Goal: Information Seeking & Learning: Check status

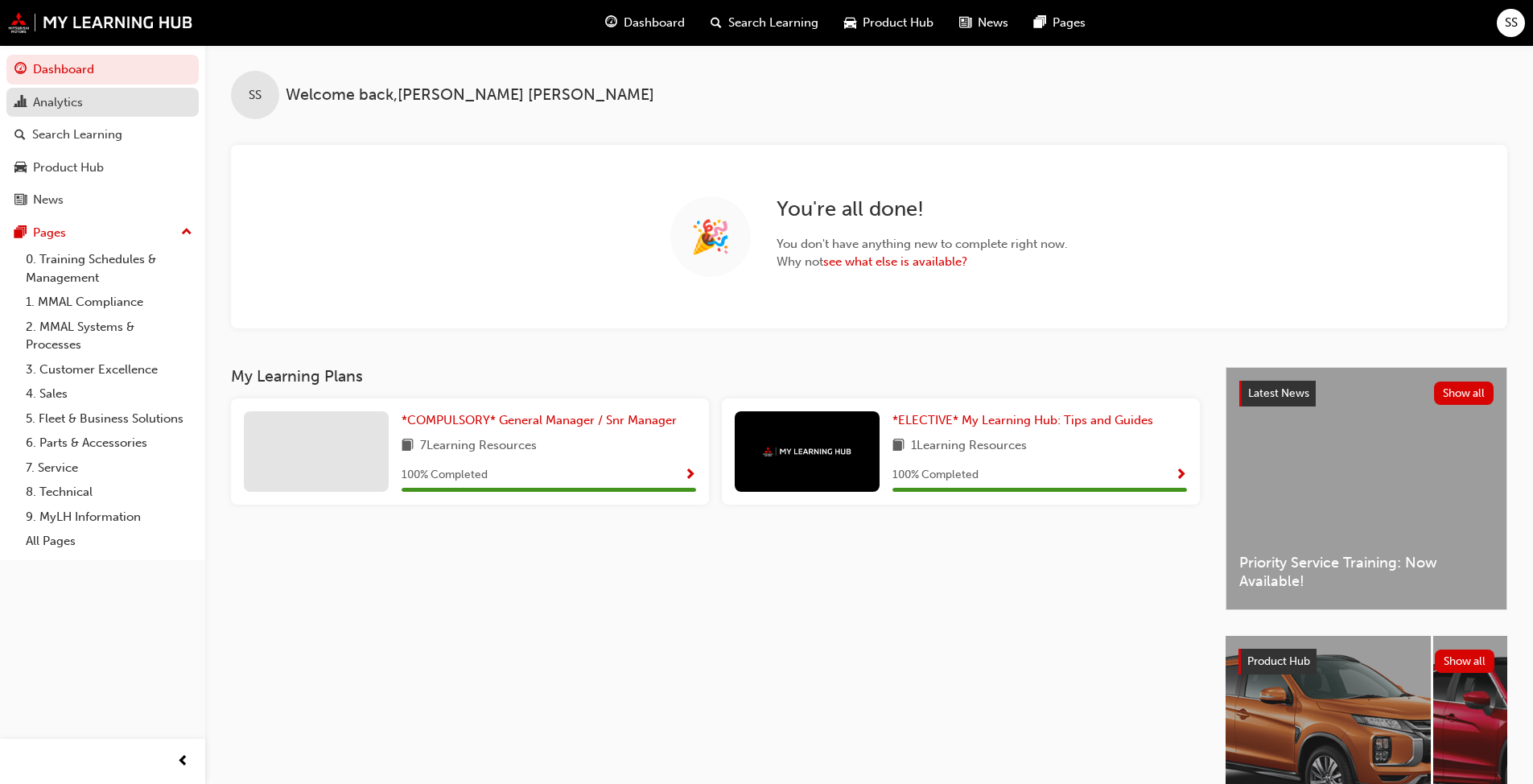
click at [82, 100] on div "Analytics" at bounding box center [57, 102] width 50 height 19
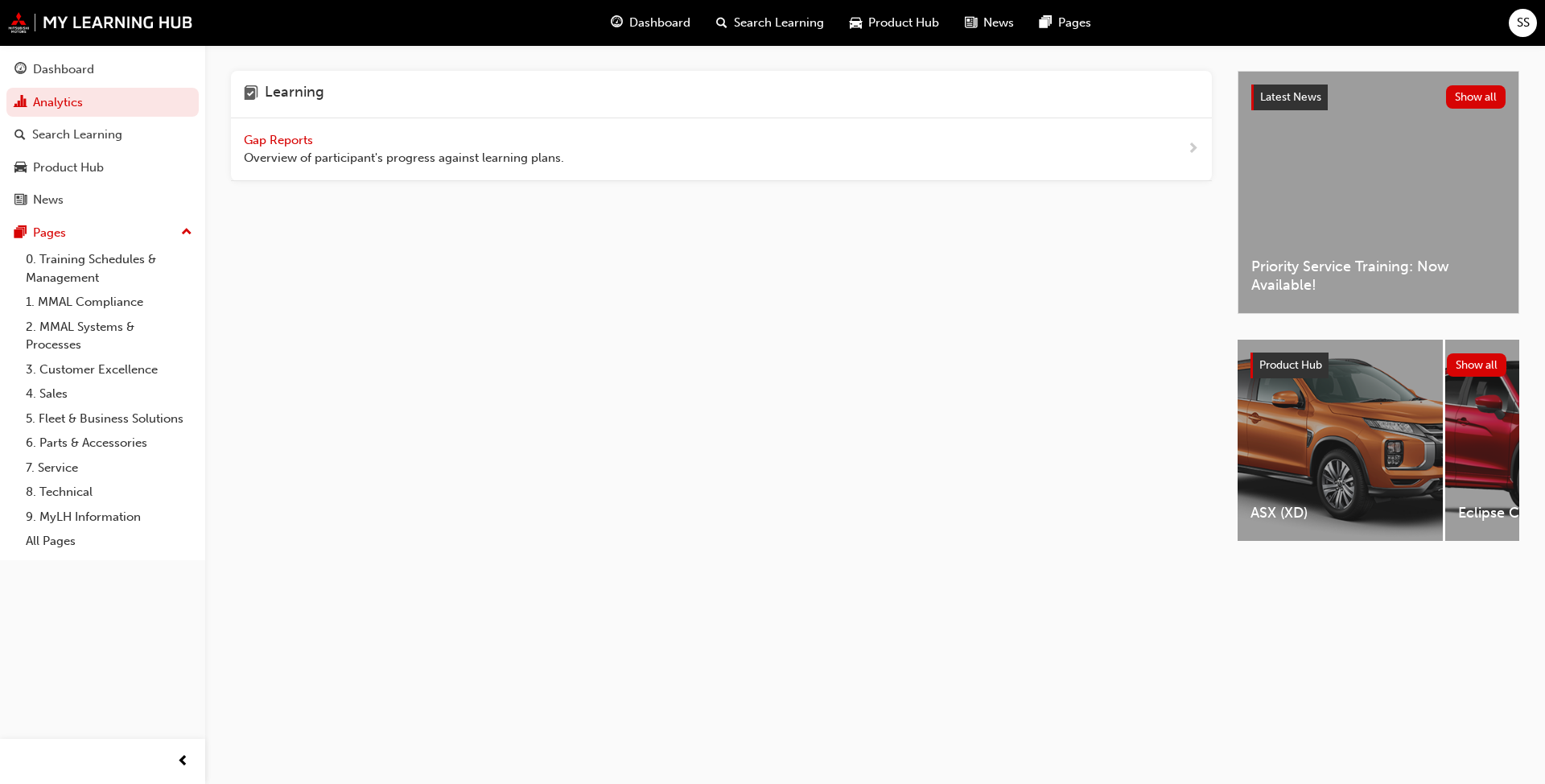
click at [283, 136] on span "Gap Reports" at bounding box center [280, 139] width 72 height 15
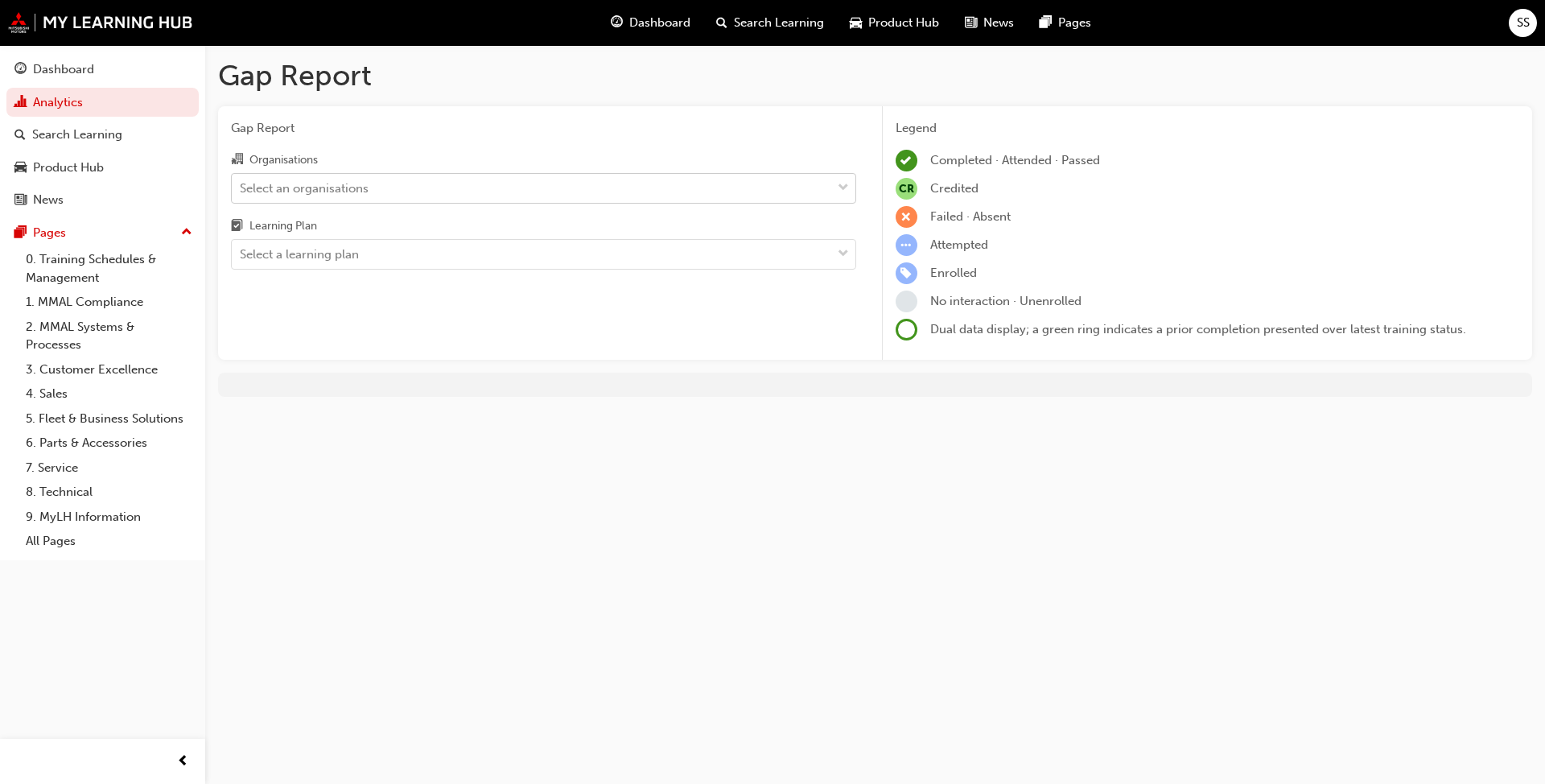
click at [318, 196] on div "Select an organisations" at bounding box center [304, 187] width 129 height 19
click at [242, 194] on input "Organisations Select an organisations" at bounding box center [241, 187] width 2 height 14
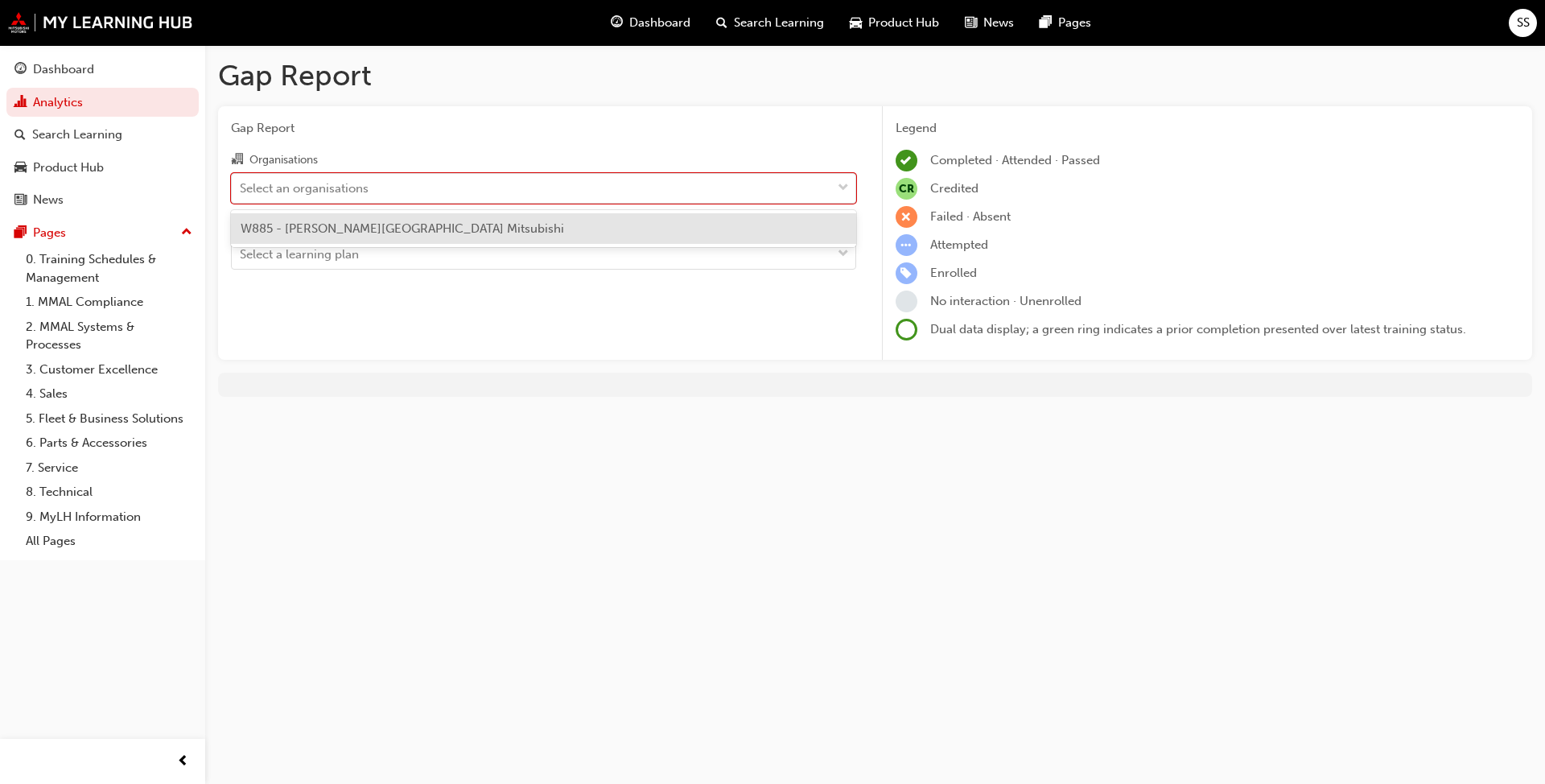
click at [364, 231] on span "W885 - [PERSON_NAME][GEOGRAPHIC_DATA] Mitsubishi" at bounding box center [402, 228] width 323 height 15
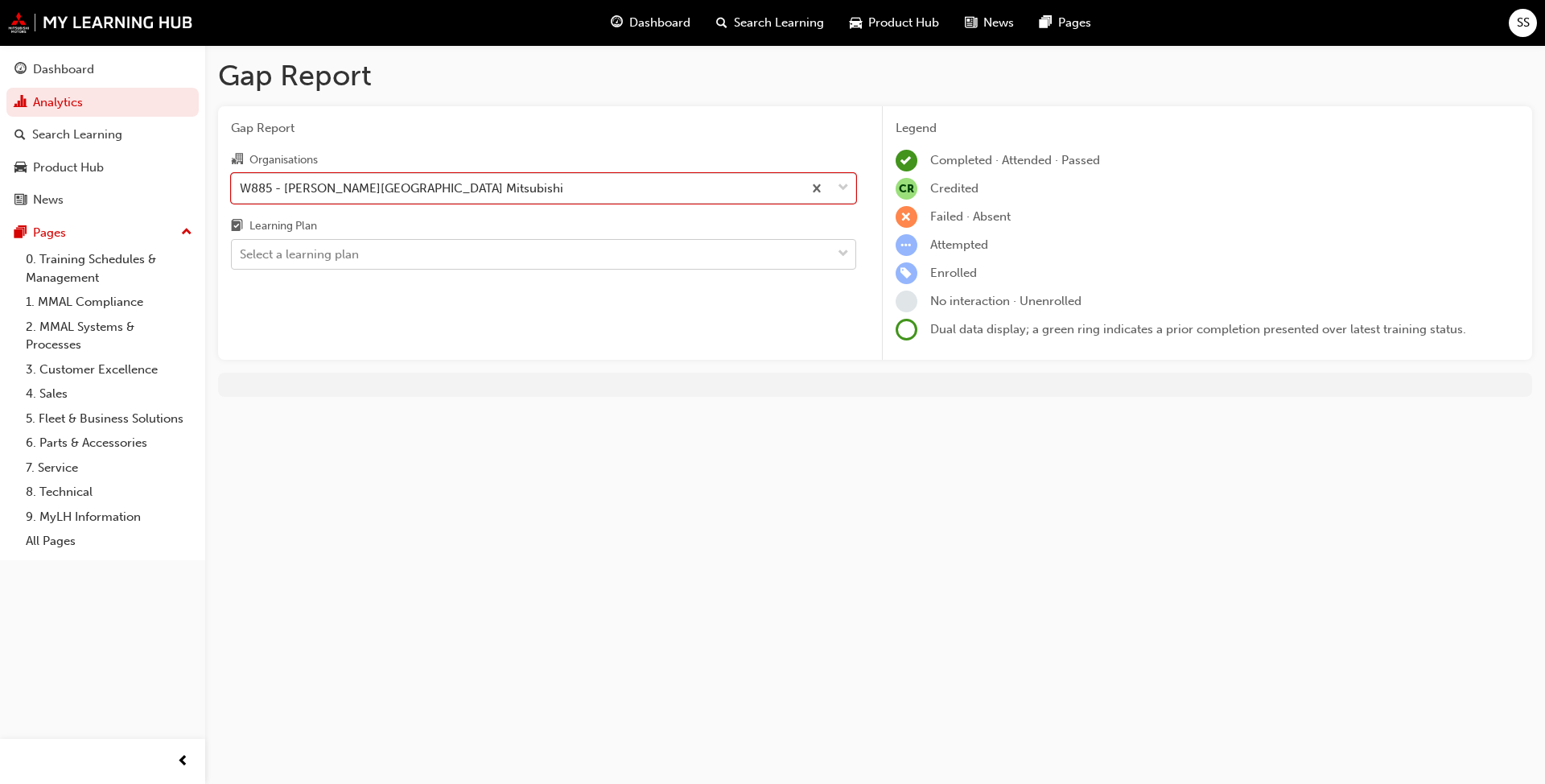
click at [331, 250] on div "Select a learning plan" at bounding box center [299, 254] width 119 height 19
click at [242, 250] on input "Learning Plan Select a learning plan" at bounding box center [241, 254] width 2 height 14
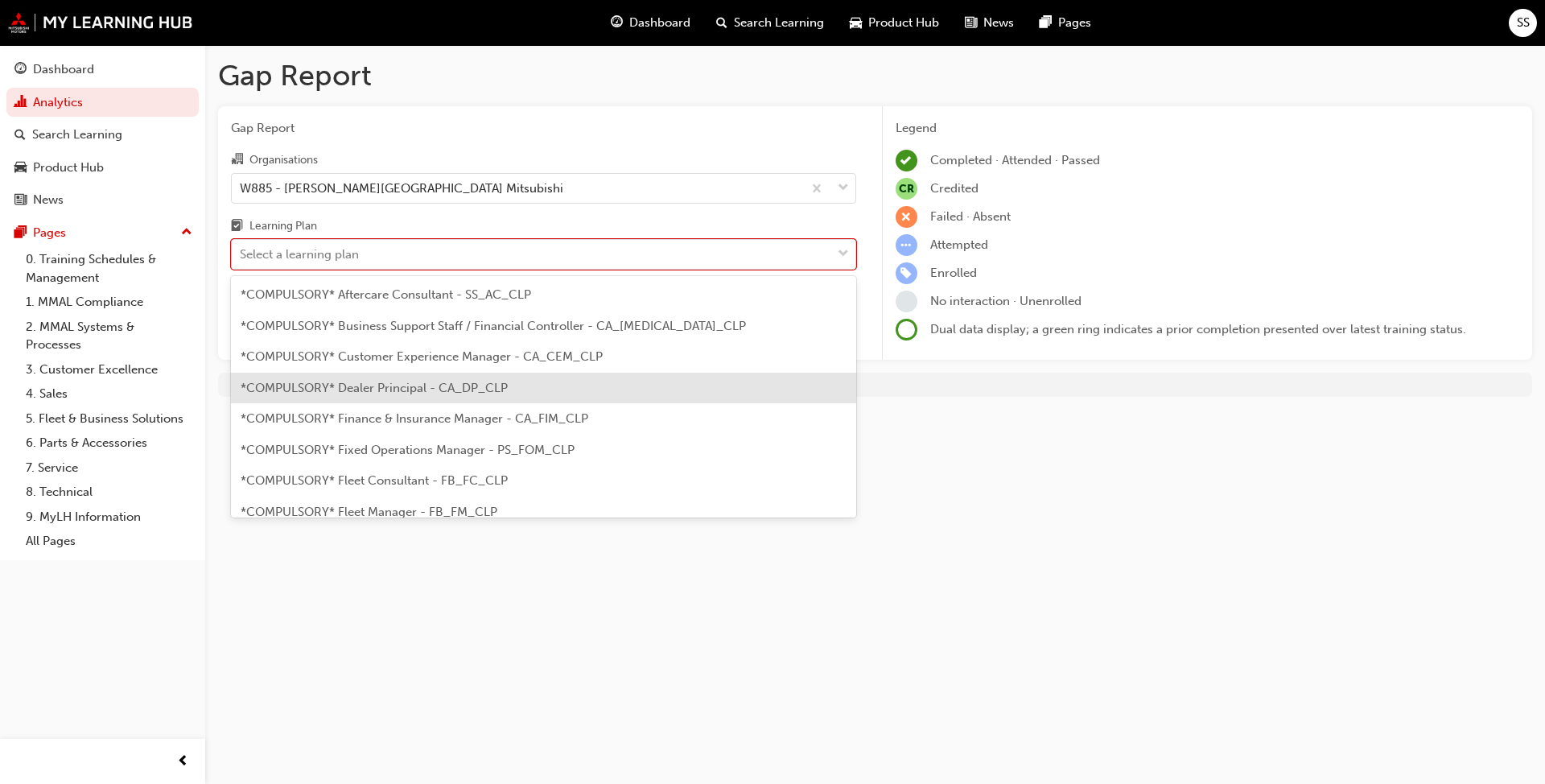
click at [432, 391] on span "*COMPULSORY* Dealer Principal - CA_DP_CLP" at bounding box center [374, 388] width 267 height 15
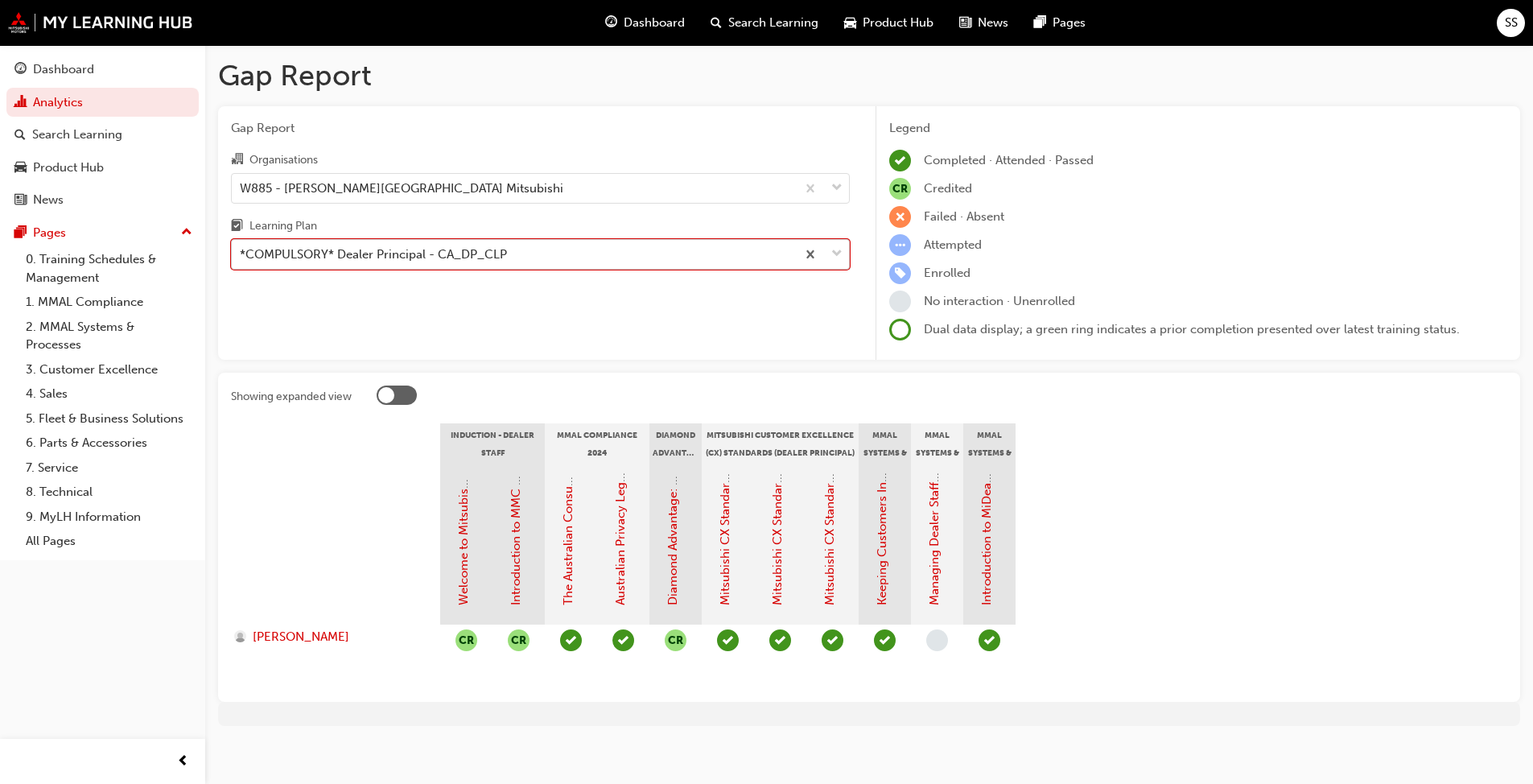
click at [471, 255] on div "*COMPULSORY* Dealer Principal - CA_DP_CLP" at bounding box center [373, 254] width 267 height 19
click at [242, 255] on input "Learning Plan option *COMPULSORY* Dealer Principal - CA_DP_CLP, selected. 0 res…" at bounding box center [241, 254] width 2 height 14
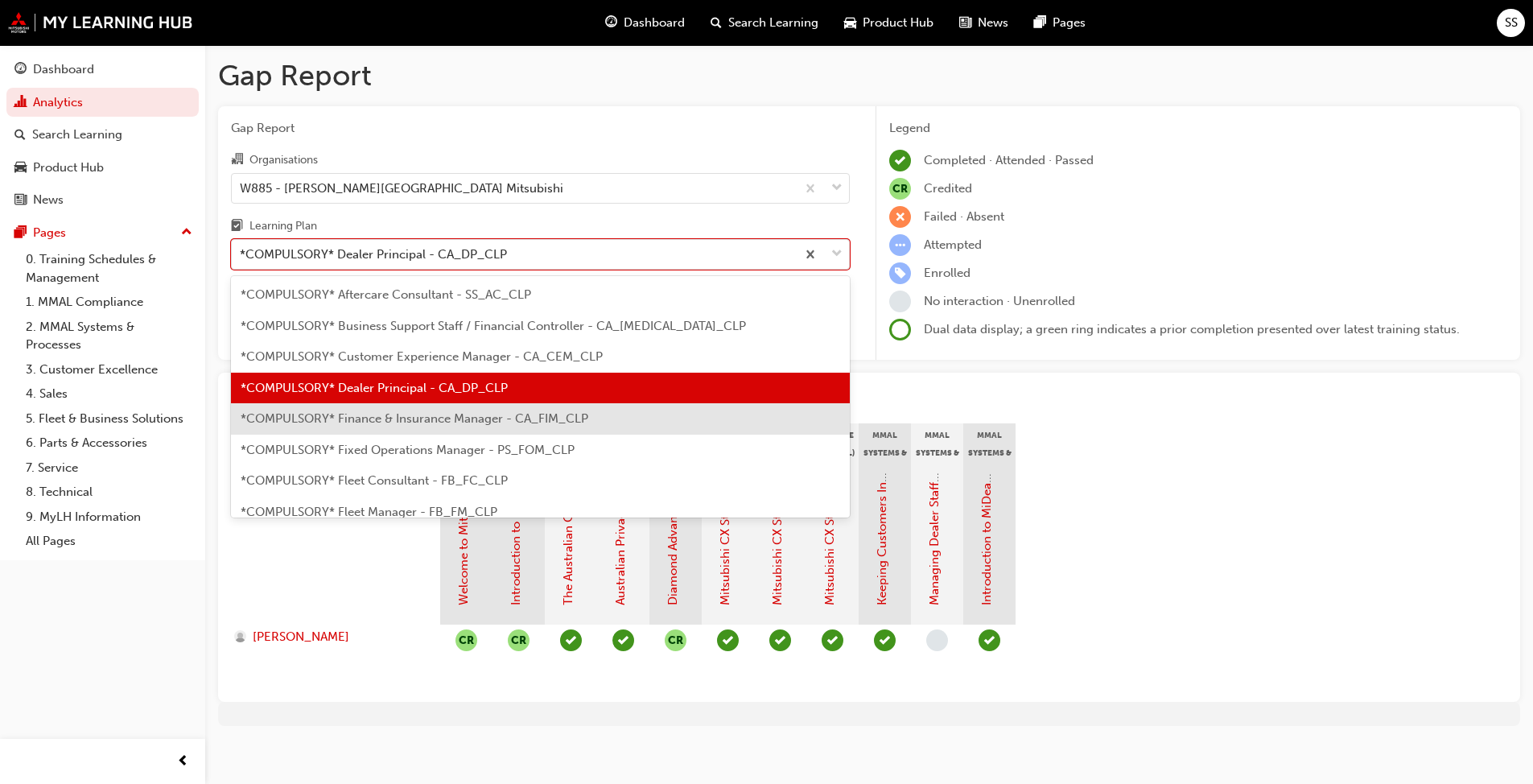
click at [508, 420] on span "*COMPULSORY* Finance & Insurance Manager - CA_FIM_CLP" at bounding box center [414, 418] width 348 height 15
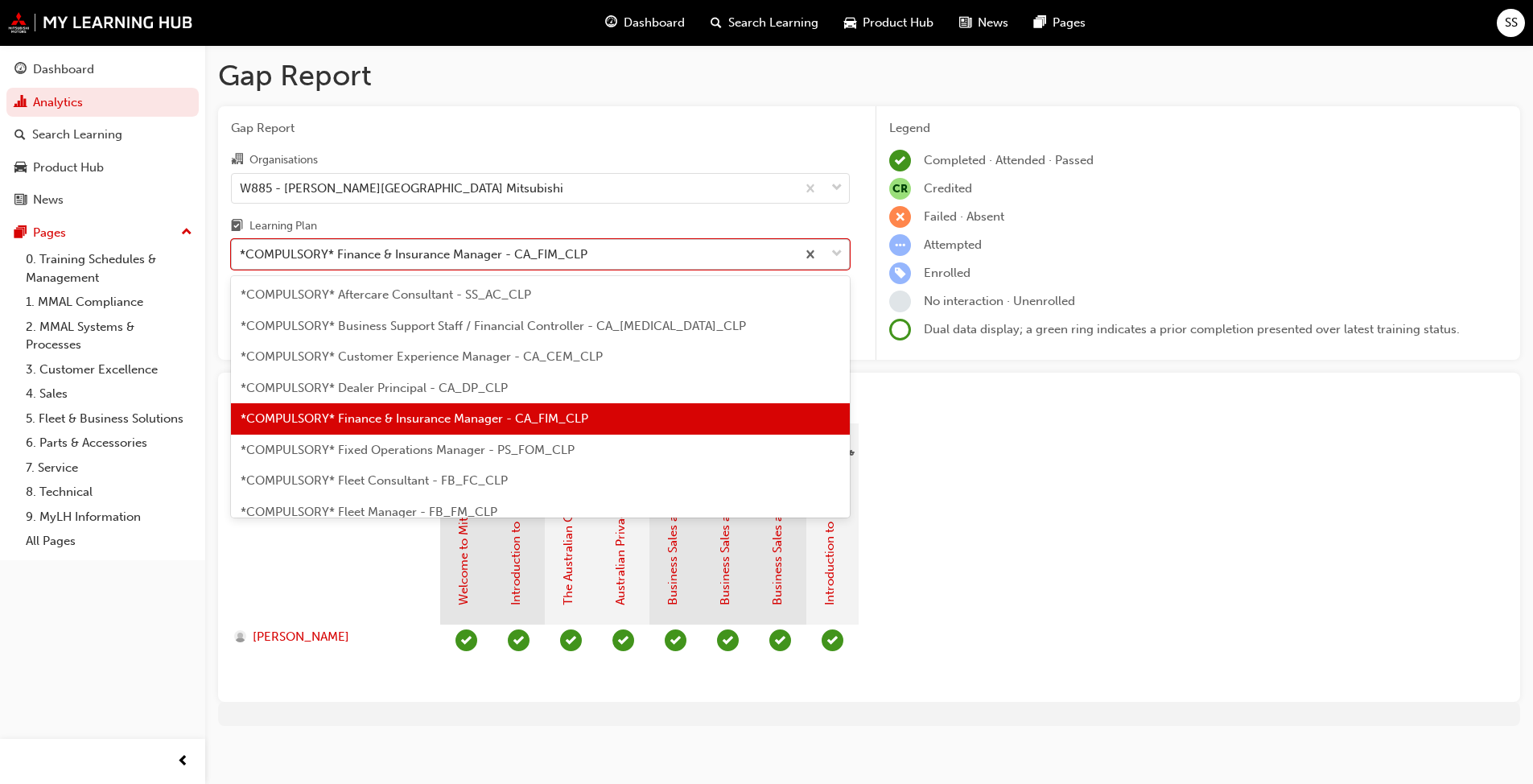
click at [414, 254] on div "*COMPULSORY* Finance & Insurance Manager - CA_FIM_CLP" at bounding box center [413, 254] width 348 height 19
click at [242, 254] on input "Learning Plan option *COMPULSORY* Finance & Insurance Manager - [GEOGRAPHIC_DAT…" at bounding box center [241, 254] width 2 height 14
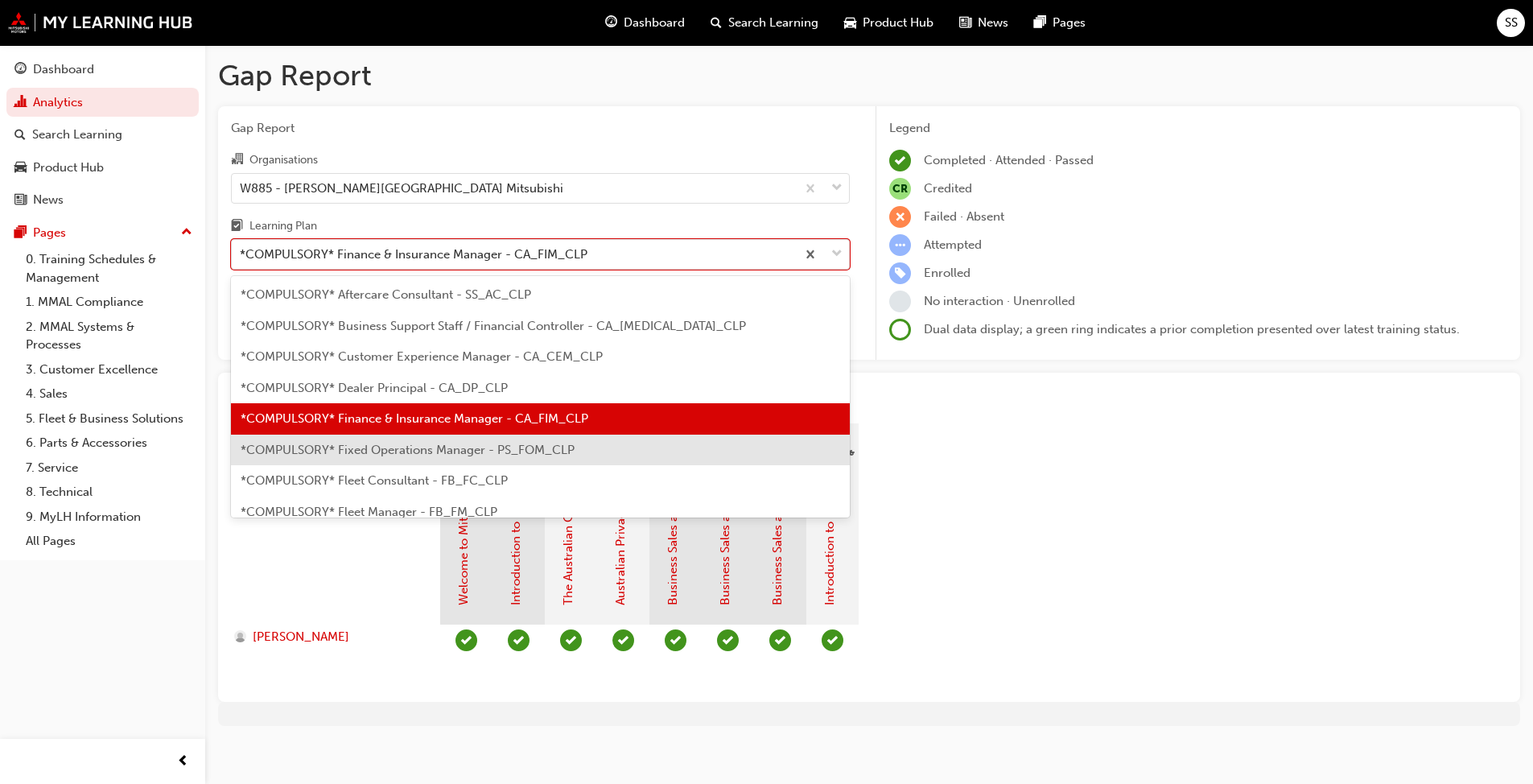
click at [429, 455] on span "*COMPULSORY* Fixed Operations Manager - PS_FOM_CLP" at bounding box center [407, 449] width 334 height 15
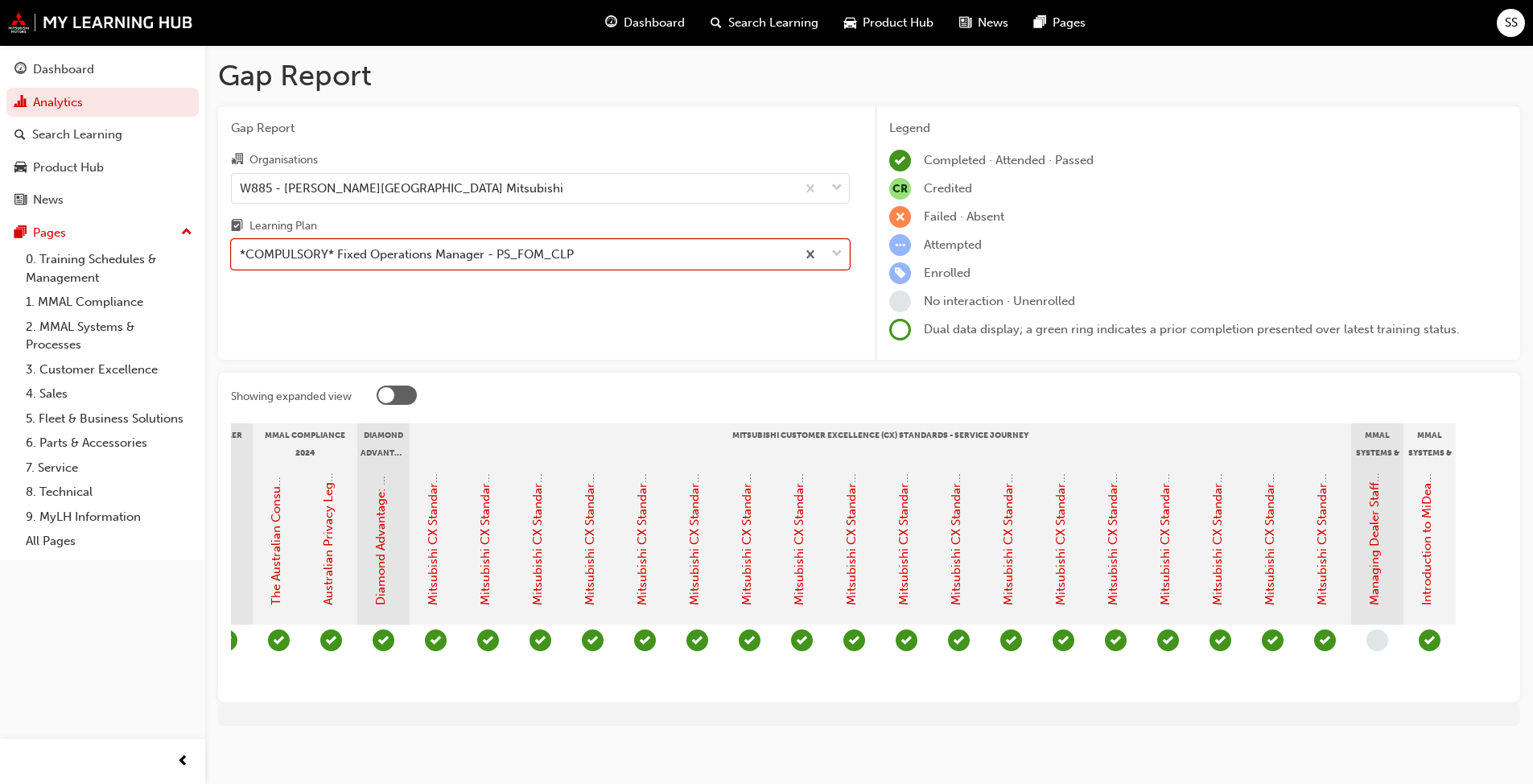
scroll to position [0, 293]
click at [396, 253] on div "*COMPULSORY* Fixed Operations Manager - PS_FOM_CLP" at bounding box center [406, 254] width 334 height 19
click at [242, 253] on input "Learning Plan option *COMPULSORY* Fixed Operations Manager - PS_FOM_CLP, select…" at bounding box center [241, 254] width 2 height 14
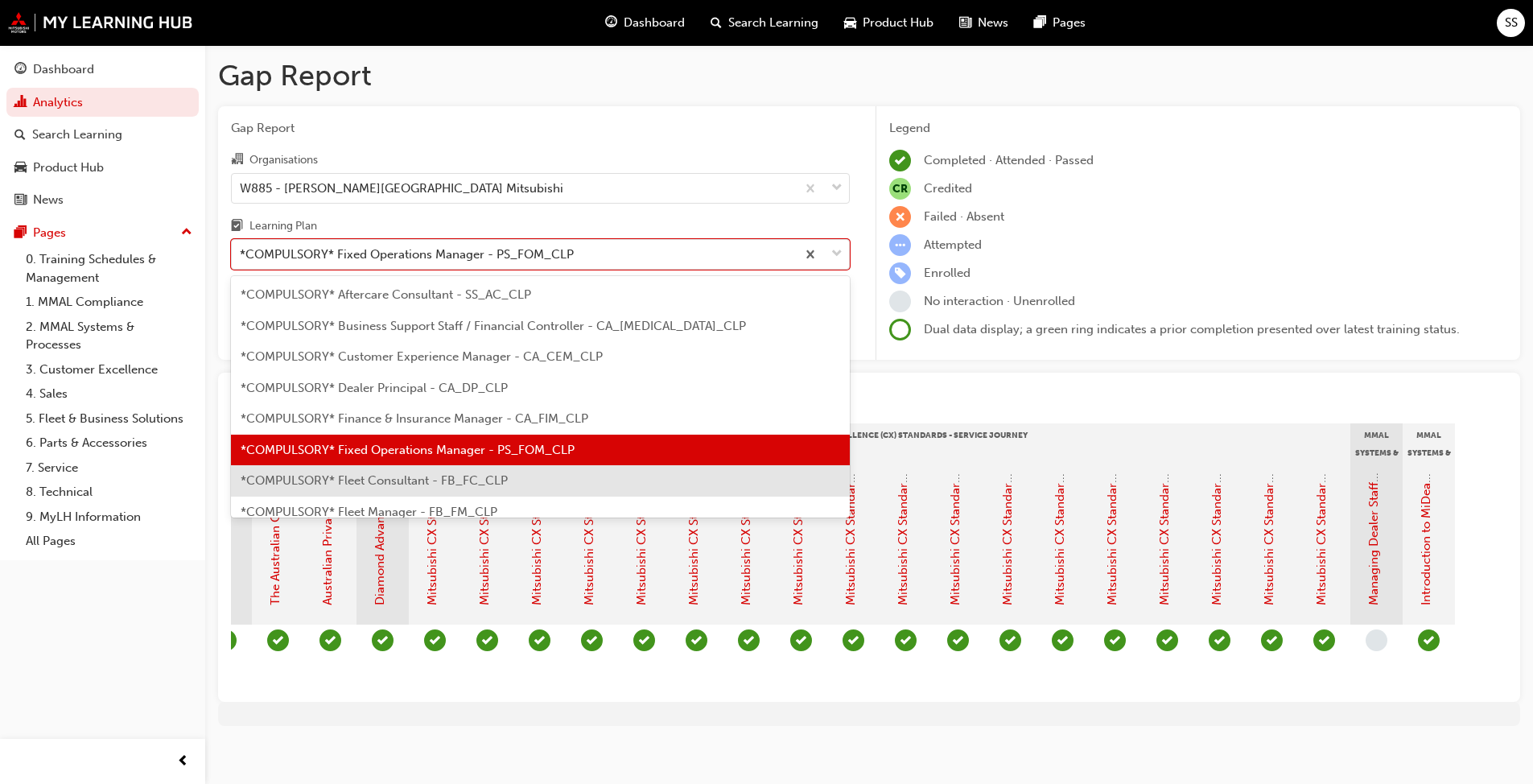
click at [425, 479] on span "*COMPULSORY* Fleet Consultant - FB_FC_CLP" at bounding box center [374, 480] width 267 height 15
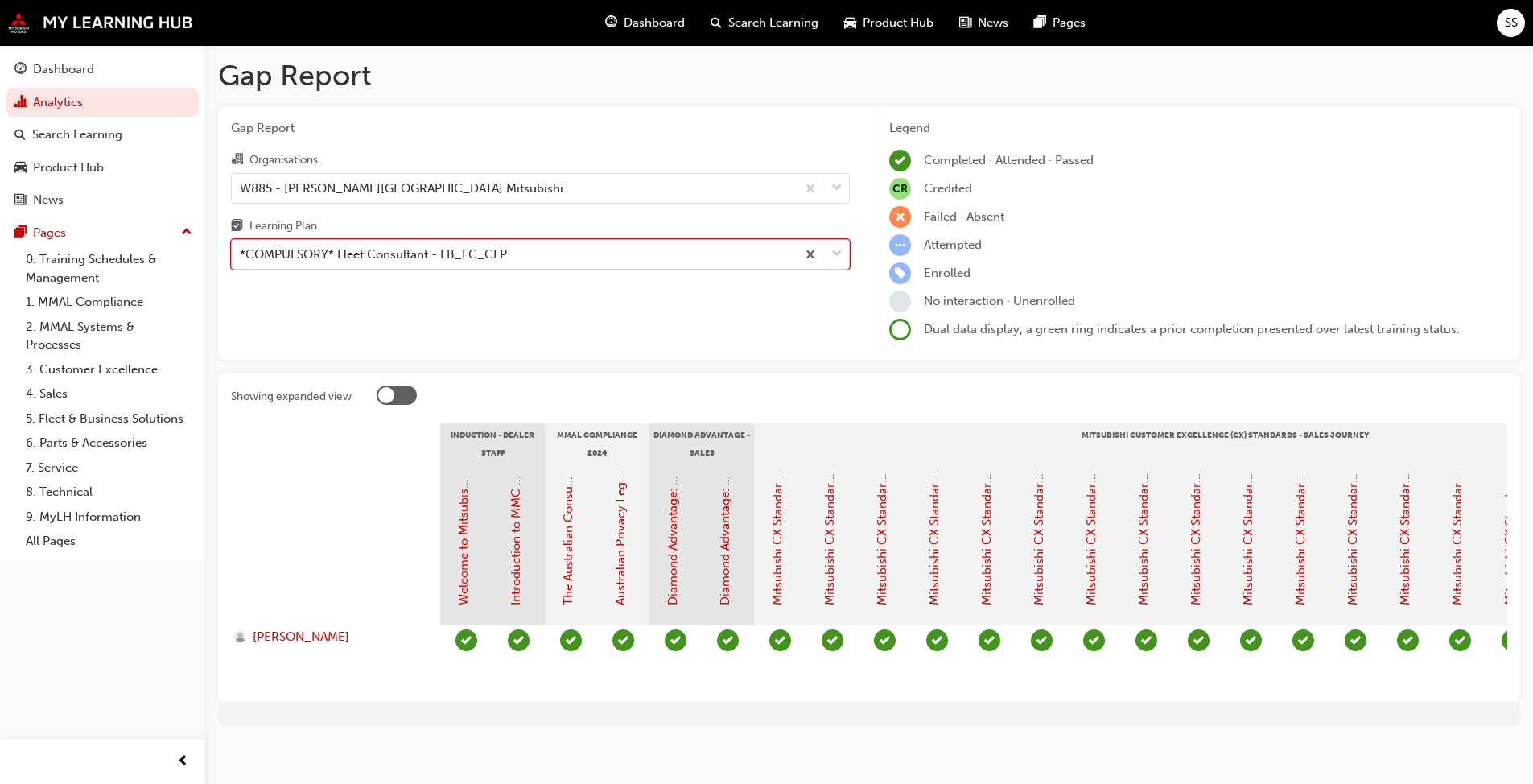
click at [422, 254] on div "*COMPULSORY* Fleet Consultant - FB_FC_CLP" at bounding box center [373, 254] width 267 height 19
click at [242, 254] on input "Learning Plan option *COMPULSORY* Fleet Consultant - FB_FC_CLP, selected. 0 res…" at bounding box center [241, 254] width 2 height 14
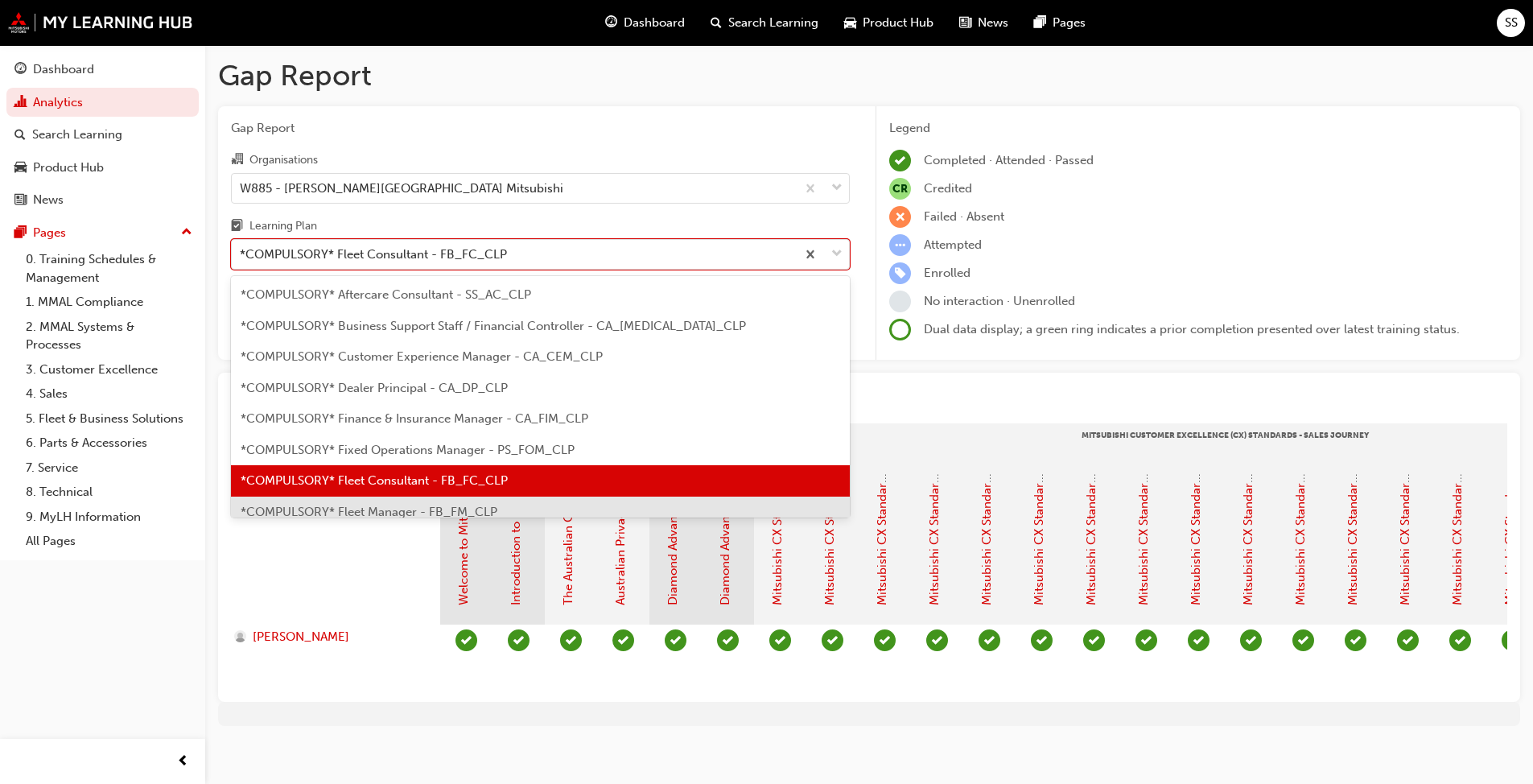
click at [429, 507] on span "*COMPULSORY* Fleet Manager - FB_FM_CLP" at bounding box center [369, 511] width 257 height 15
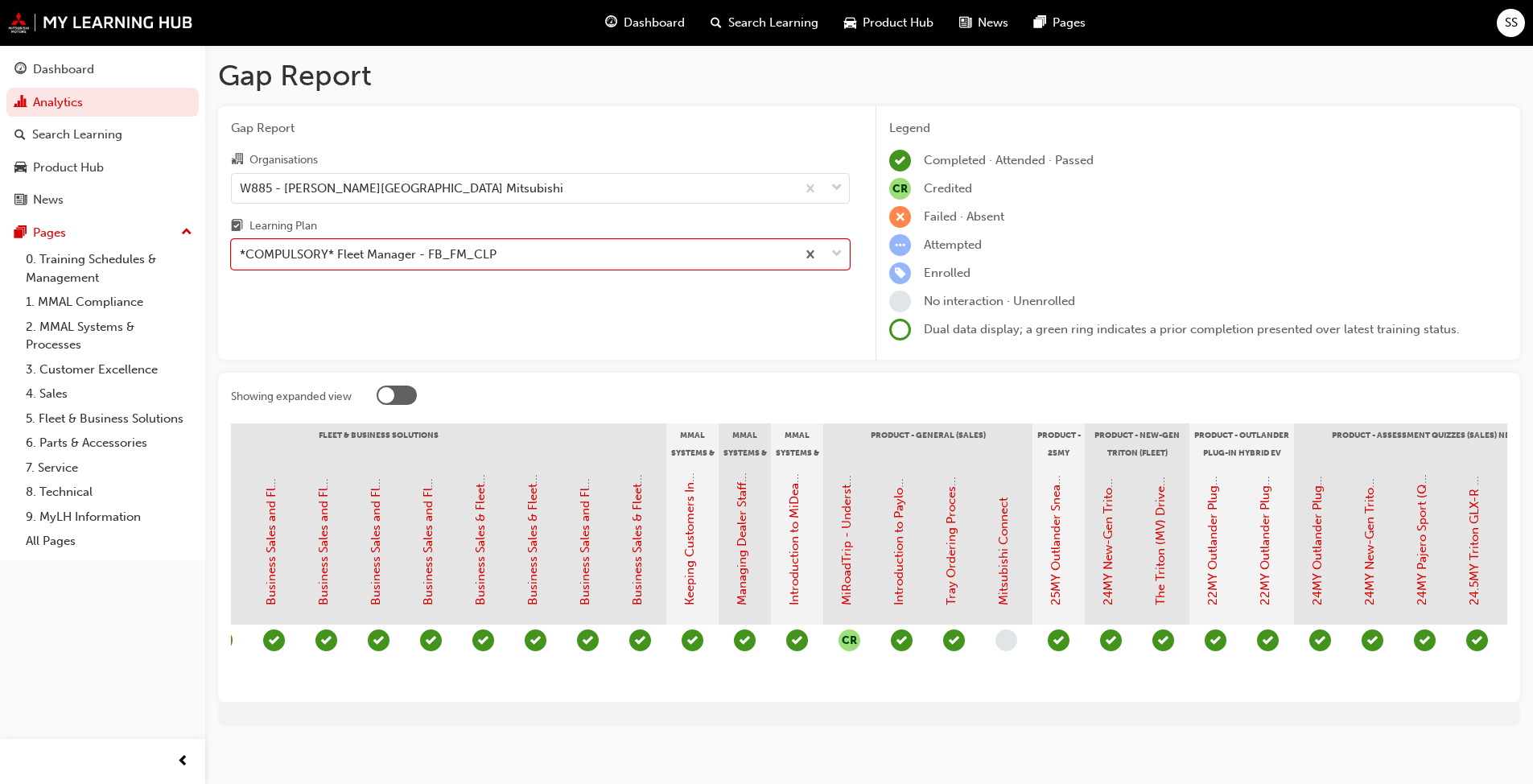
scroll to position [0, 1705]
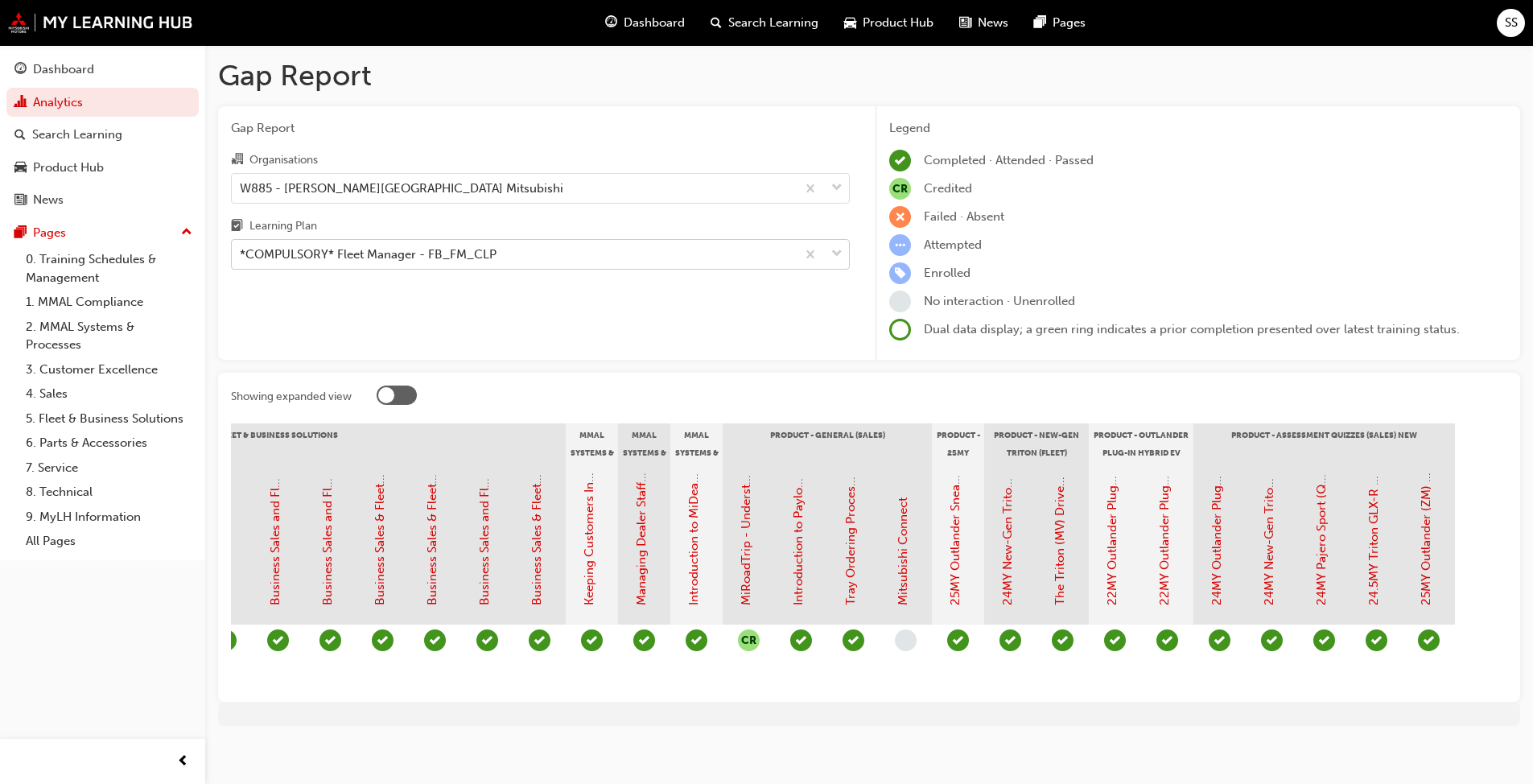
click at [306, 262] on div "*COMPULSORY* Fleet Manager - FB_FM_CLP" at bounding box center [368, 254] width 257 height 19
click at [242, 261] on input "Learning Plan *COMPULSORY* Fleet Manager - FB_FM_CLP" at bounding box center [241, 254] width 2 height 14
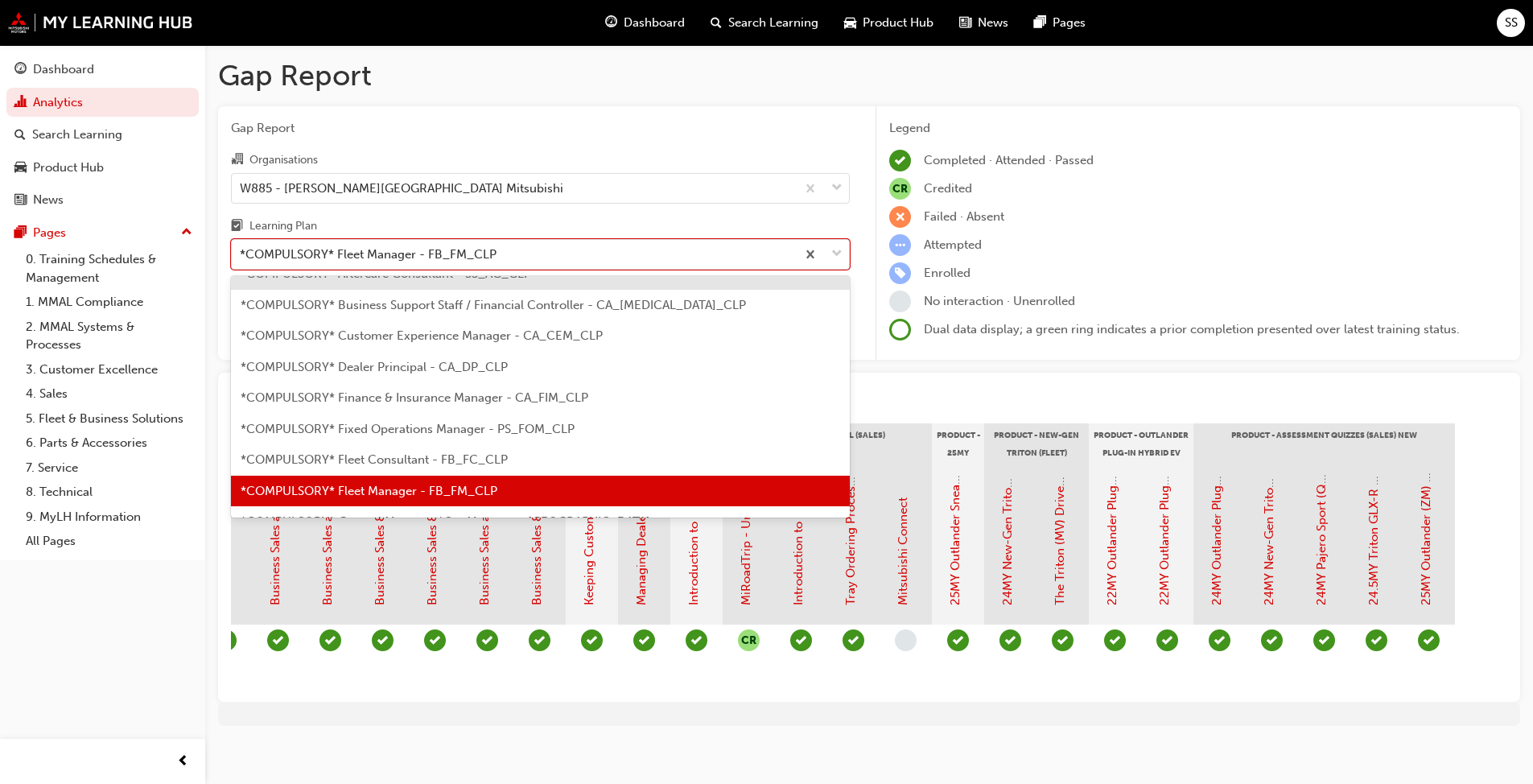
scroll to position [95, 0]
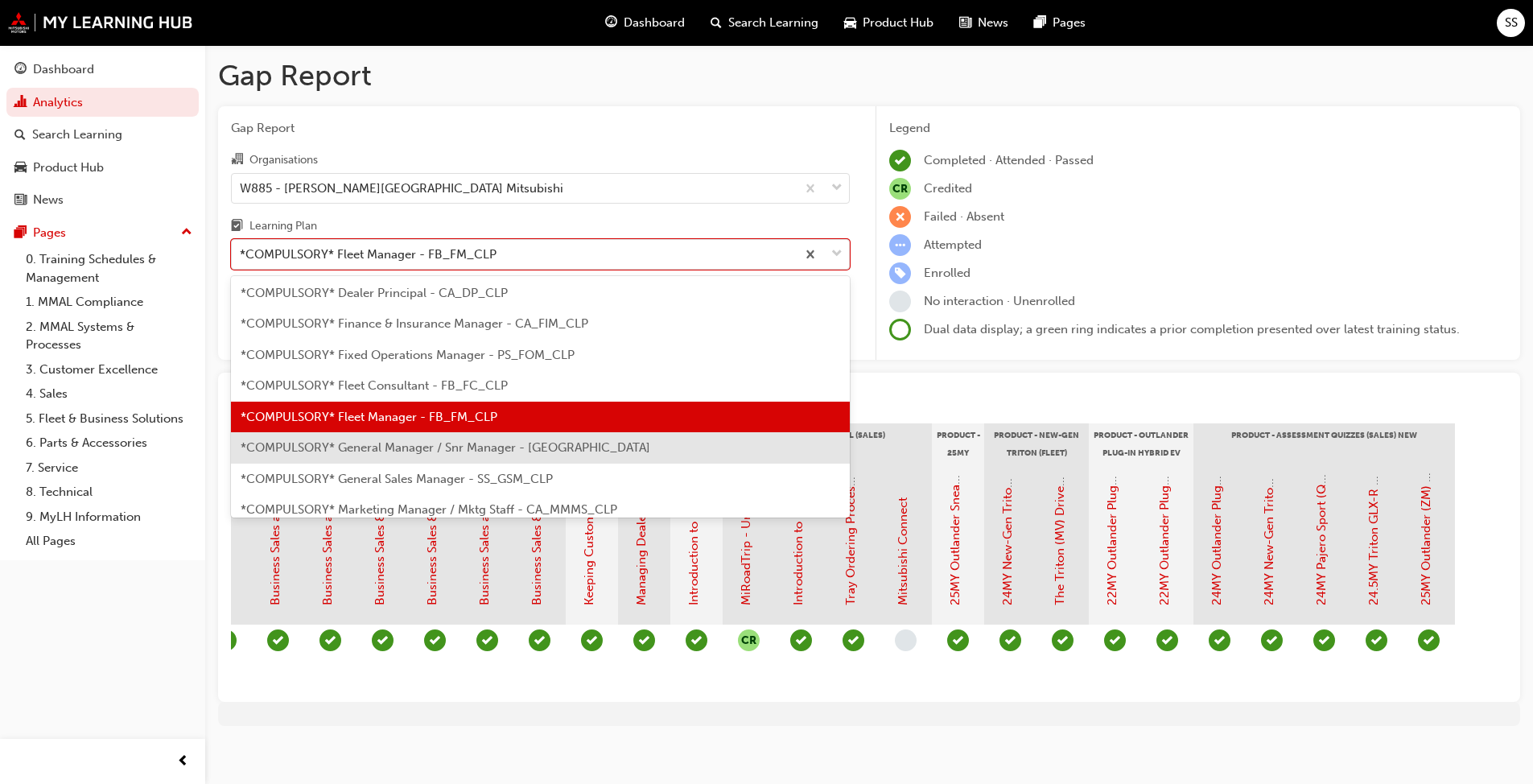
click at [446, 439] on div "*COMPULSORY* General Manager / Snr Manager - [GEOGRAPHIC_DATA]" at bounding box center [540, 448] width 618 height 31
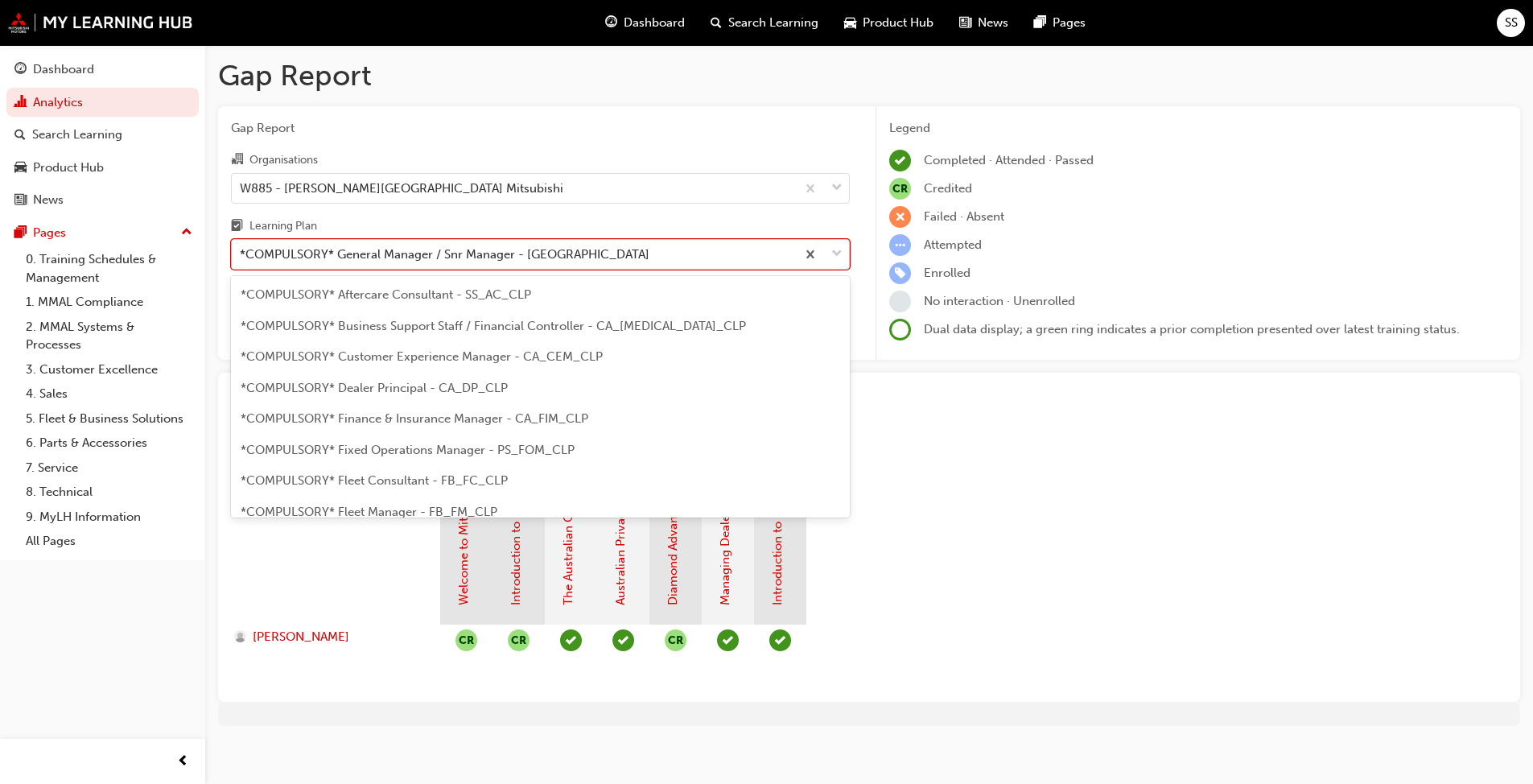
click at [324, 250] on div "*COMPULSORY* General Manager / Snr Manager - [GEOGRAPHIC_DATA]" at bounding box center [444, 254] width 410 height 19
click at [242, 250] on input "Learning Plan option *COMPULSORY* General Manager / Snr Manager - [GEOGRAPHIC_D…" at bounding box center [241, 254] width 2 height 14
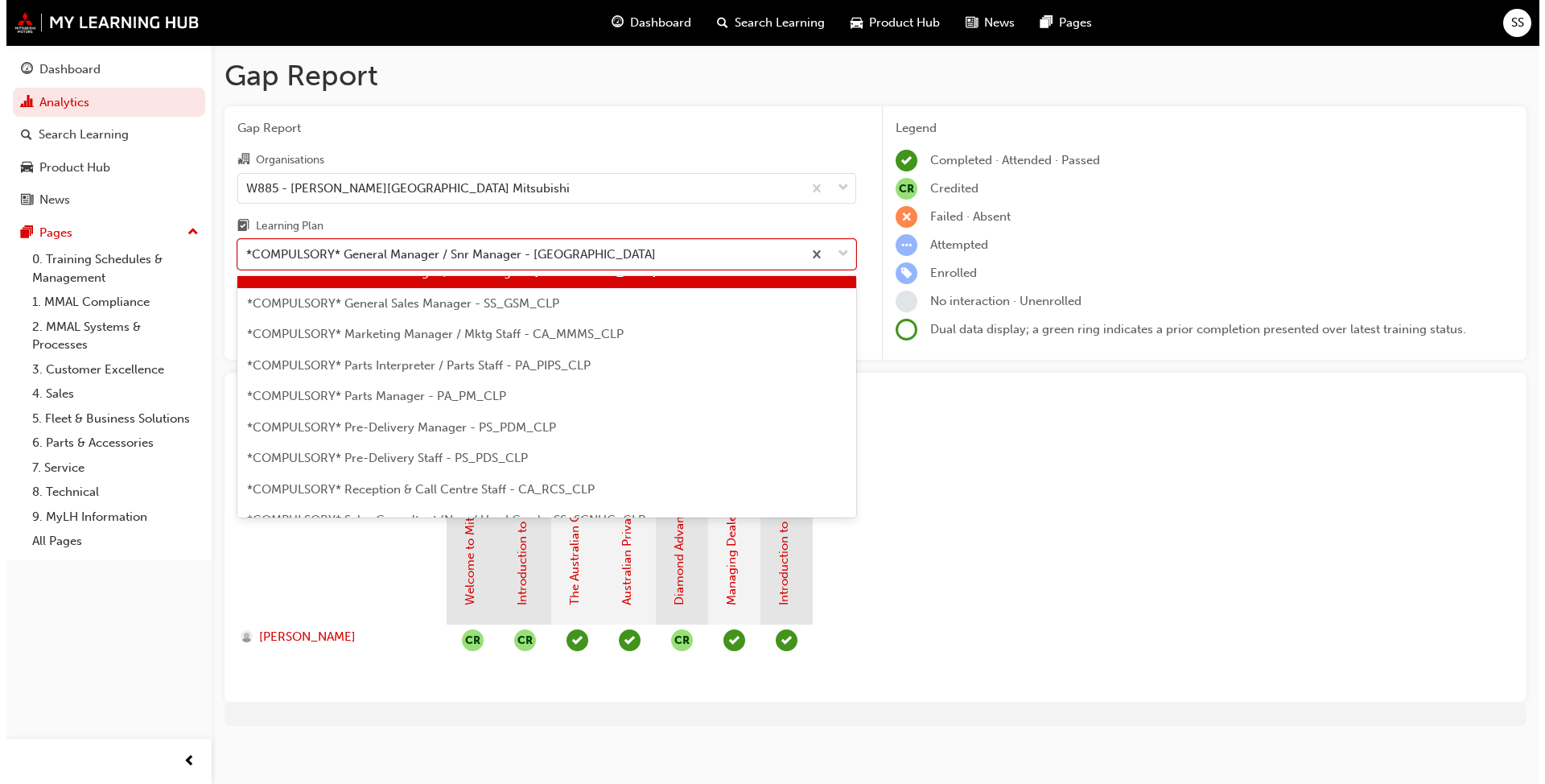
scroll to position [273, 0]
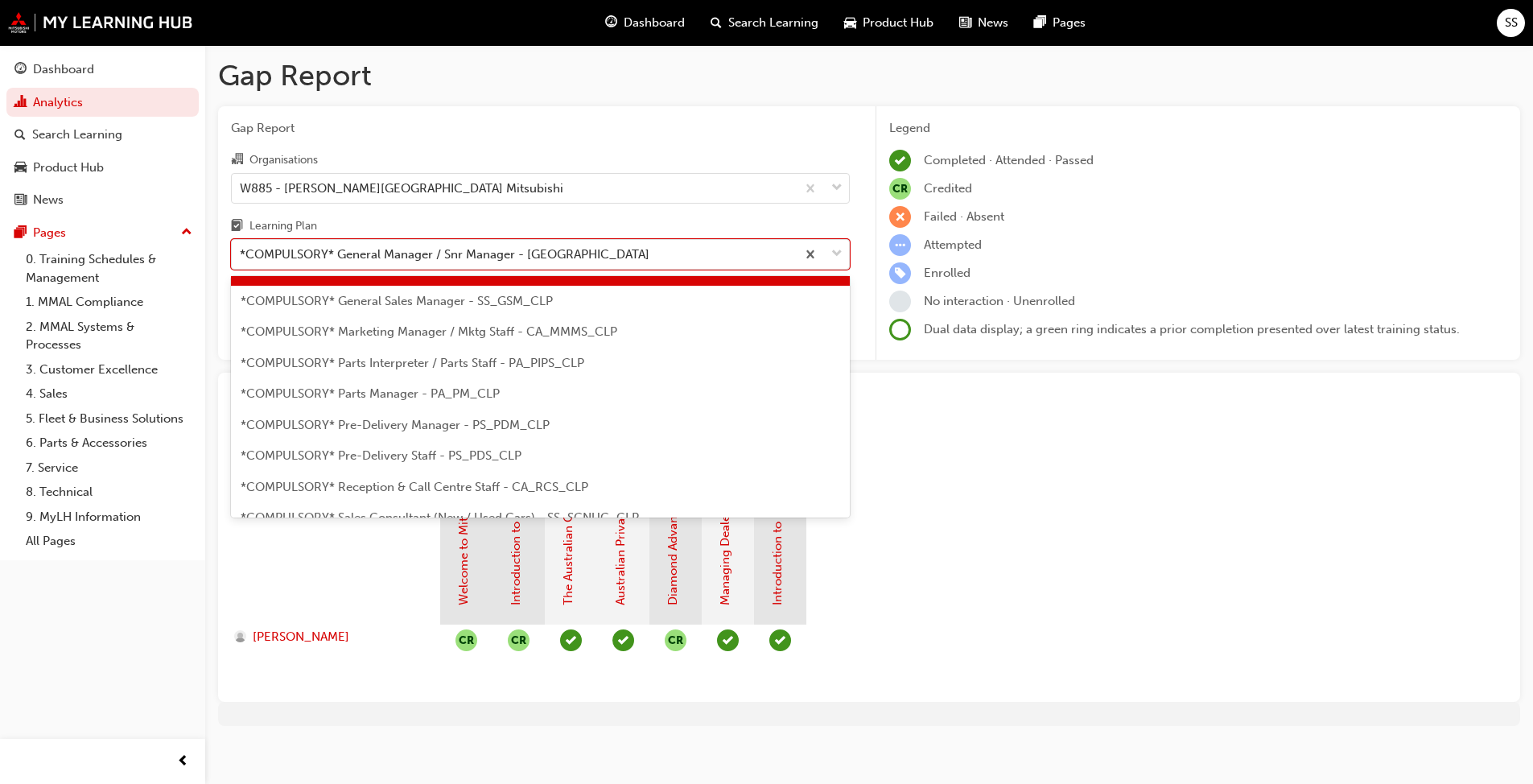
click at [363, 310] on div "*COMPULSORY* General Sales Manager - SS_GSM_CLP" at bounding box center [540, 301] width 618 height 31
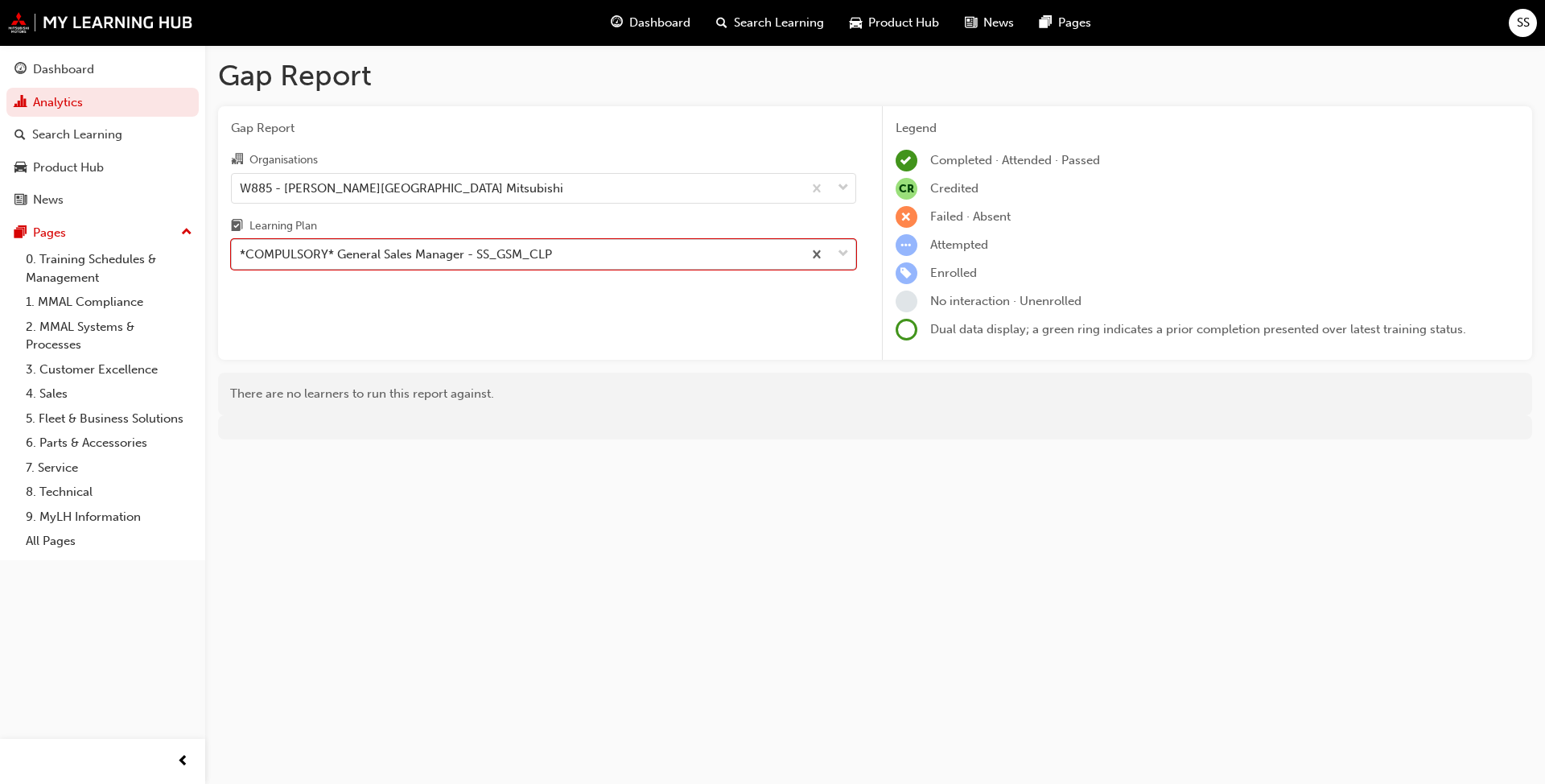
click at [383, 256] on div "*COMPULSORY* General Sales Manager - SS_GSM_CLP" at bounding box center [396, 254] width 313 height 19
click at [242, 256] on input "Learning Plan option *COMPULSORY* General Sales Manager - SS_GSM_CLP, selected.…" at bounding box center [241, 254] width 2 height 14
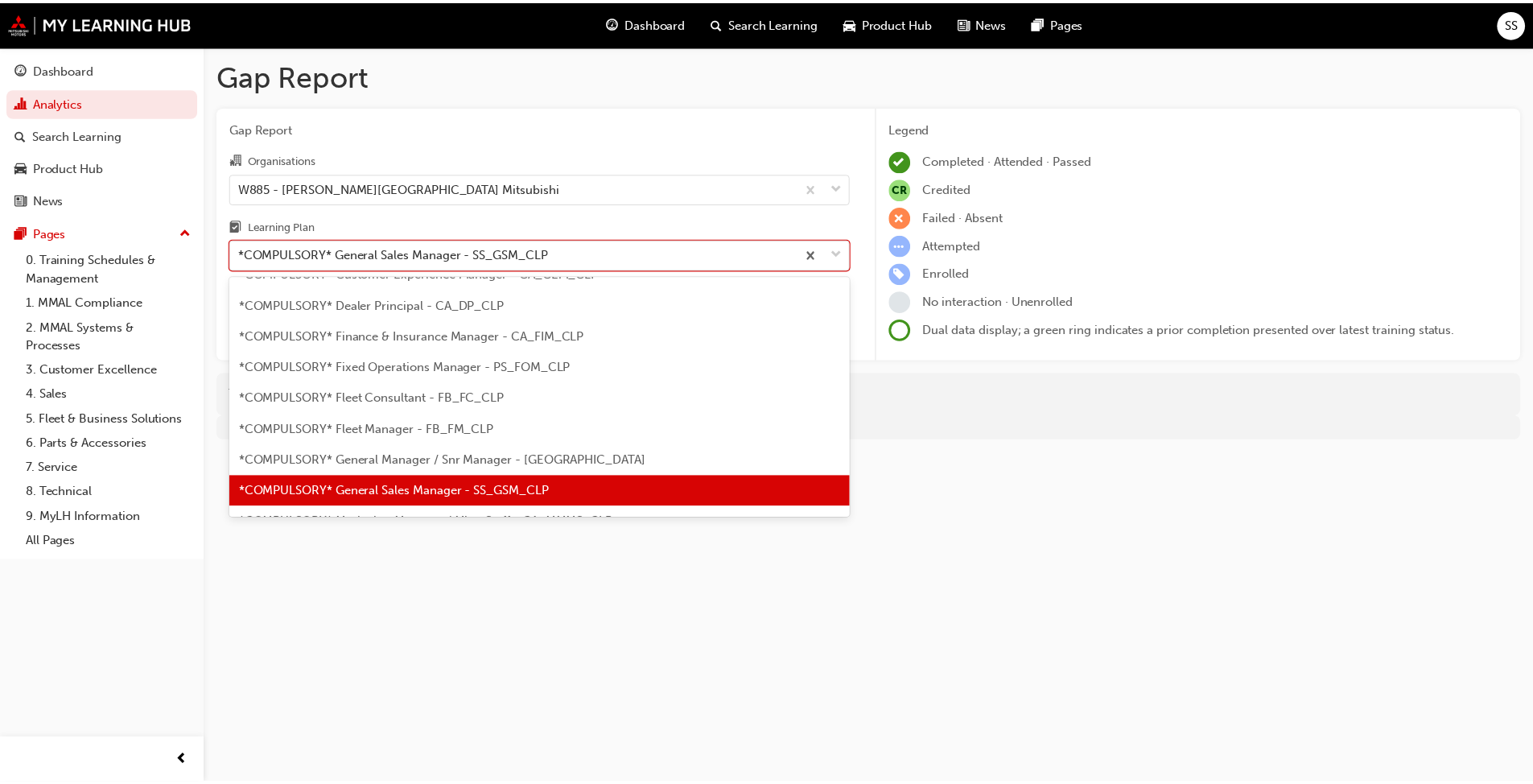
scroll to position [230, 0]
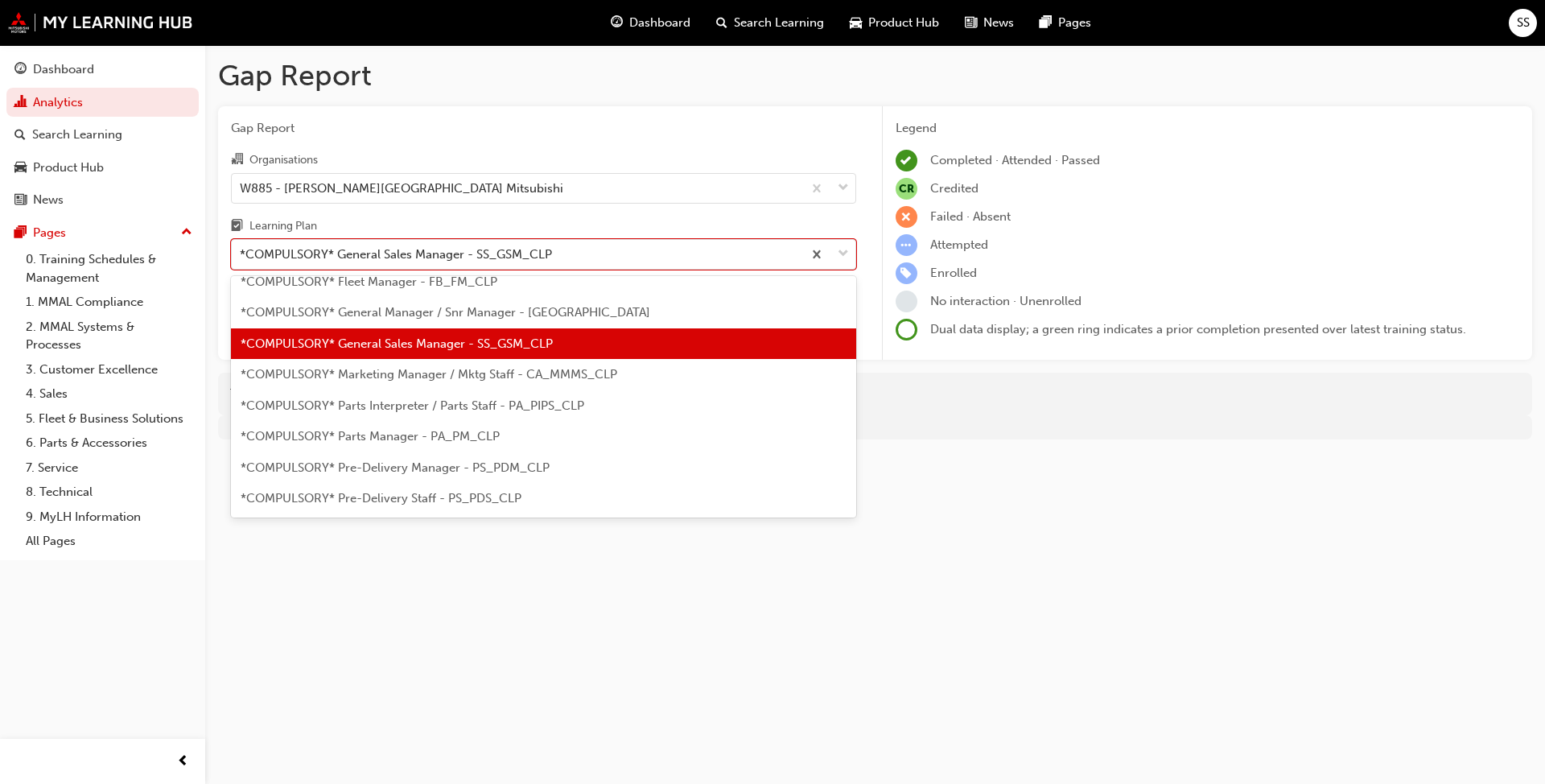
click at [380, 410] on span "*COMPULSORY* Parts Interpreter / Parts Staff - PA_PIPS_CLP" at bounding box center [412, 405] width 344 height 15
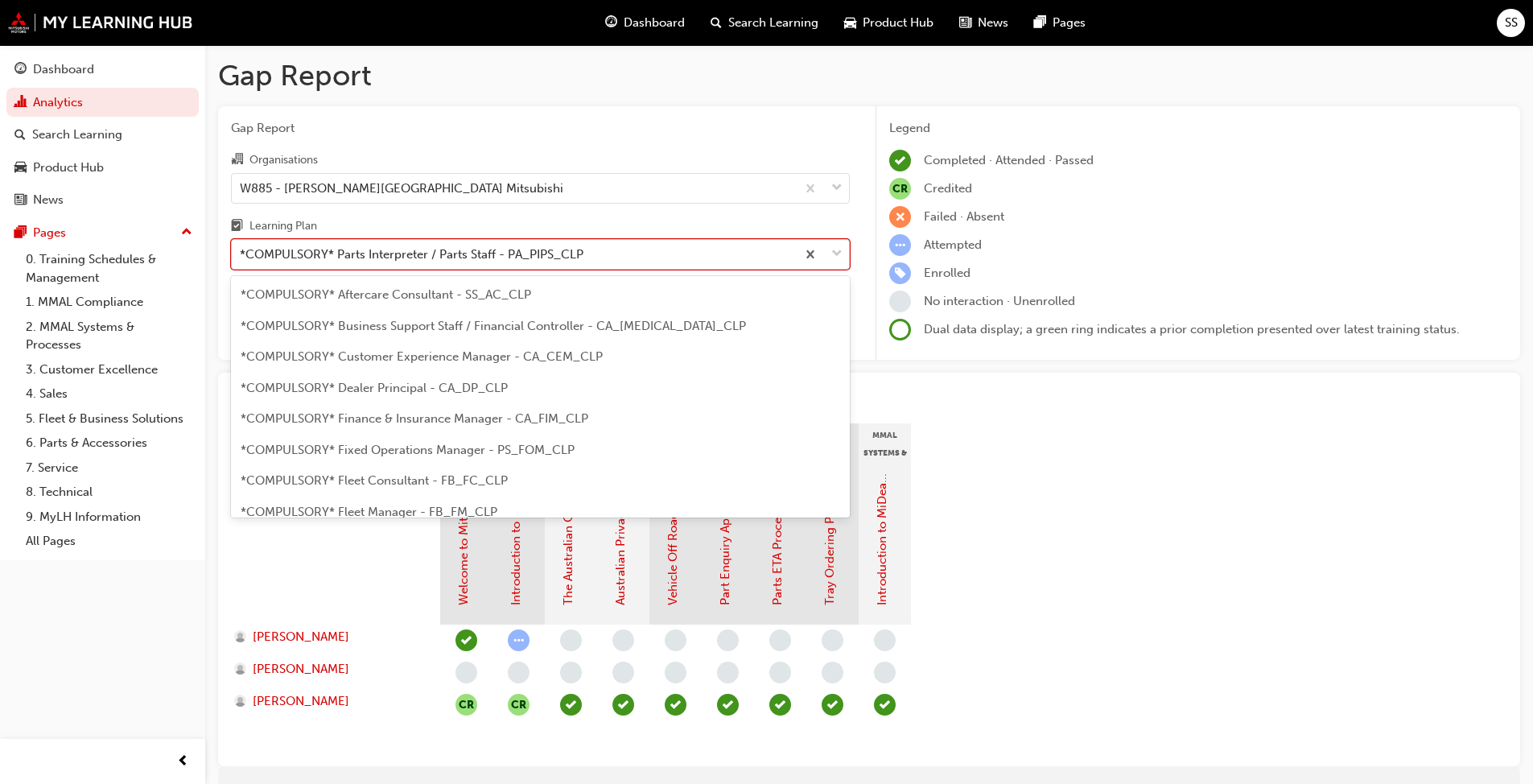
click at [545, 259] on div "*COMPULSORY* Parts Interpreter / Parts Staff - PA_PIPS_CLP" at bounding box center [411, 254] width 344 height 19
click at [242, 259] on input "Learning Plan option *COMPULSORY* Parts Interpreter / Parts Staff - PA_PIPS_CLP…" at bounding box center [241, 254] width 2 height 14
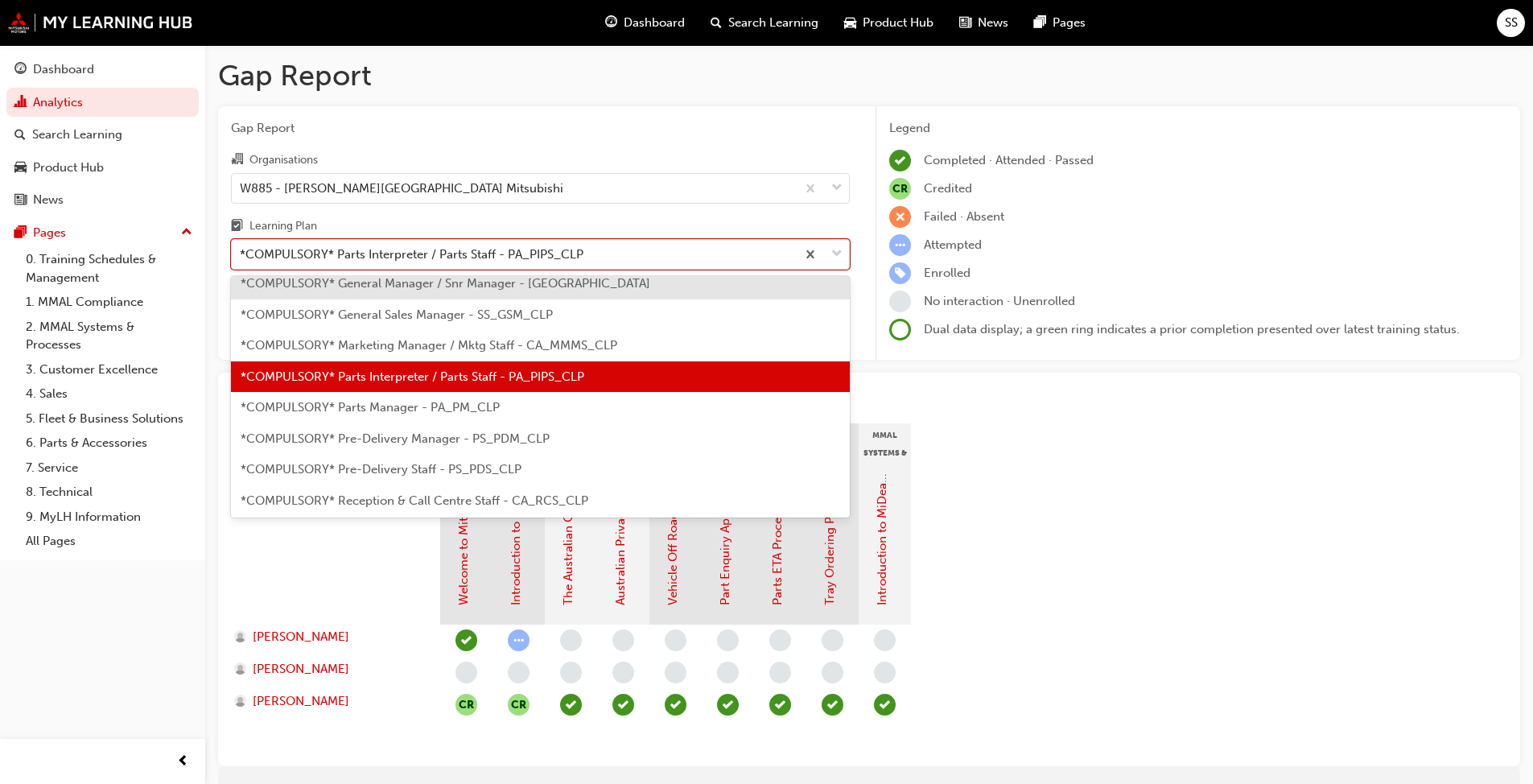
scroll to position [292, 0]
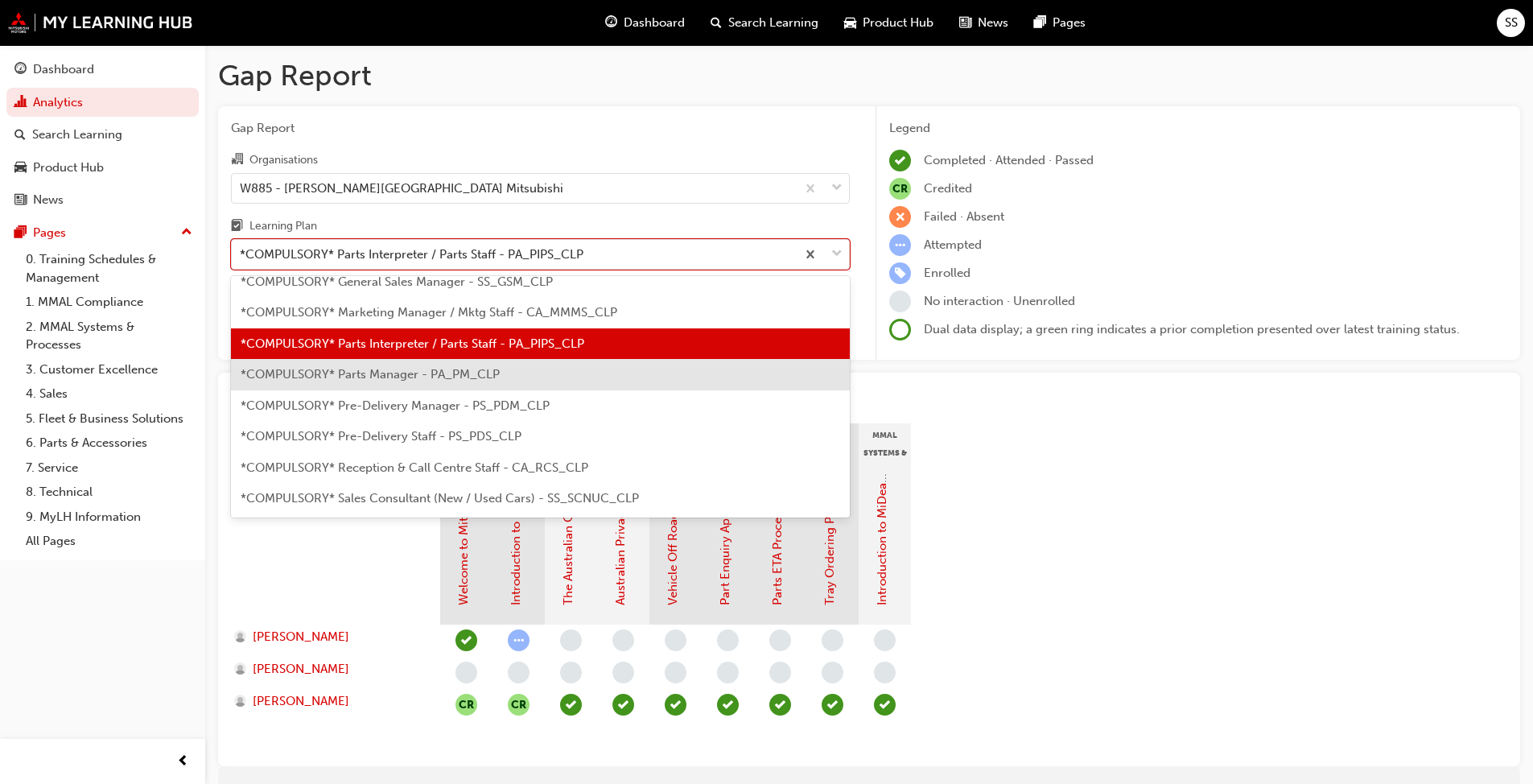
click at [494, 371] on span "*COMPULSORY* Parts Manager - PA_PM_CLP" at bounding box center [370, 374] width 259 height 15
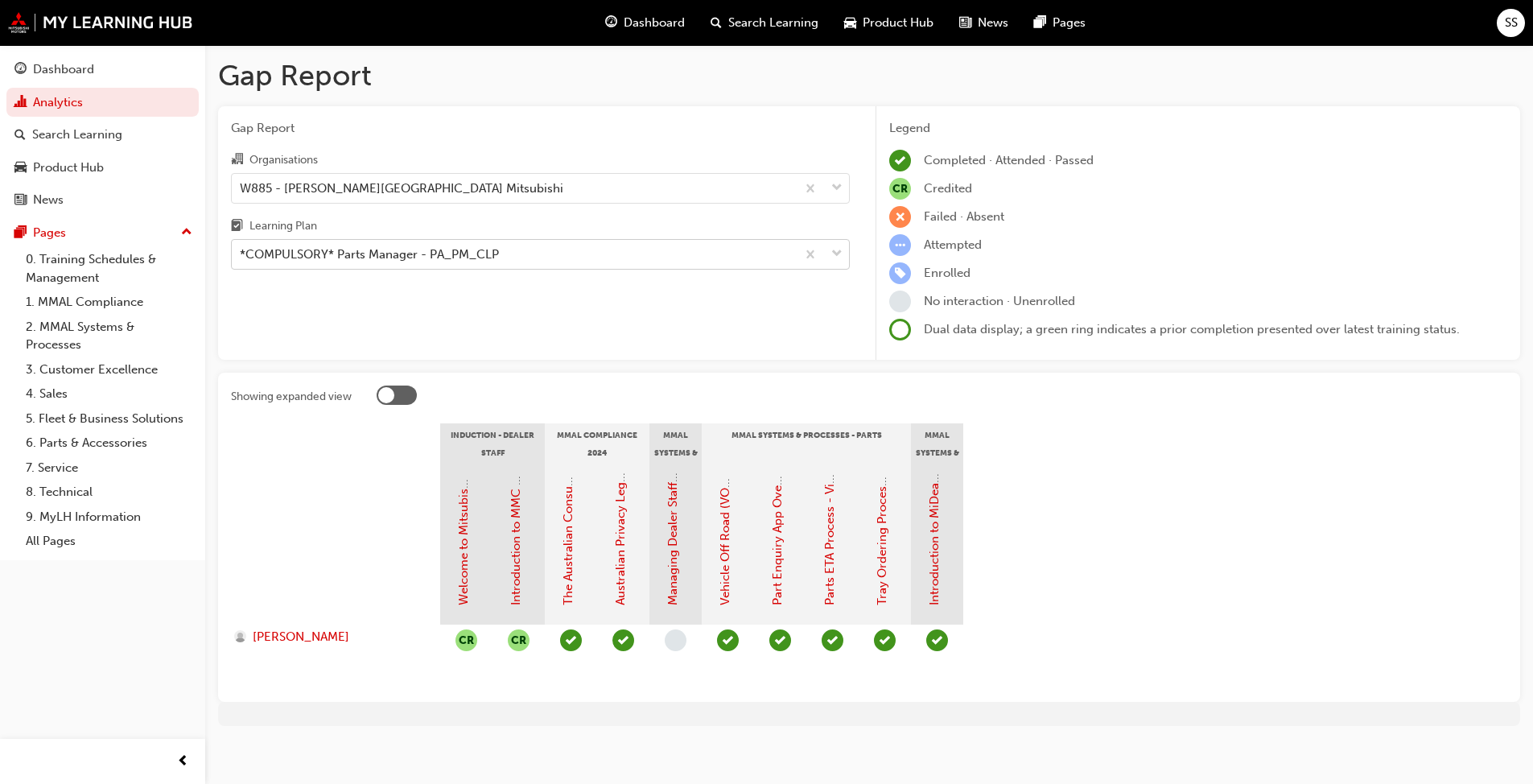
click at [489, 257] on div "*COMPULSORY* Parts Manager - PA_PM_CLP" at bounding box center [369, 254] width 259 height 19
click at [242, 257] on input "Learning Plan *COMPULSORY* Parts Manager - PA_PM_CLP" at bounding box center [241, 254] width 2 height 14
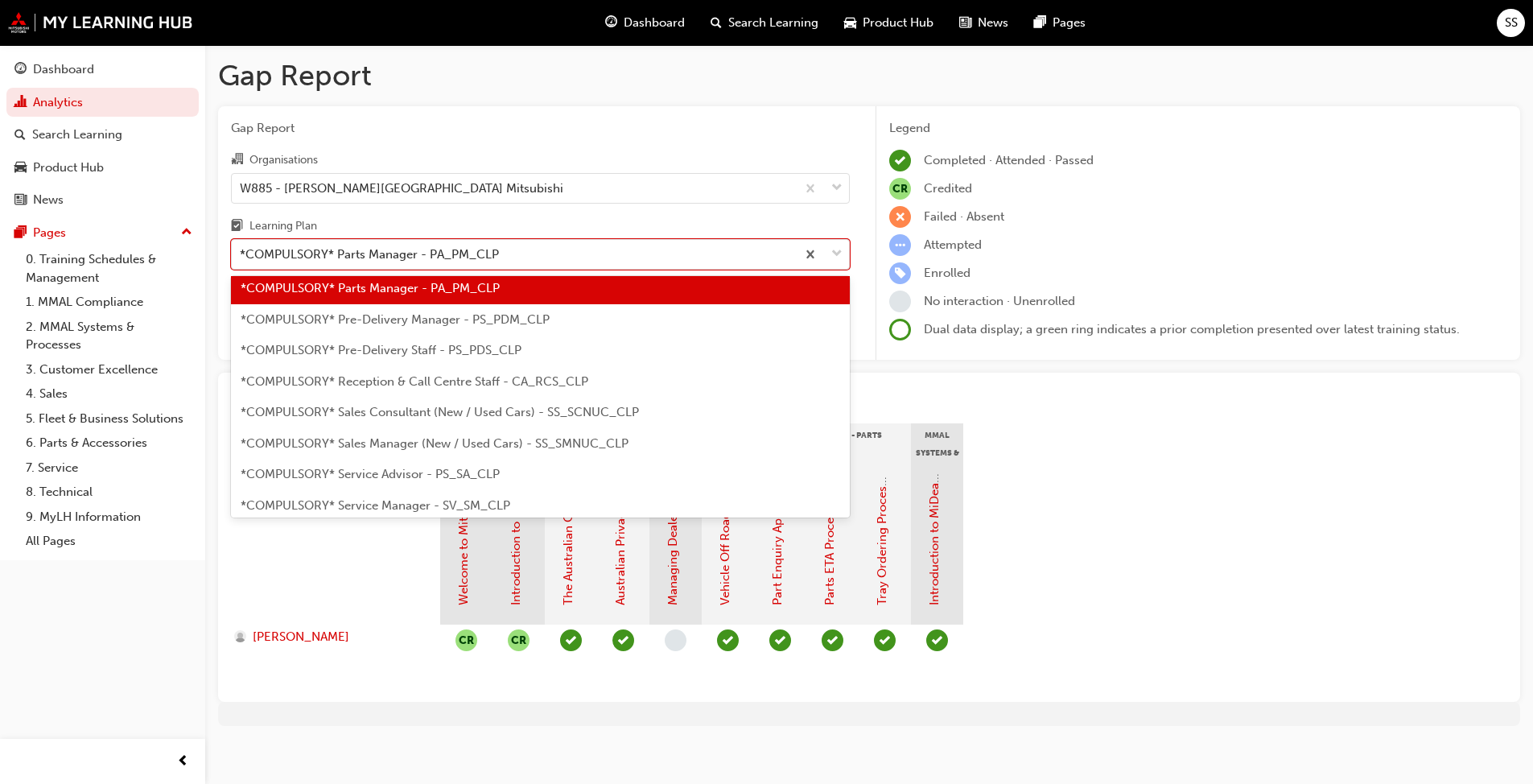
scroll to position [396, 0]
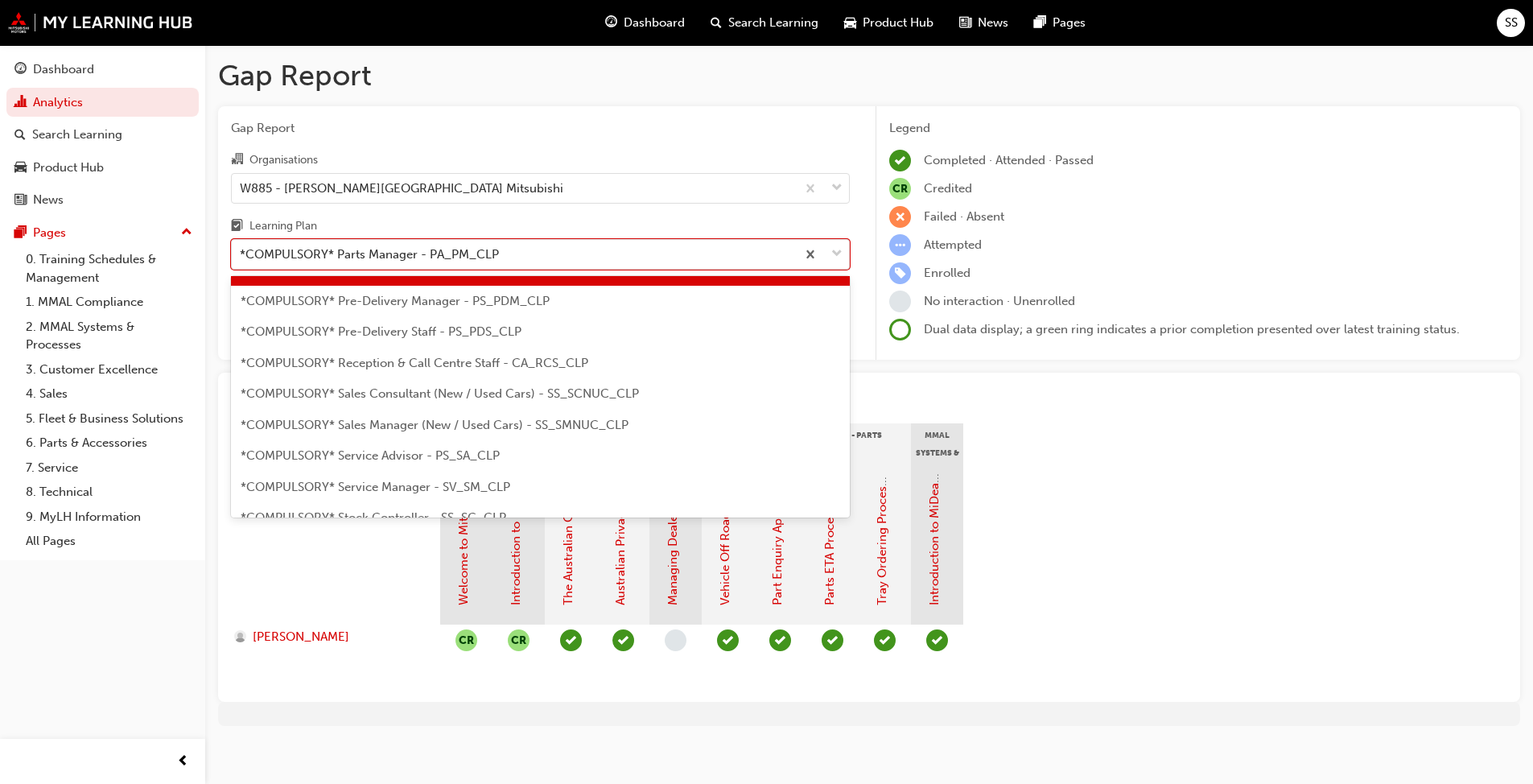
click at [459, 305] on span "*COMPULSORY* Pre-Delivery Manager - PS_PDM_CLP" at bounding box center [394, 301] width 309 height 15
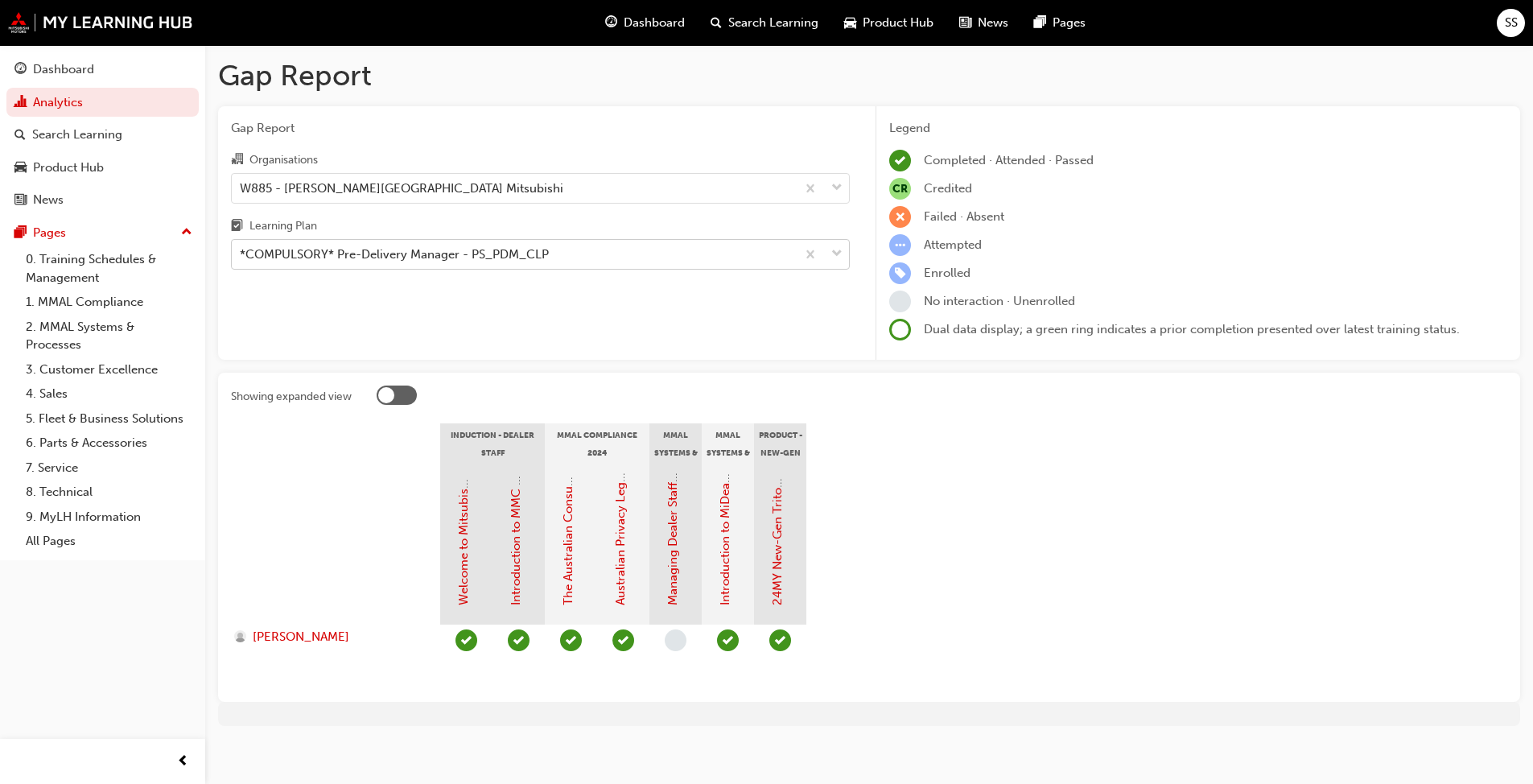
click at [575, 267] on div "*COMPULSORY* Pre-Delivery Manager - PS_PDM_CLP" at bounding box center [513, 254] width 564 height 28
click at [242, 261] on input "Learning Plan *COMPULSORY* Pre-Delivery Manager - PS_PDM_CLP" at bounding box center [241, 254] width 2 height 14
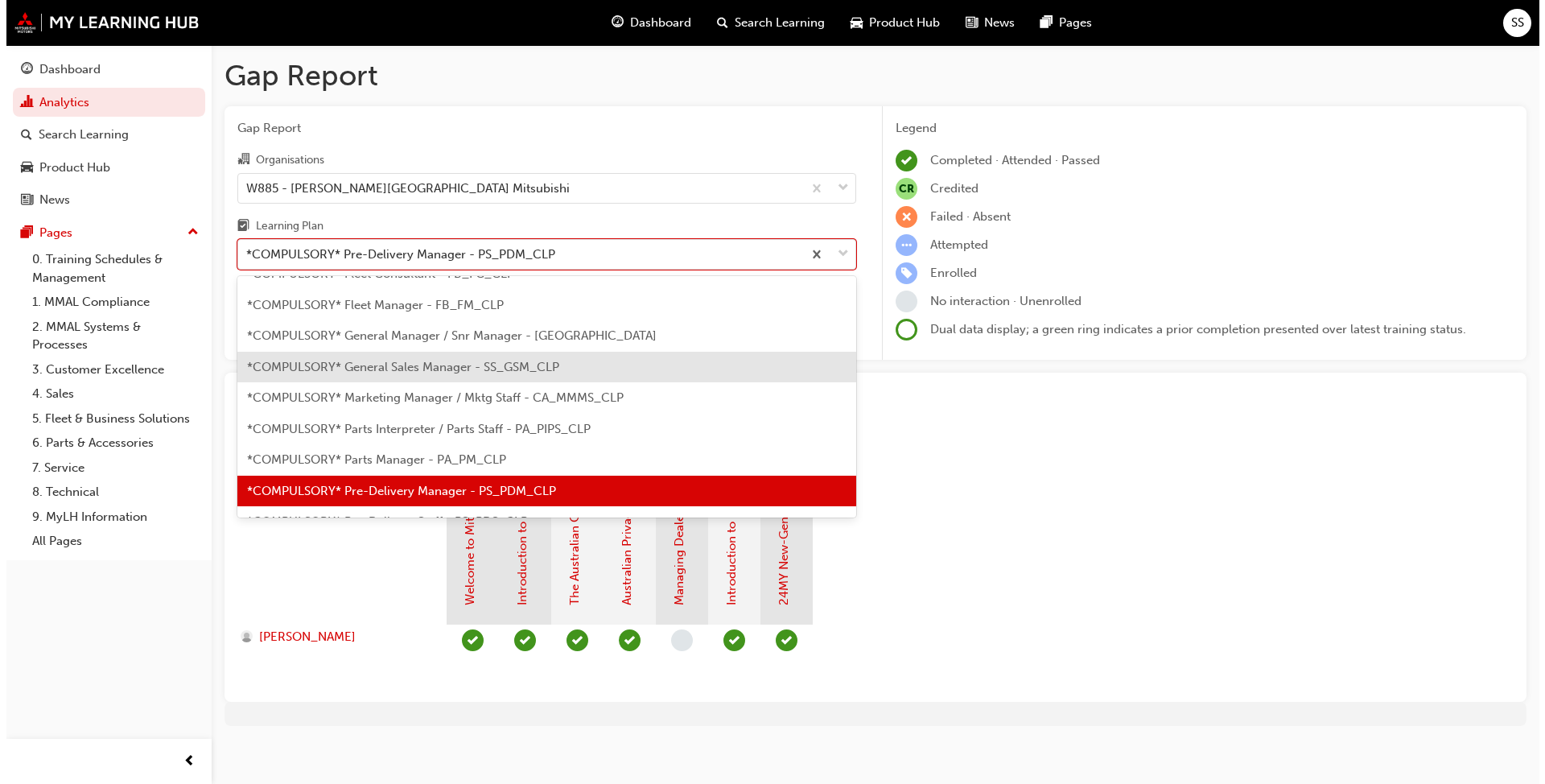
scroll to position [280, 0]
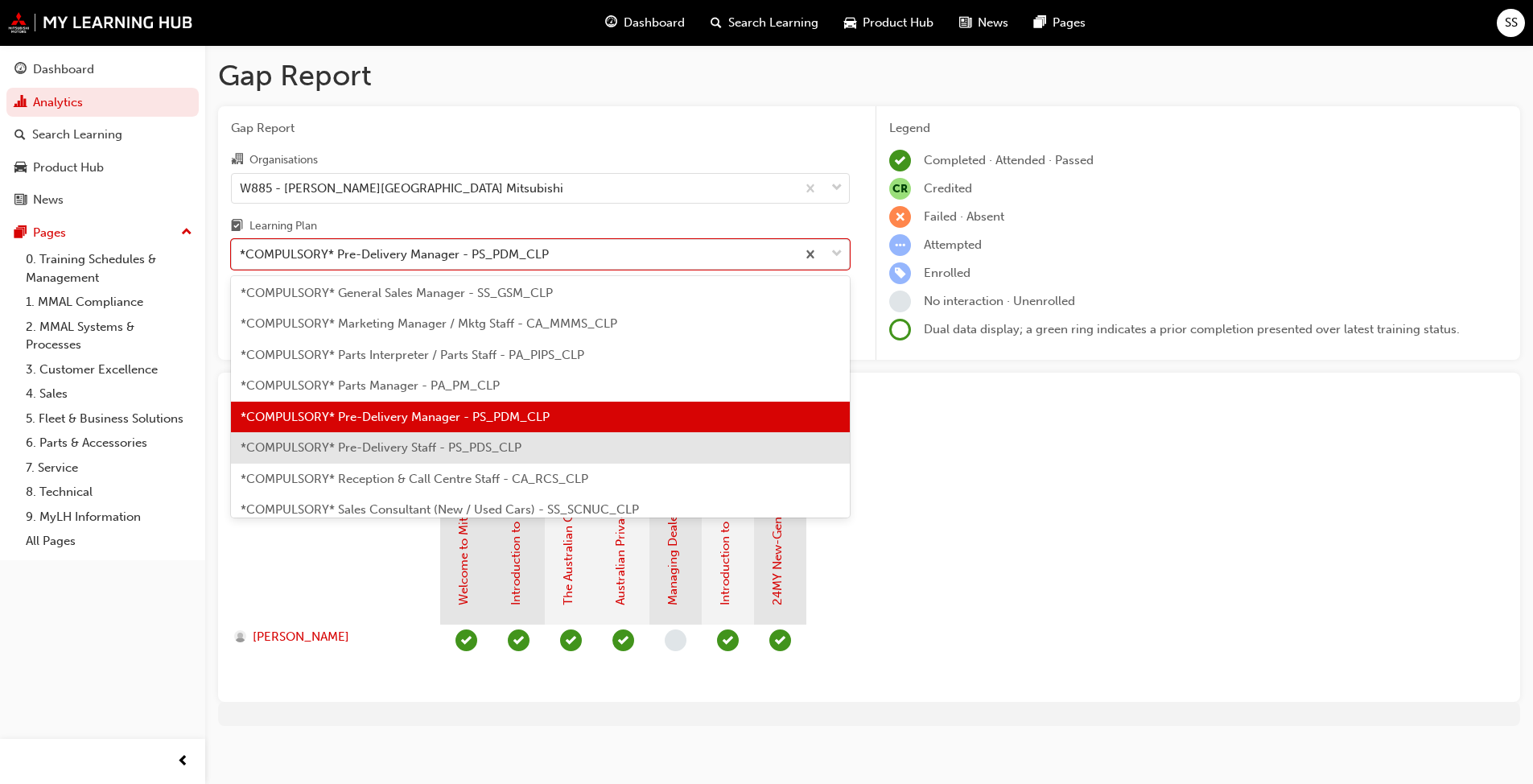
click at [498, 452] on span "*COMPULSORY* Pre-Delivery Staff - PS_PDS_CLP" at bounding box center [381, 447] width 280 height 15
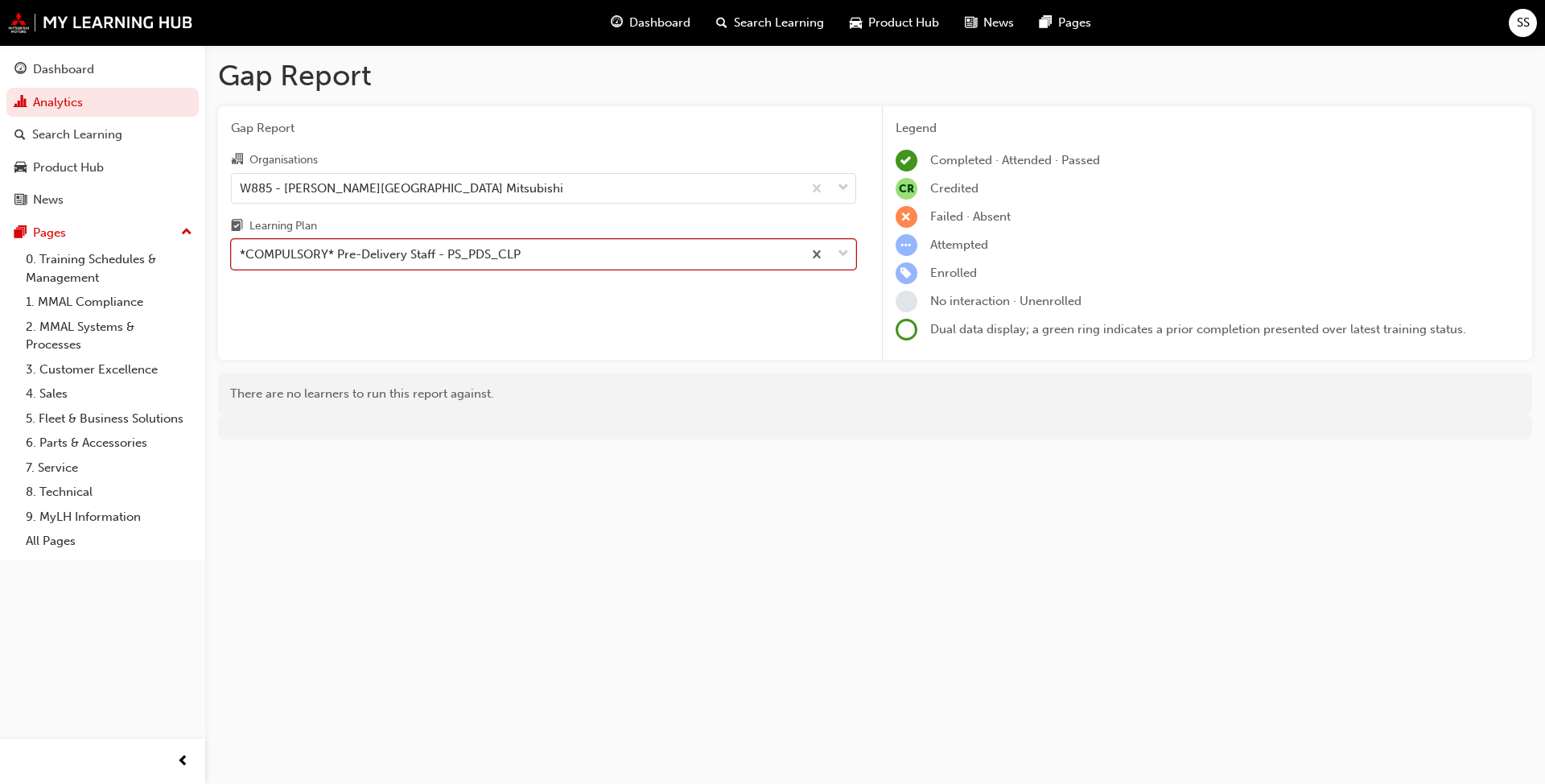
click at [487, 249] on div "*COMPULSORY* Pre-Delivery Staff - PS_PDS_CLP" at bounding box center [380, 254] width 281 height 19
click at [242, 249] on input "Learning Plan option *COMPULSORY* Pre-Delivery Staff - PS_PDS_CLP, selected. 0 …" at bounding box center [241, 254] width 2 height 14
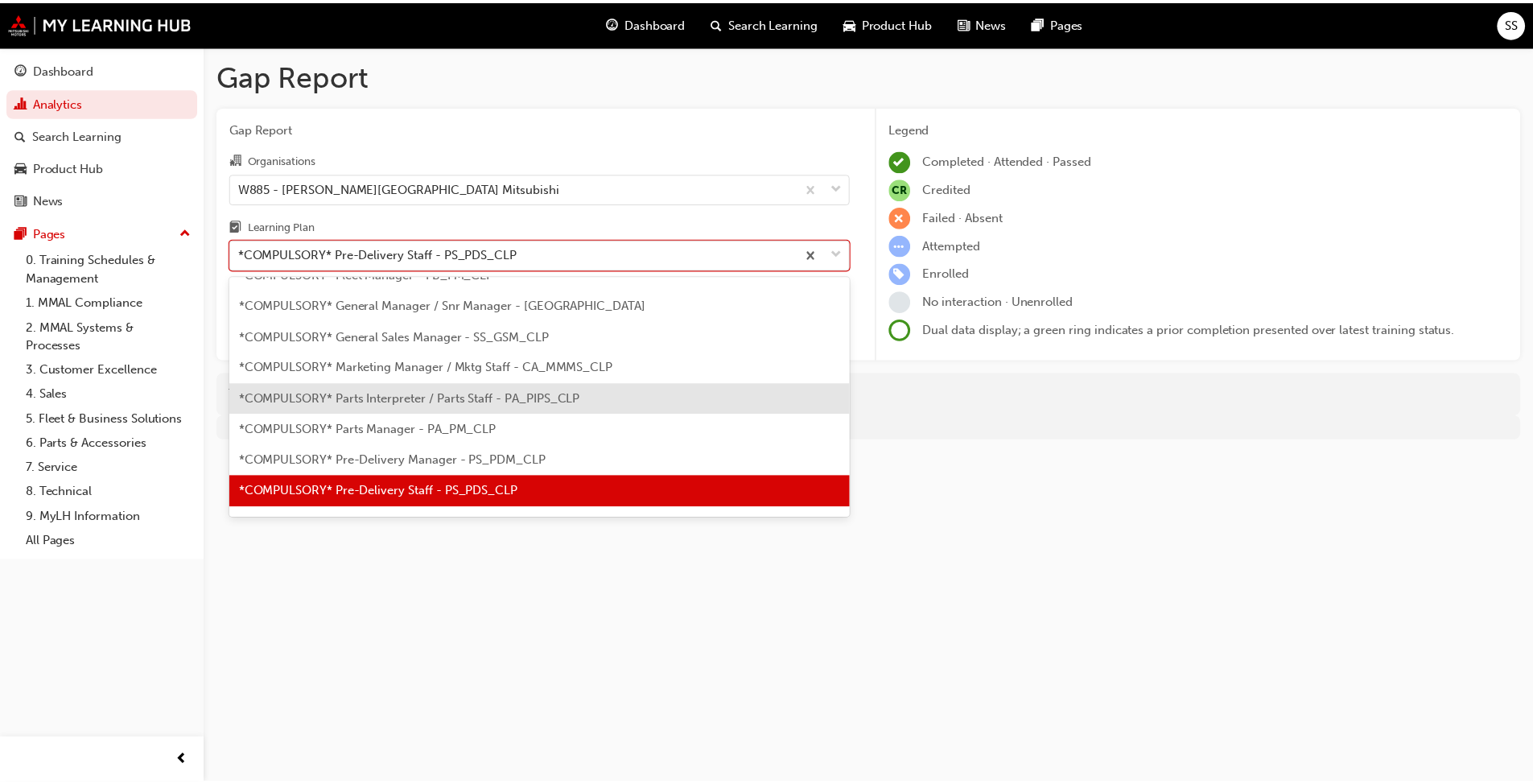
scroll to position [385, 0]
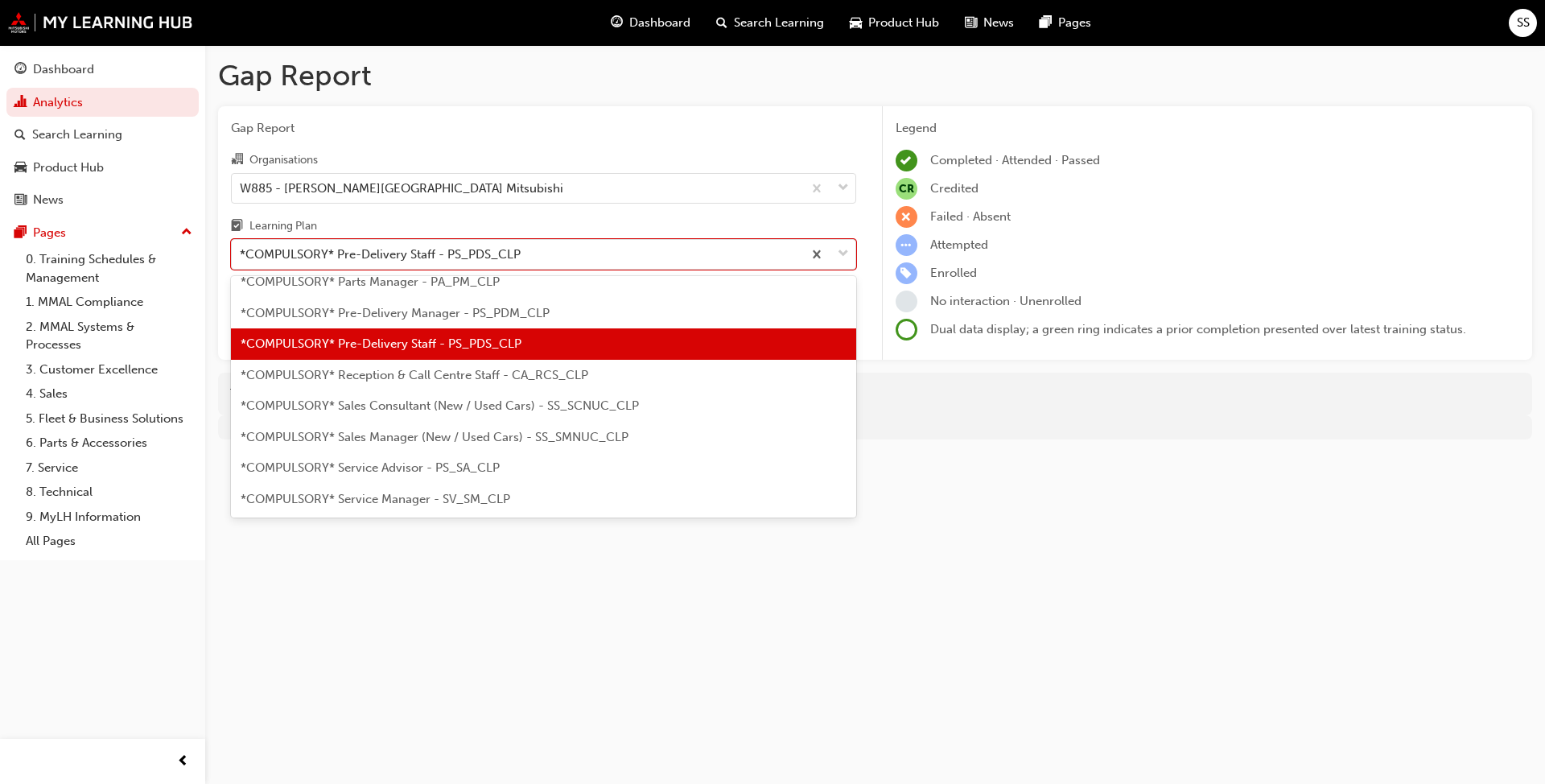
click at [432, 379] on span "*COMPULSORY* Reception & Call Centre Staff - CA_RCS_CLP" at bounding box center [414, 375] width 348 height 15
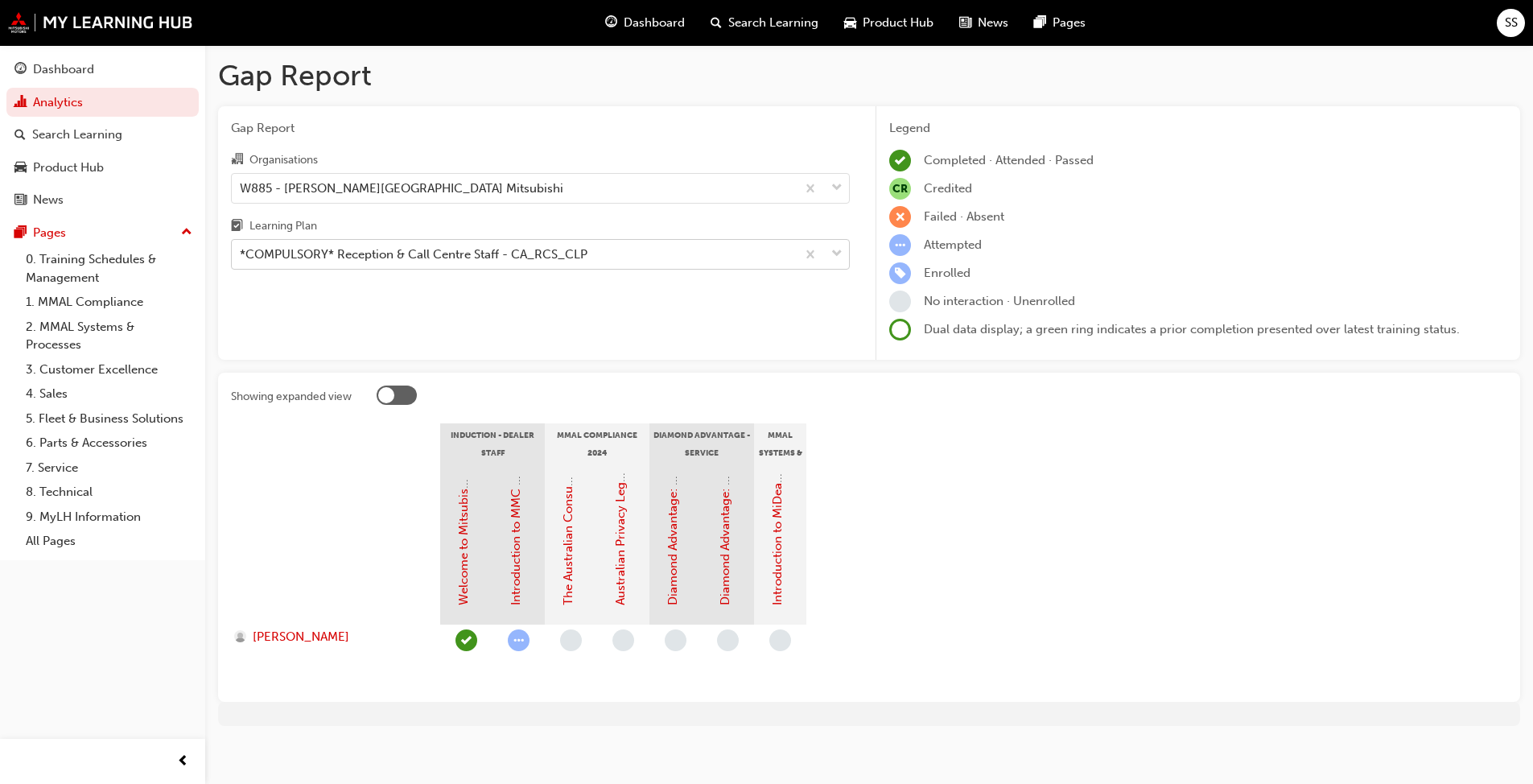
click at [452, 248] on div "*COMPULSORY* Reception & Call Centre Staff - CA_RCS_CLP" at bounding box center [413, 254] width 348 height 19
click at [242, 248] on input "Learning Plan *COMPULSORY* Reception & Call Centre Staff - CA_RCS_CLP" at bounding box center [241, 254] width 2 height 14
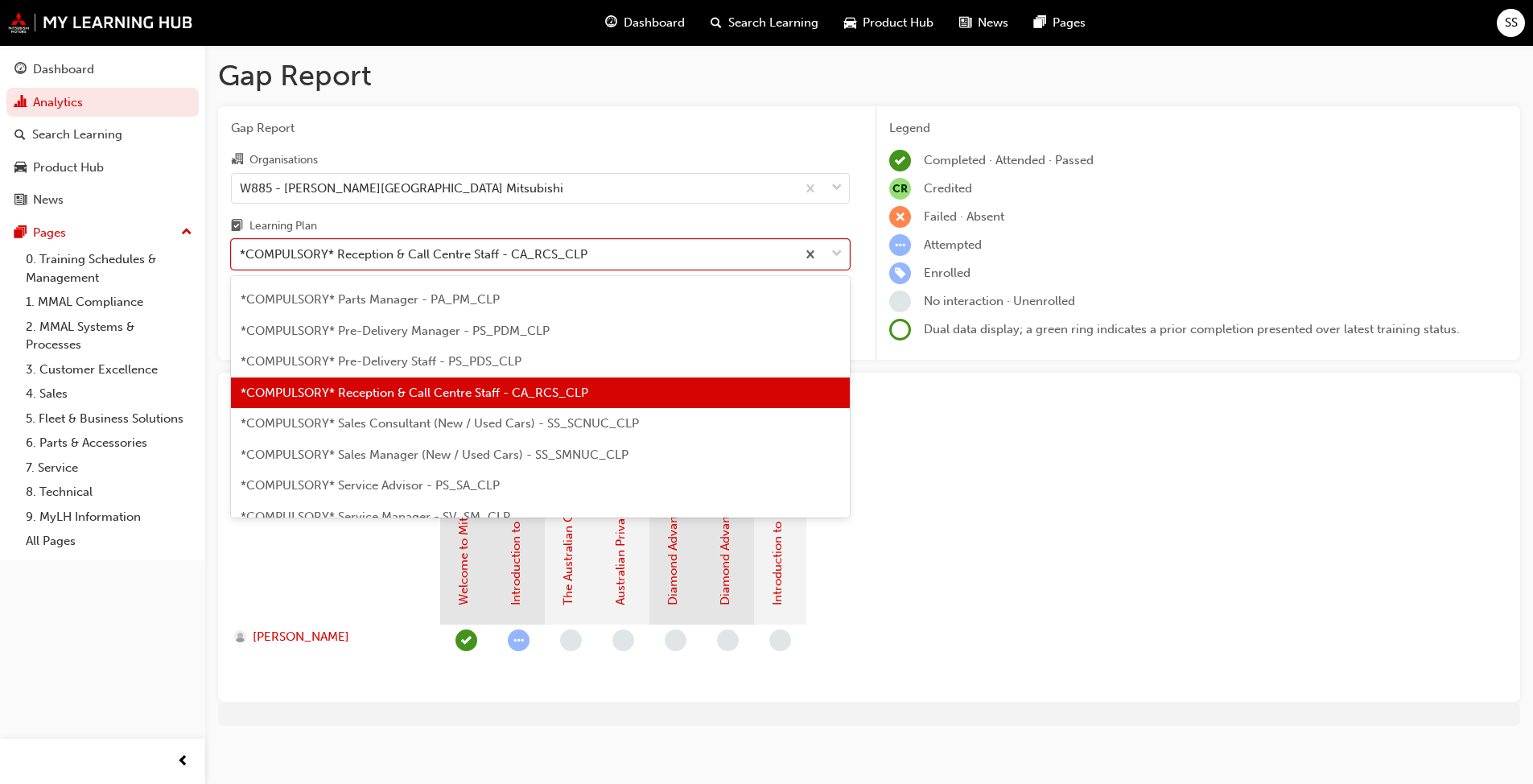
scroll to position [490, 0]
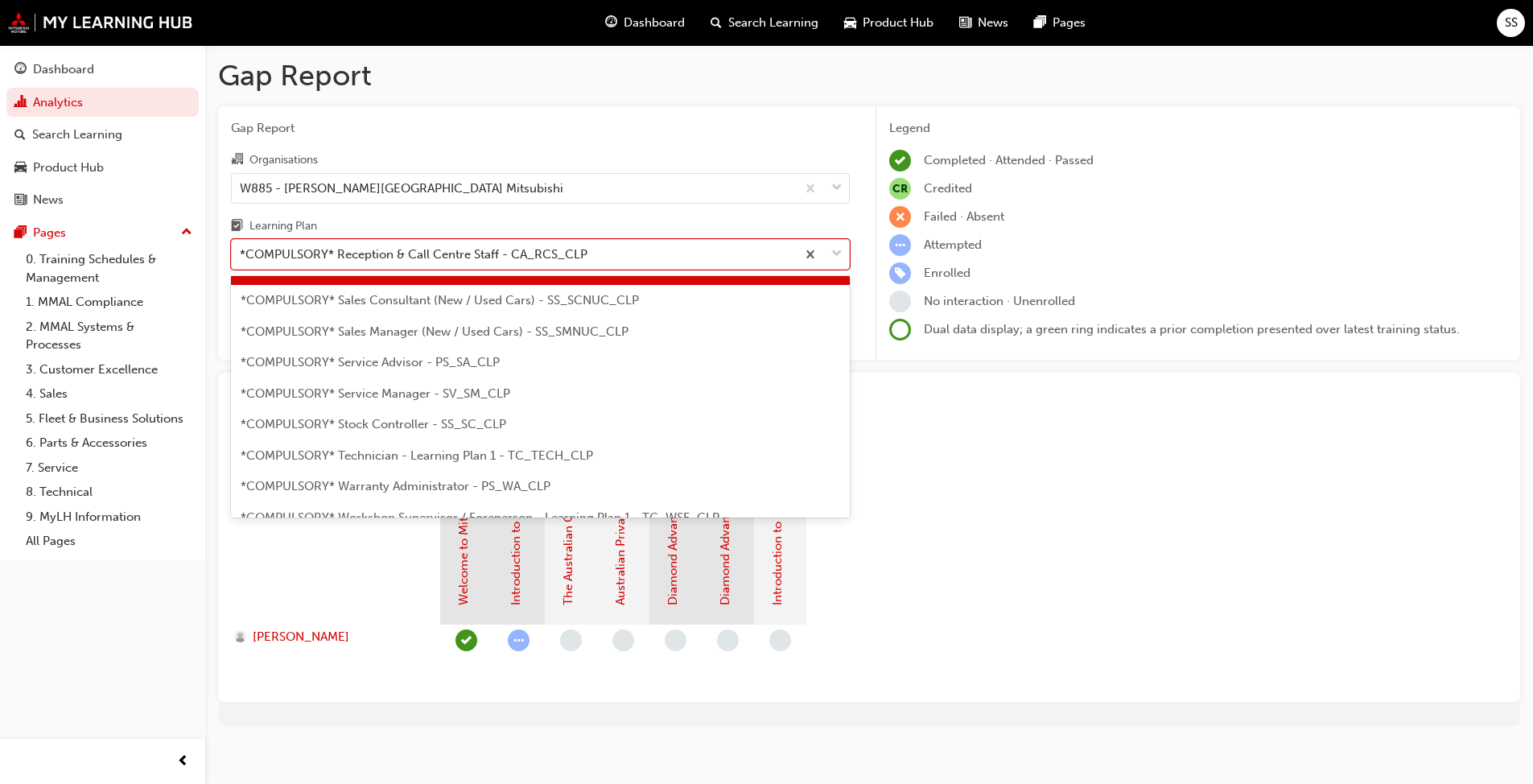
click at [414, 309] on div "*COMPULSORY* Sales Consultant (New / Used Cars) - SS_SCNUC_CLP" at bounding box center [540, 301] width 618 height 31
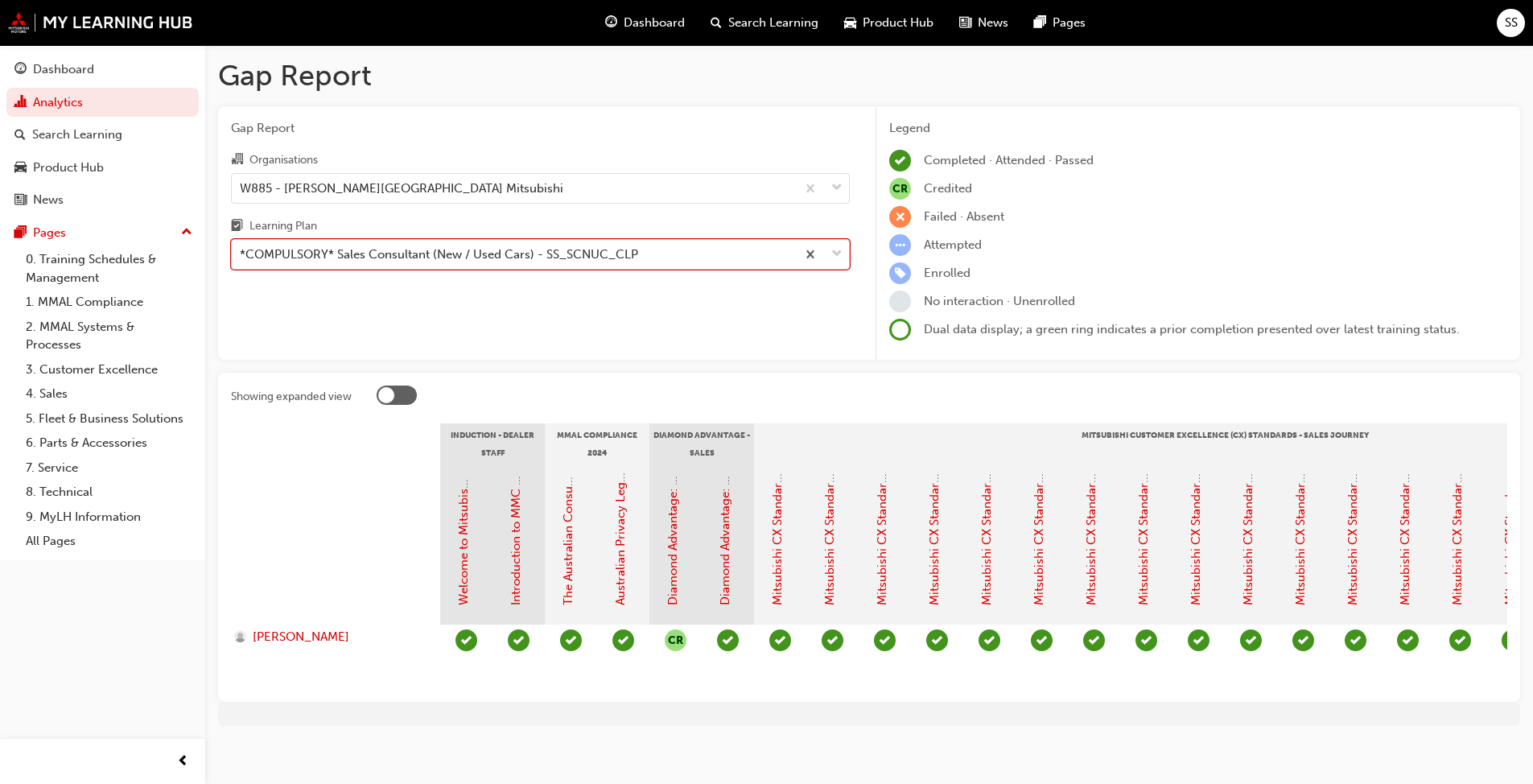
click at [322, 255] on div "*COMPULSORY* Sales Consultant (New / Used Cars) - SS_SCNUC_CLP" at bounding box center [438, 254] width 398 height 19
click at [242, 255] on input "Learning Plan option *COMPULSORY* Sales Consultant (New / Used Cars) - SS_SCNUC…" at bounding box center [241, 254] width 2 height 14
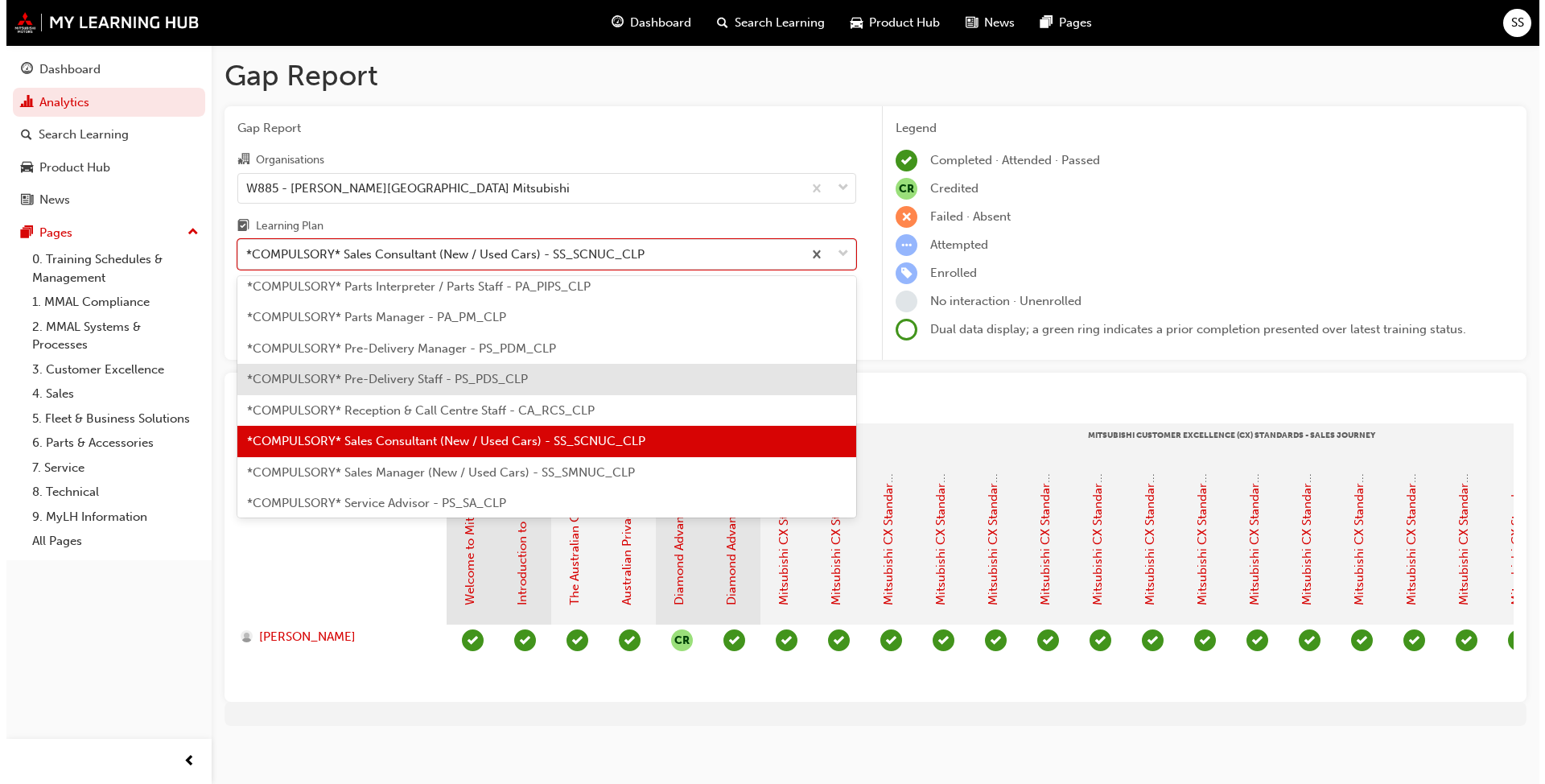
scroll to position [373, 0]
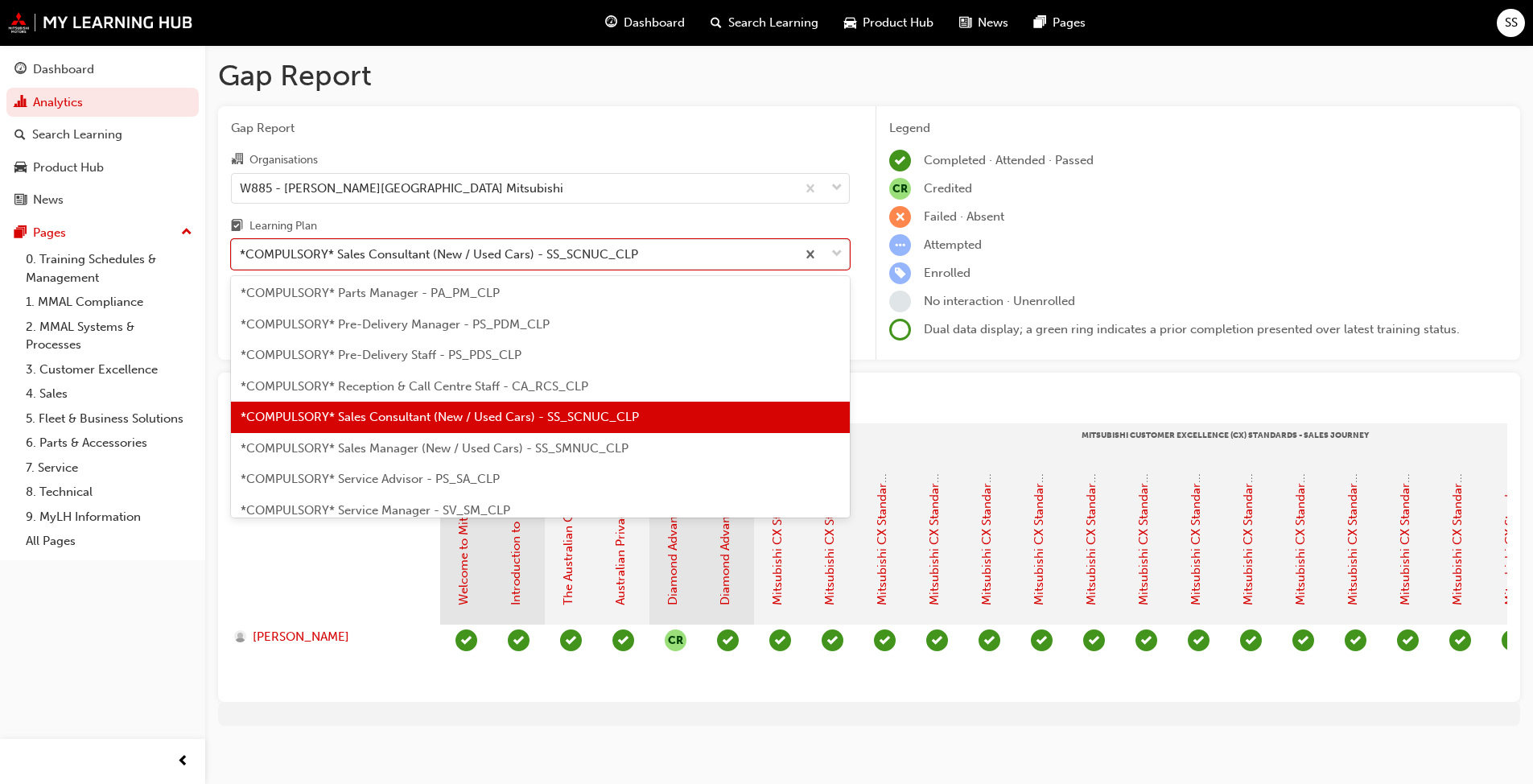
click at [436, 453] on span "*COMPULSORY* Sales Manager (New / Used Cars) - SS_SMNUC_CLP" at bounding box center [434, 448] width 388 height 15
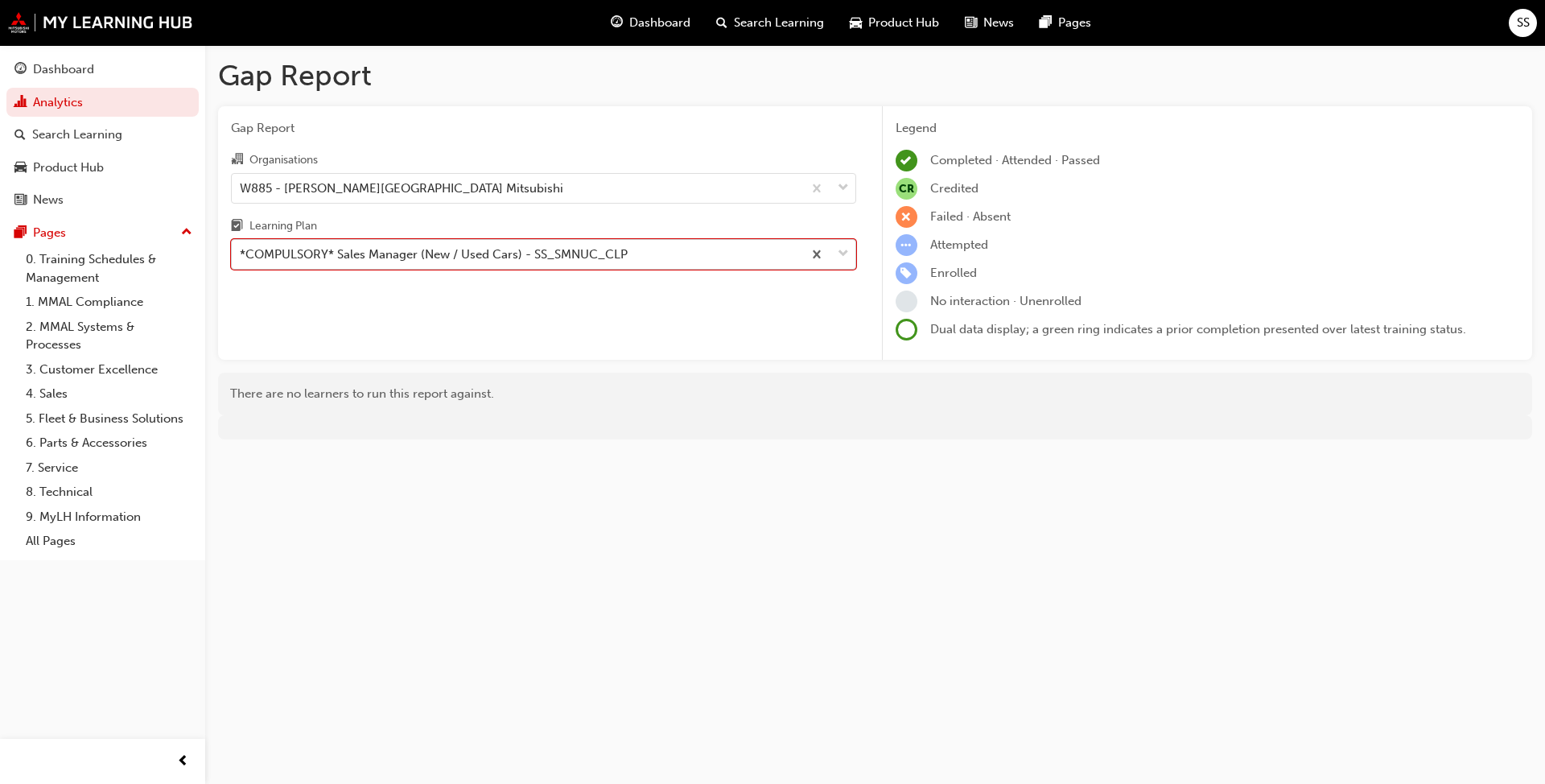
click at [411, 257] on div "*COMPULSORY* Sales Manager (New / Used Cars) - SS_SMNUC_CLP" at bounding box center [433, 254] width 388 height 19
click at [242, 257] on input "Learning Plan option *COMPULSORY* Sales Manager (New / Used Cars) - SS_SMNUC_CL…" at bounding box center [241, 254] width 2 height 14
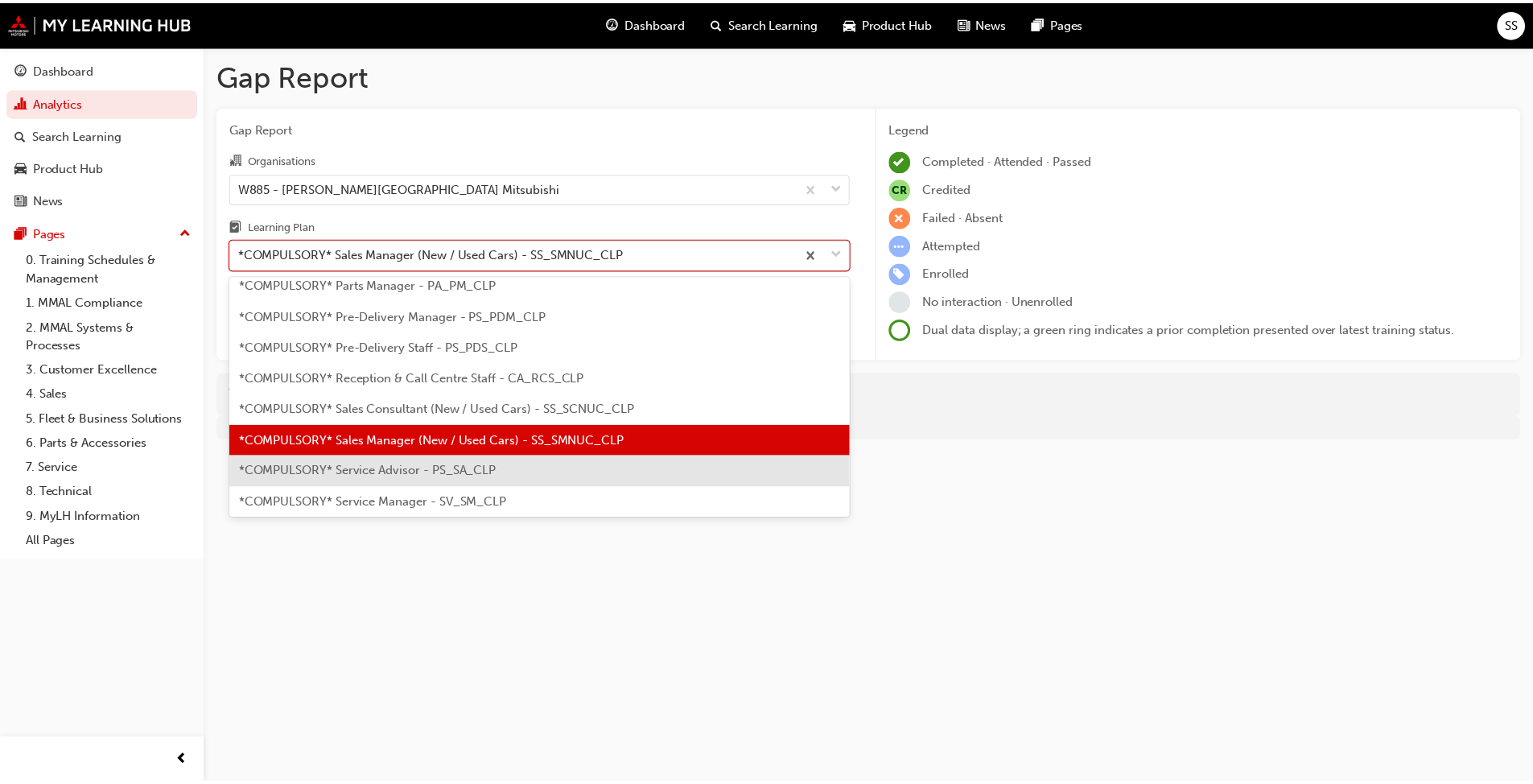
scroll to position [405, 0]
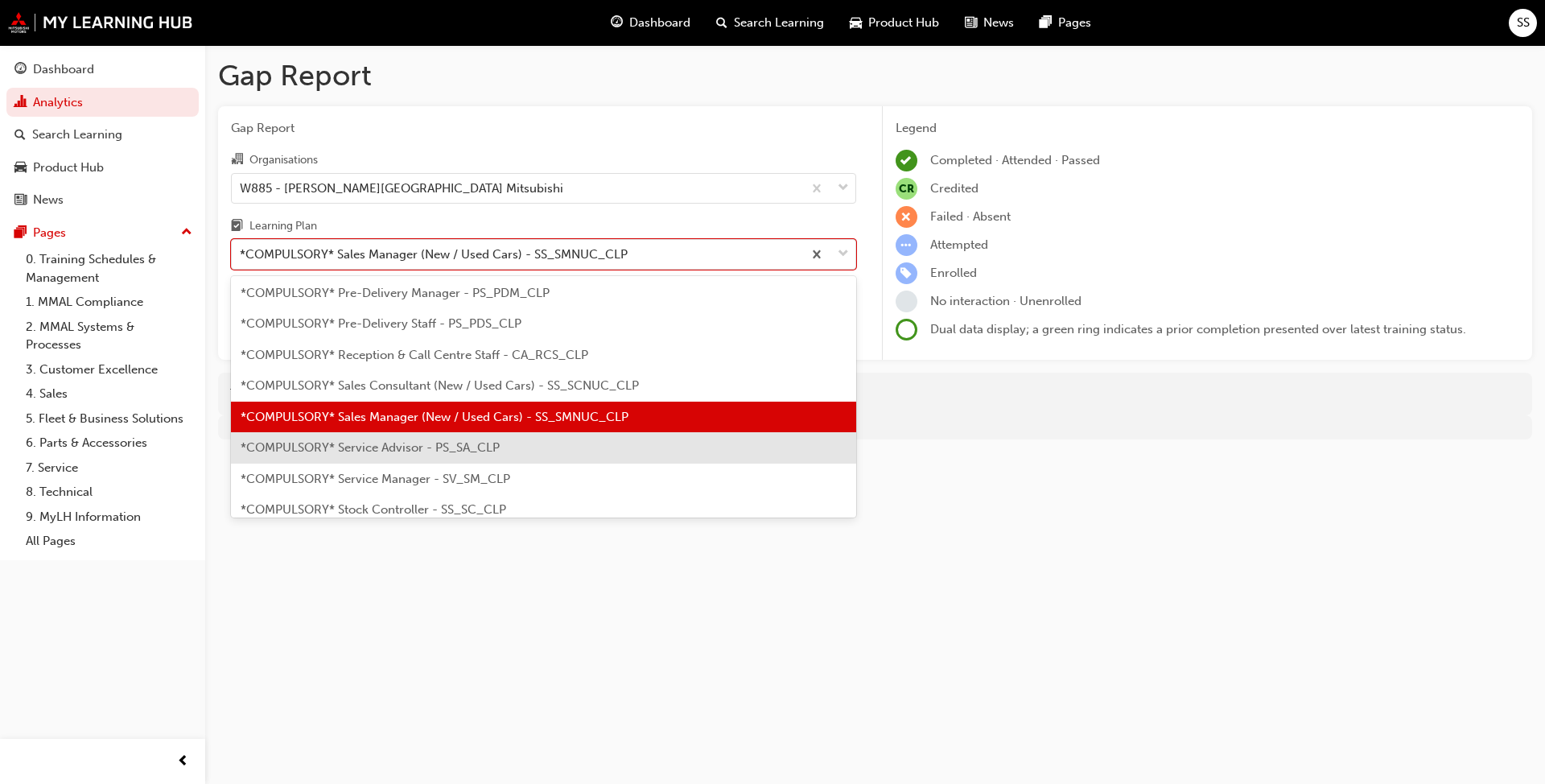
click at [387, 457] on div "*COMPULSORY* Service Advisor - PS_SA_CLP" at bounding box center [544, 448] width 625 height 31
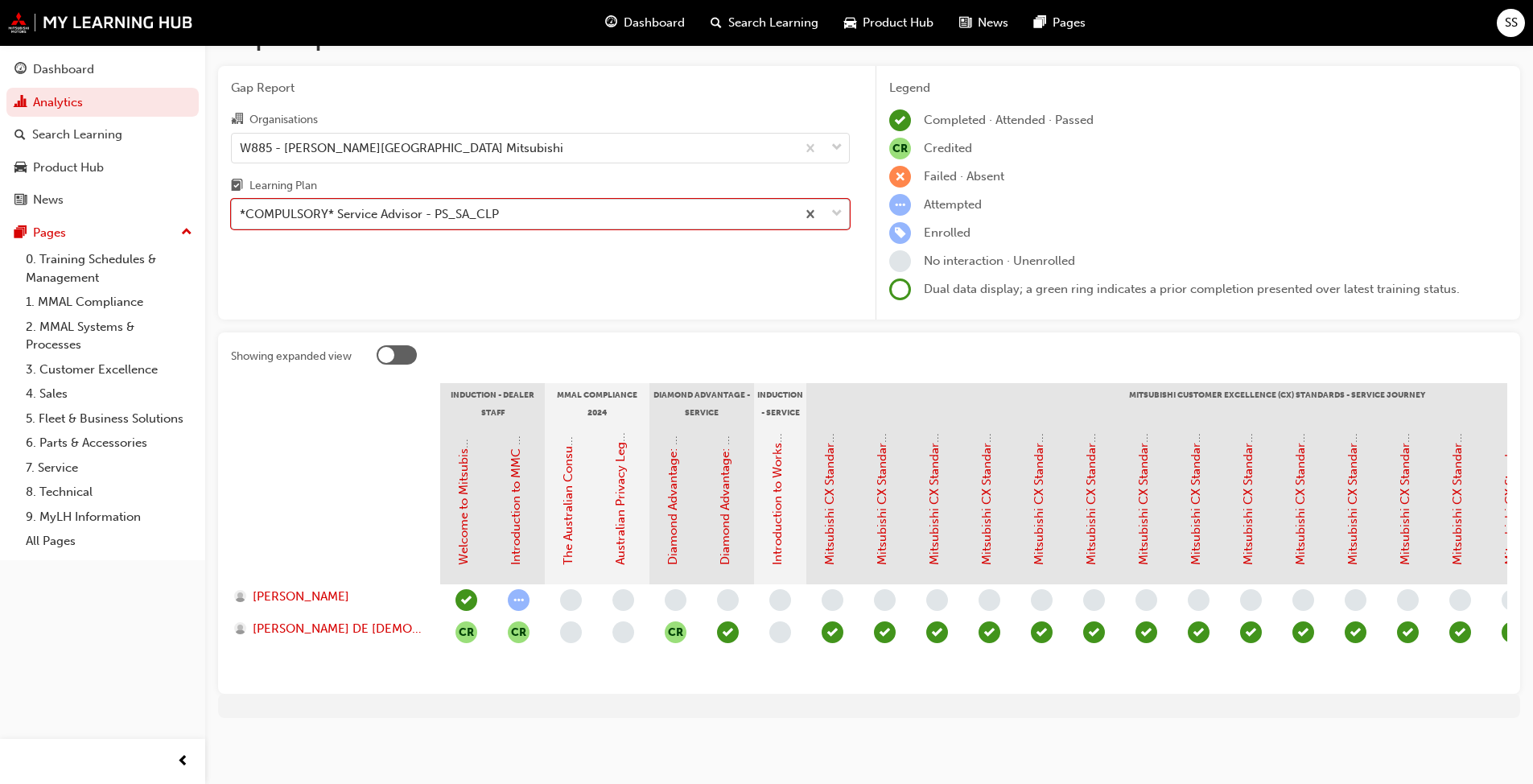
click at [459, 206] on div "*COMPULSORY* Service Advisor - PS_SA_CLP" at bounding box center [369, 214] width 259 height 19
click at [242, 206] on input "Learning Plan option *COMPULSORY* Service Advisor - PS_SA_CLP, selected. 0 resu…" at bounding box center [241, 213] width 2 height 14
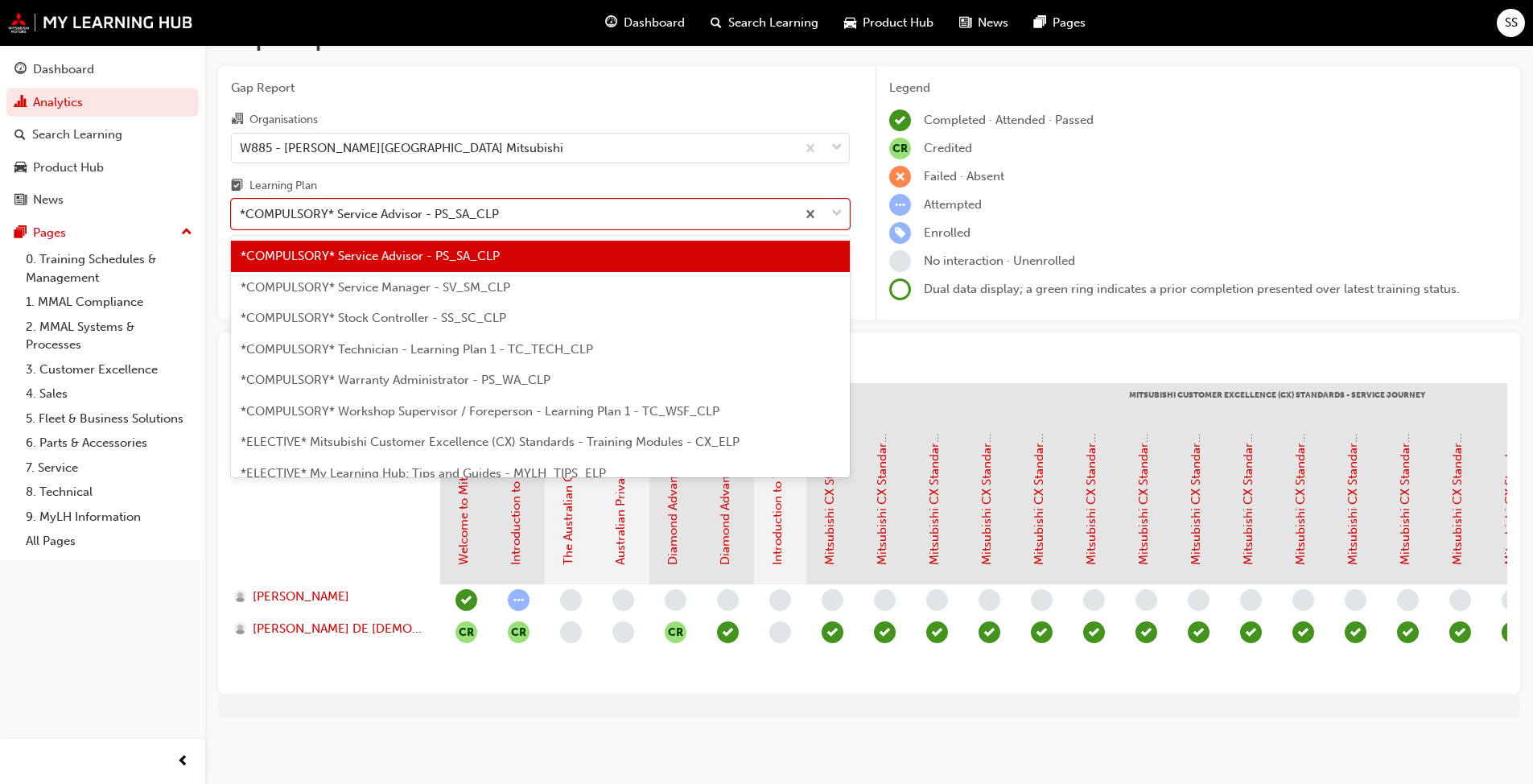
scroll to position [582, 0]
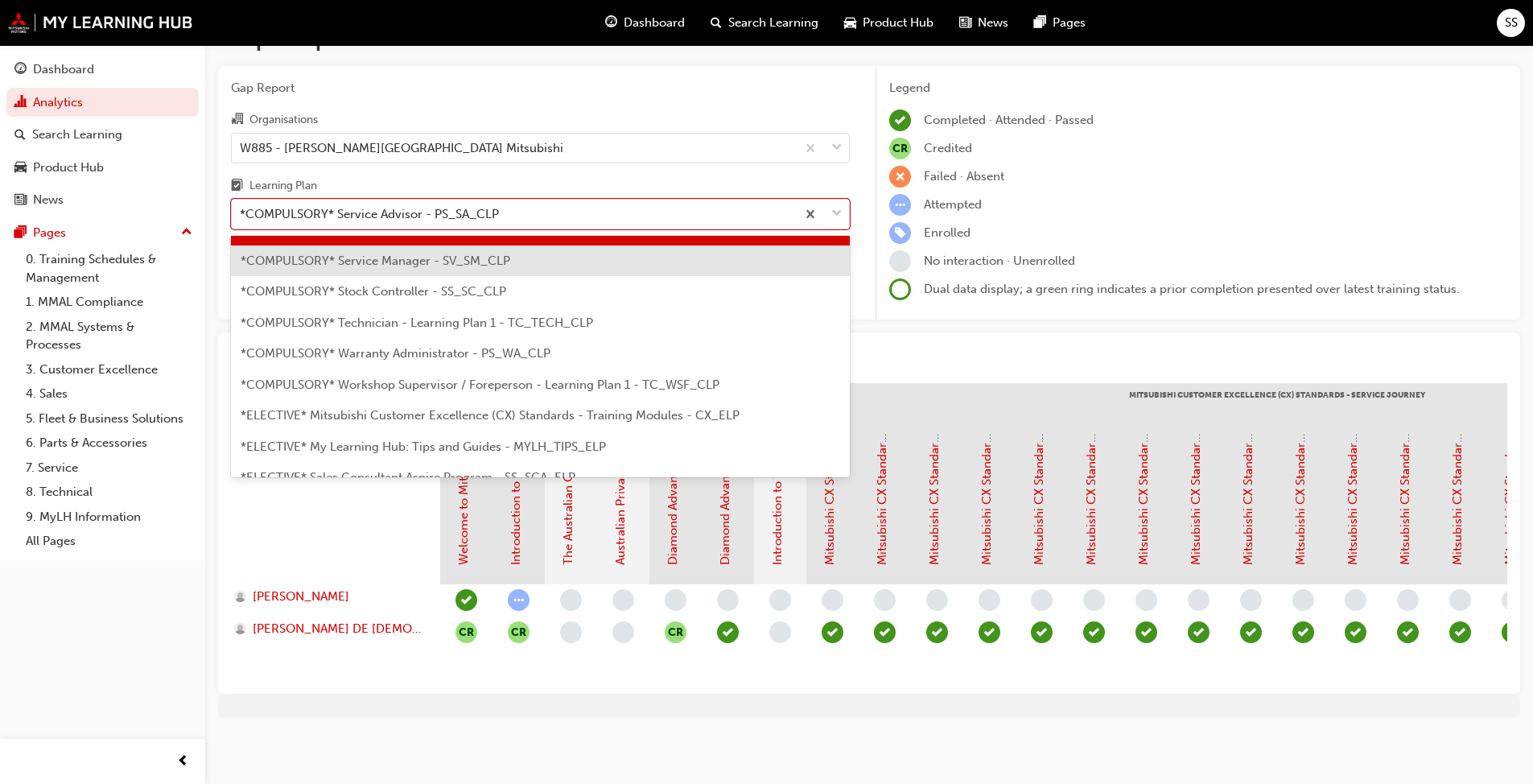
click at [392, 259] on div "*COMPULSORY* Service Manager - SV_SM_CLP" at bounding box center [540, 261] width 618 height 31
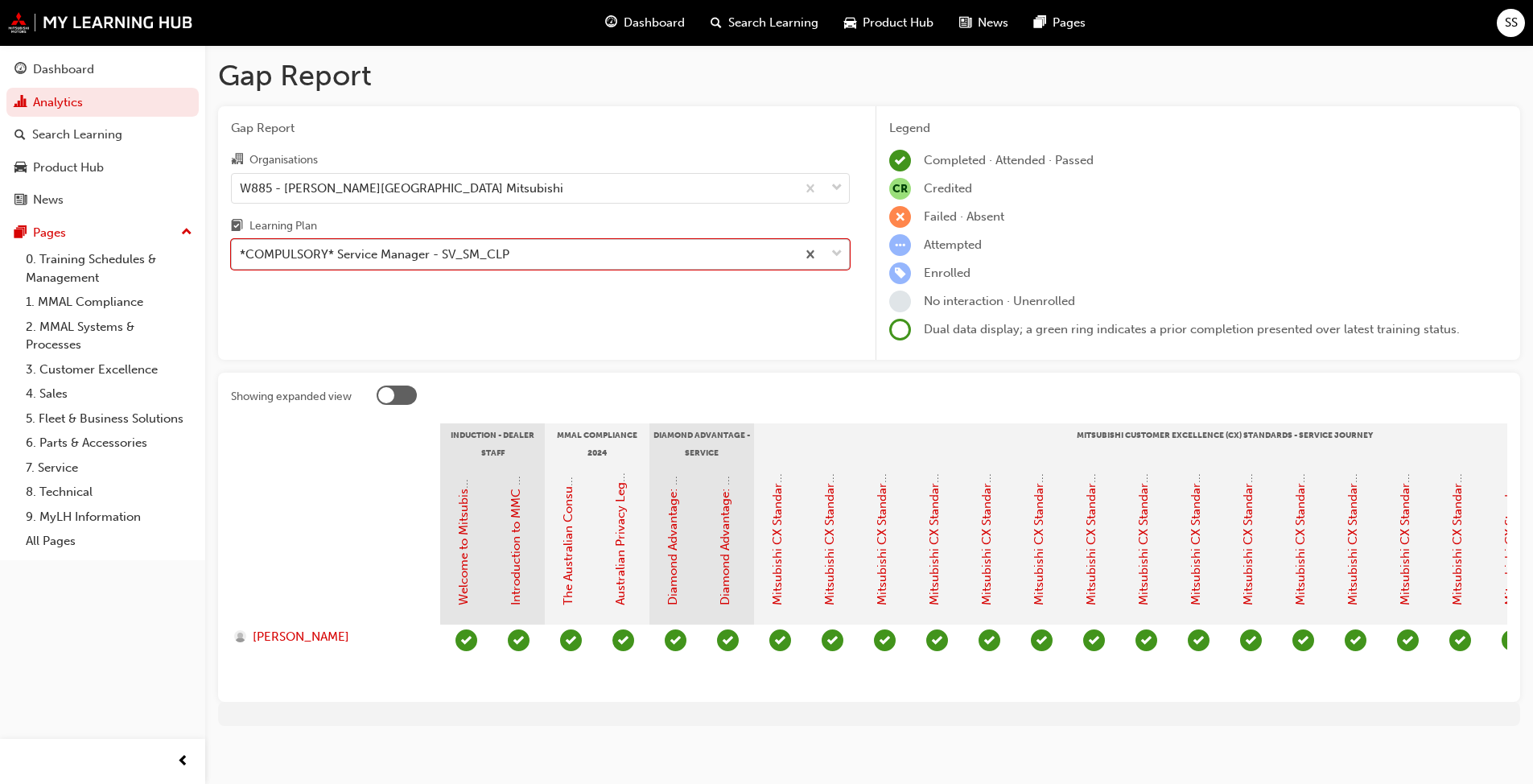
click at [408, 249] on div "*COMPULSORY* Service Manager - SV_SM_CLP" at bounding box center [374, 254] width 270 height 19
click at [242, 249] on input "Learning Plan option *COMPULSORY* Service Manager - SV_SM_CLP, selected. 0 resu…" at bounding box center [241, 254] width 2 height 14
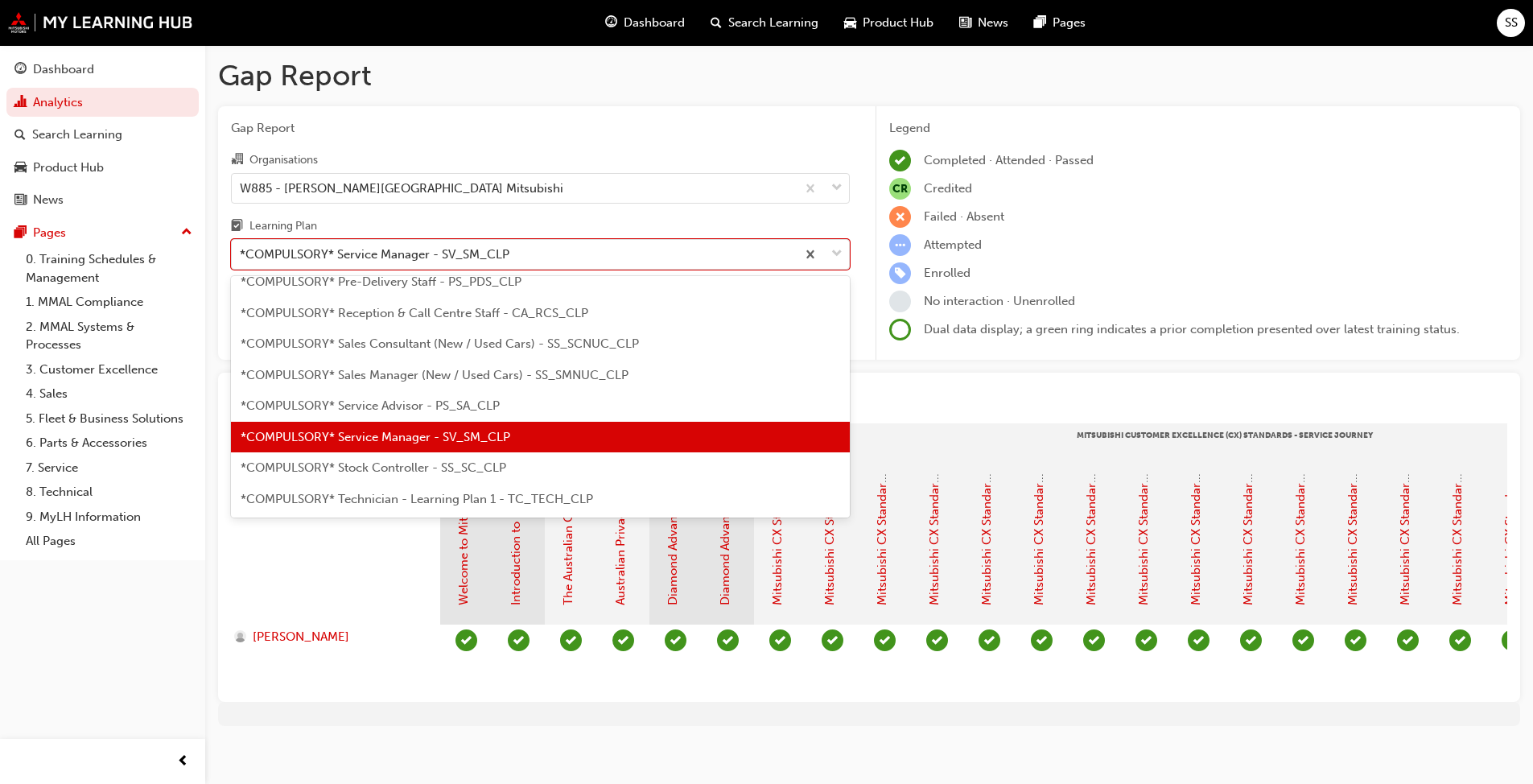
scroll to position [467, 0]
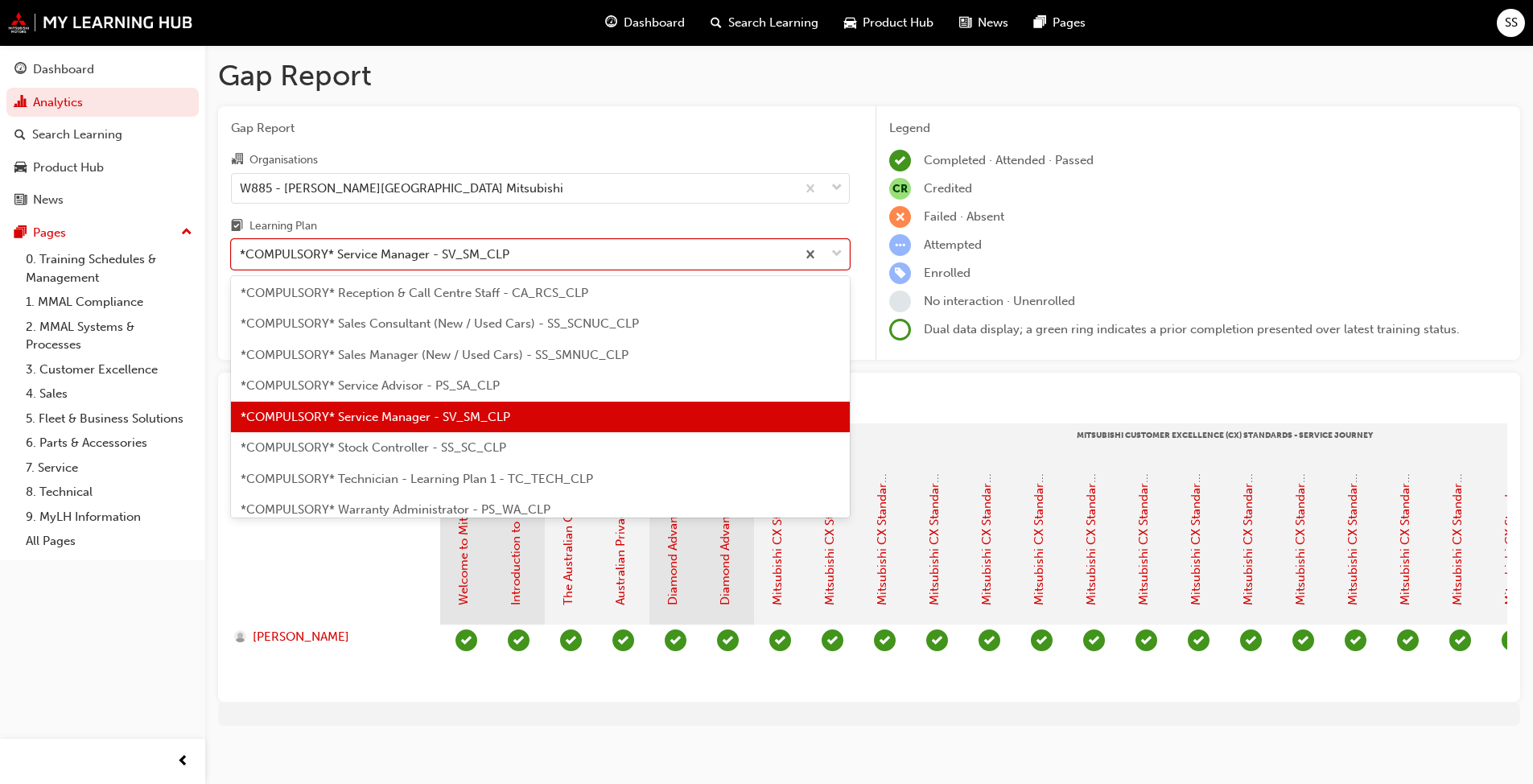
click at [419, 444] on span "*COMPULSORY* Stock Controller - SS_SC_CLP" at bounding box center [373, 447] width 266 height 15
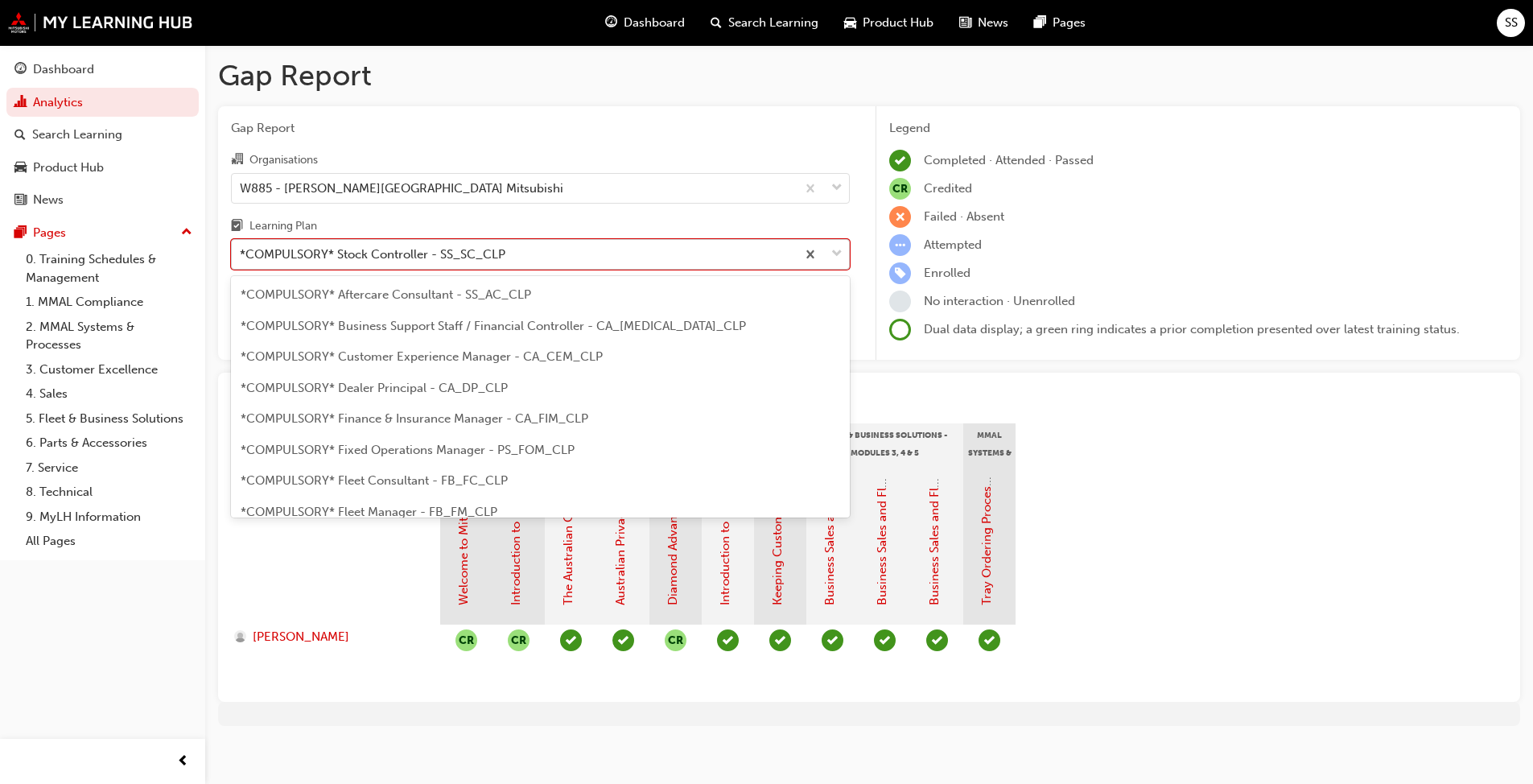
click at [417, 262] on div "*COMPULSORY* Stock Controller - SS_SC_CLP" at bounding box center [372, 254] width 266 height 19
click at [242, 261] on input "Learning Plan option *COMPULSORY* Stock Controller - SS_SC_CLP, selected. optio…" at bounding box center [241, 254] width 2 height 14
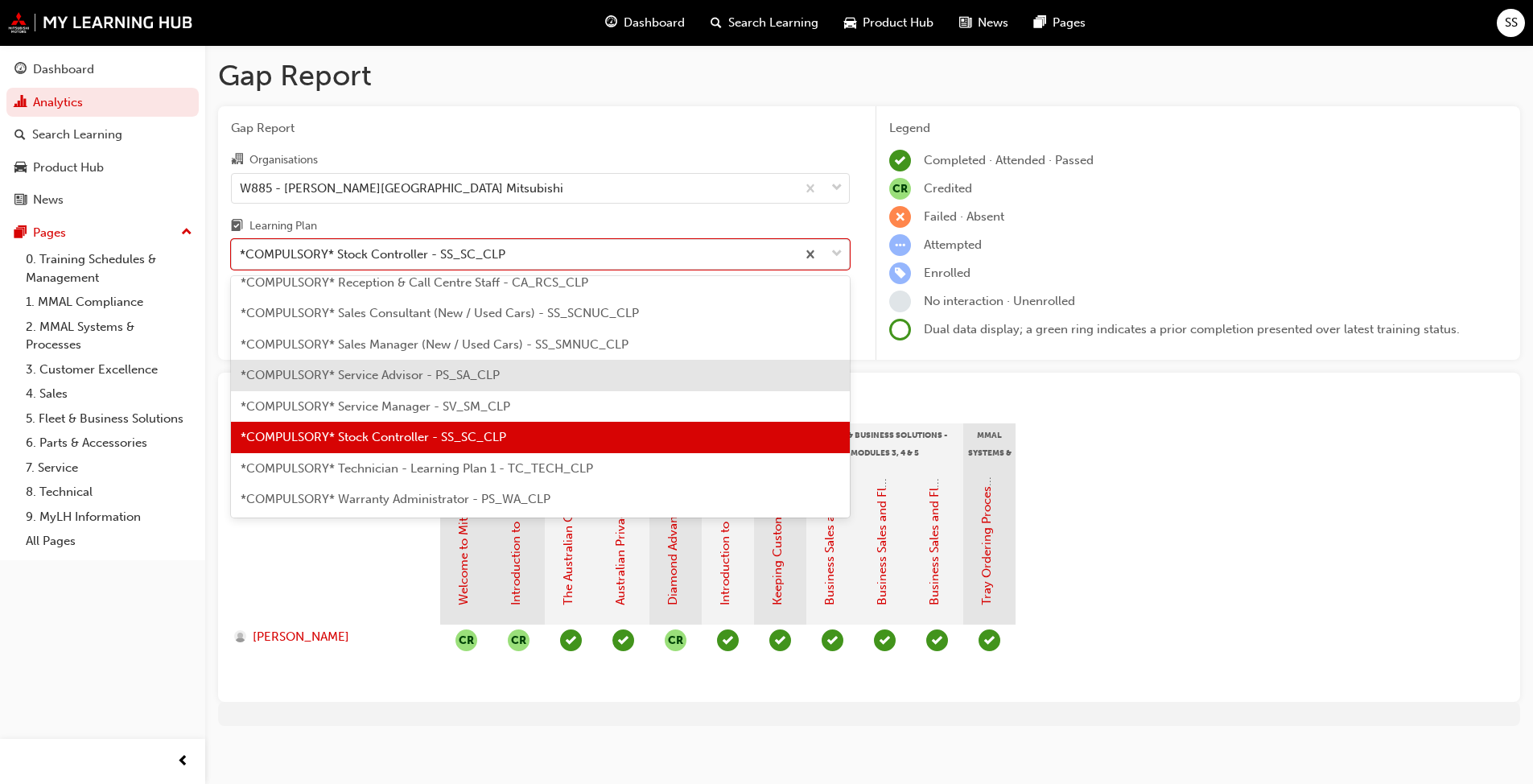
scroll to position [498, 0]
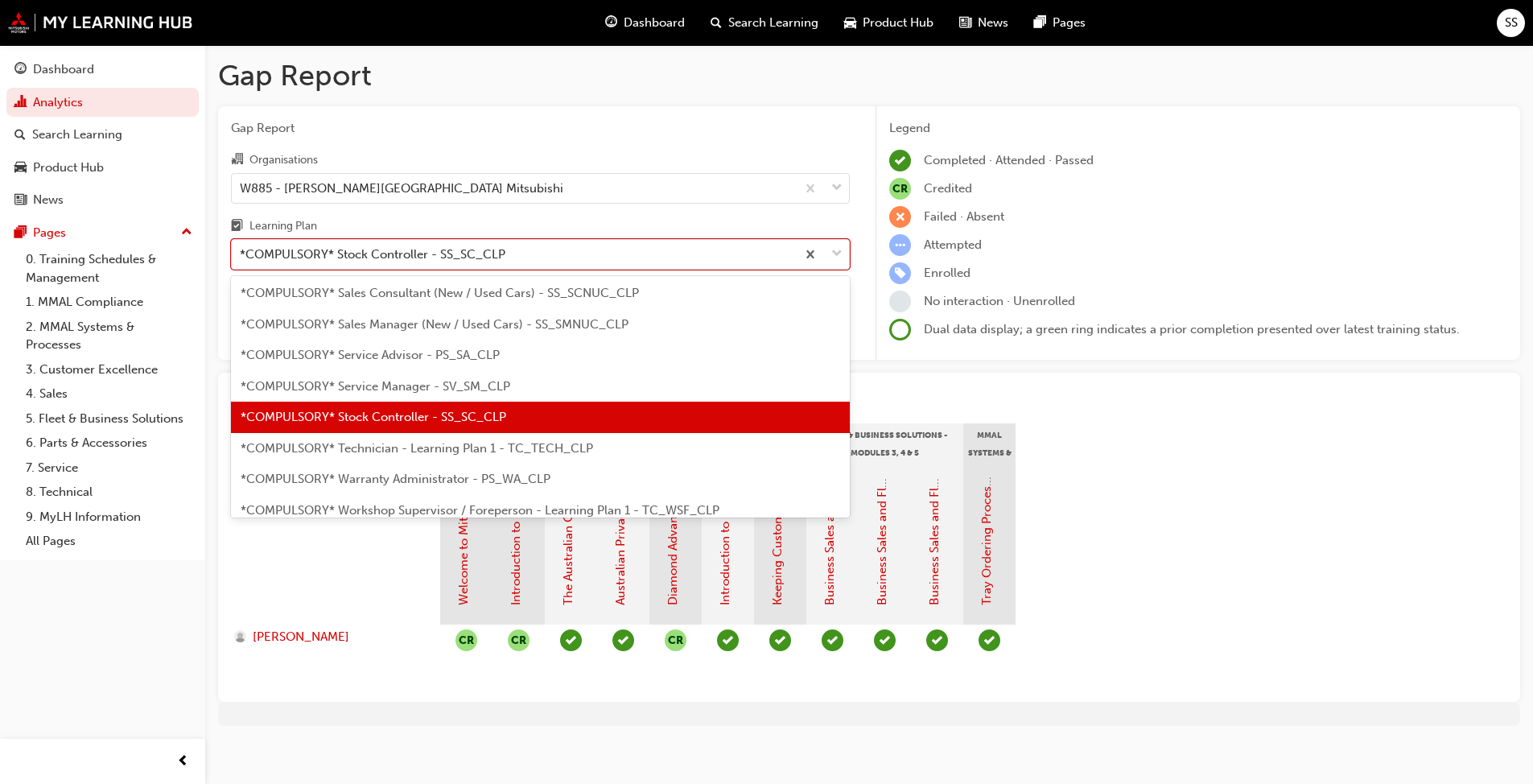
click at [392, 482] on span "*COMPULSORY* Warranty Administrator - PS_WA_CLP" at bounding box center [395, 478] width 310 height 15
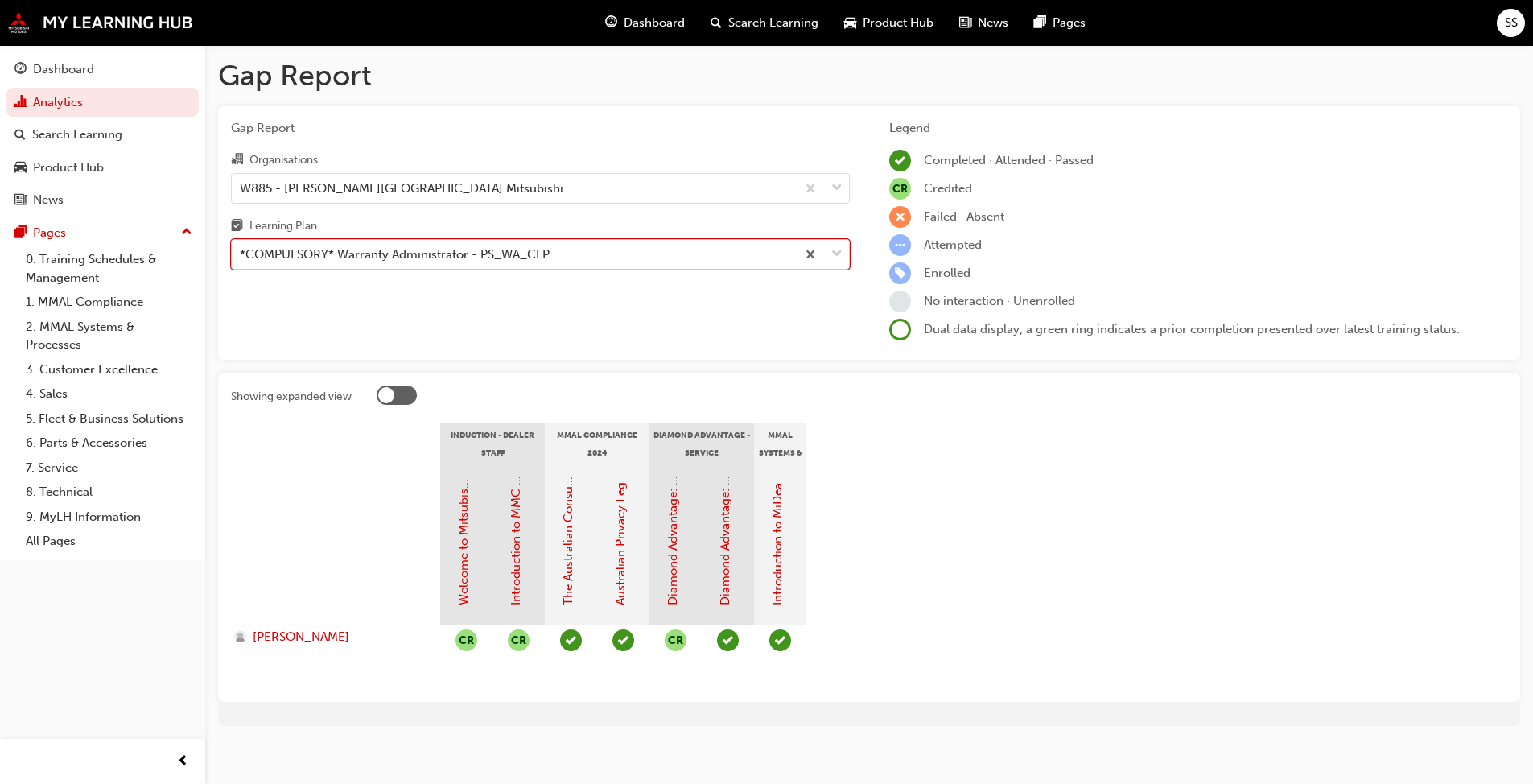
click at [344, 257] on div "*COMPULSORY* Warranty Administrator - PS_WA_CLP" at bounding box center [394, 254] width 310 height 19
click at [242, 257] on input "Learning Plan option *COMPULSORY* Warranty Administrator - PS_WA_CLP, selected.…" at bounding box center [241, 254] width 2 height 14
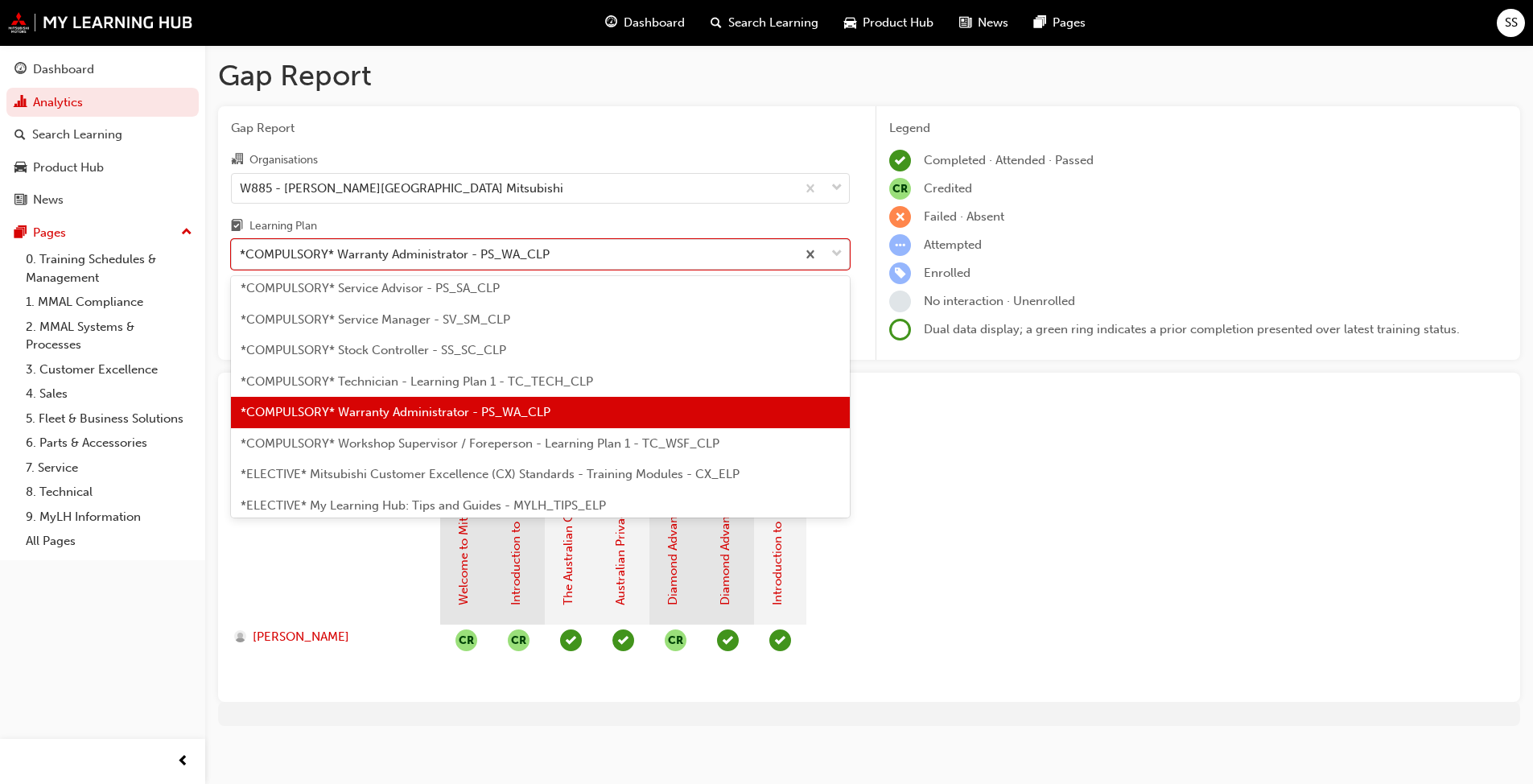
scroll to position [632, 0]
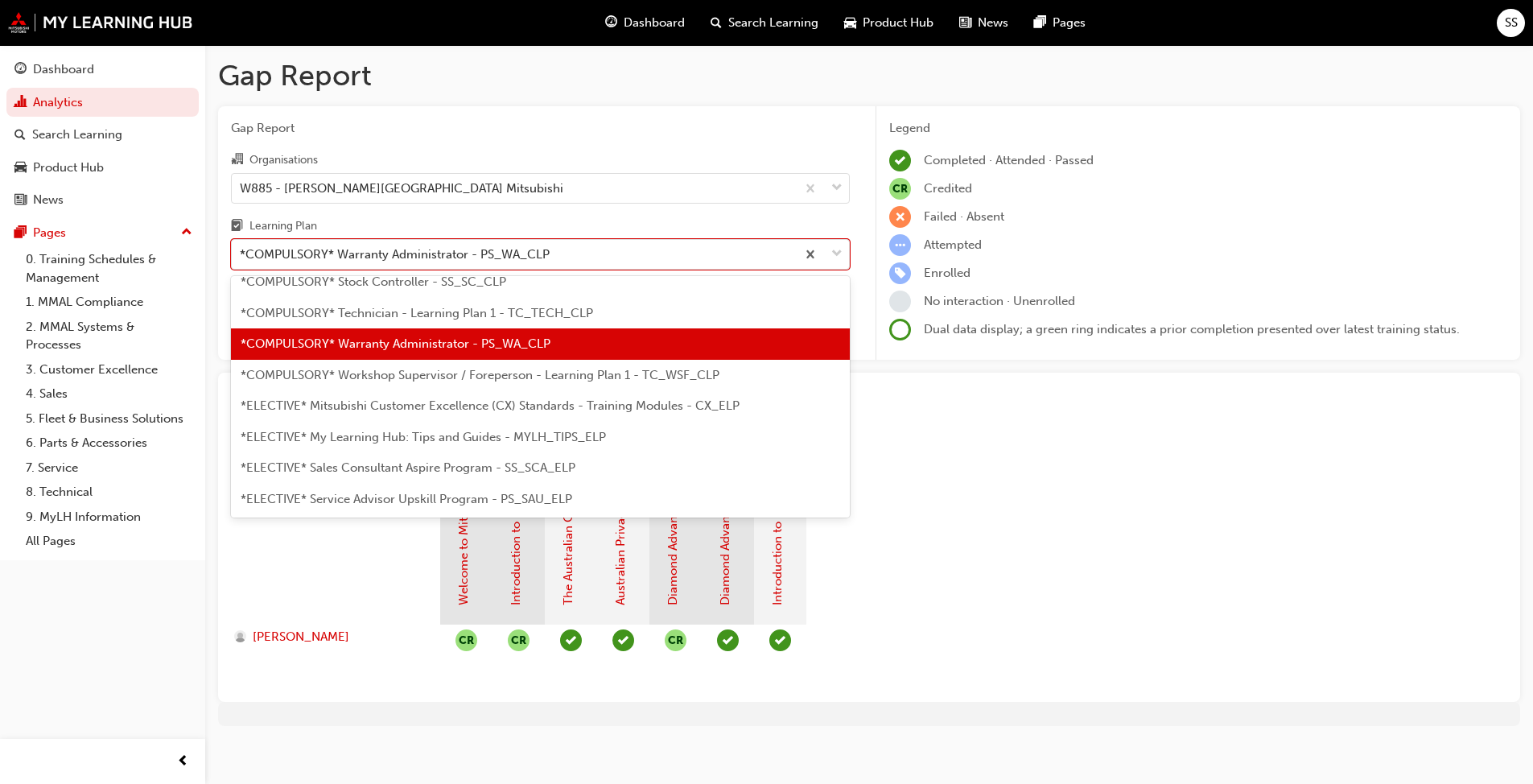
click at [385, 378] on span "*COMPULSORY* Workshop Supervisor / Foreperson - Learning Plan 1 - TC_WSF_CLP" at bounding box center [480, 375] width 479 height 15
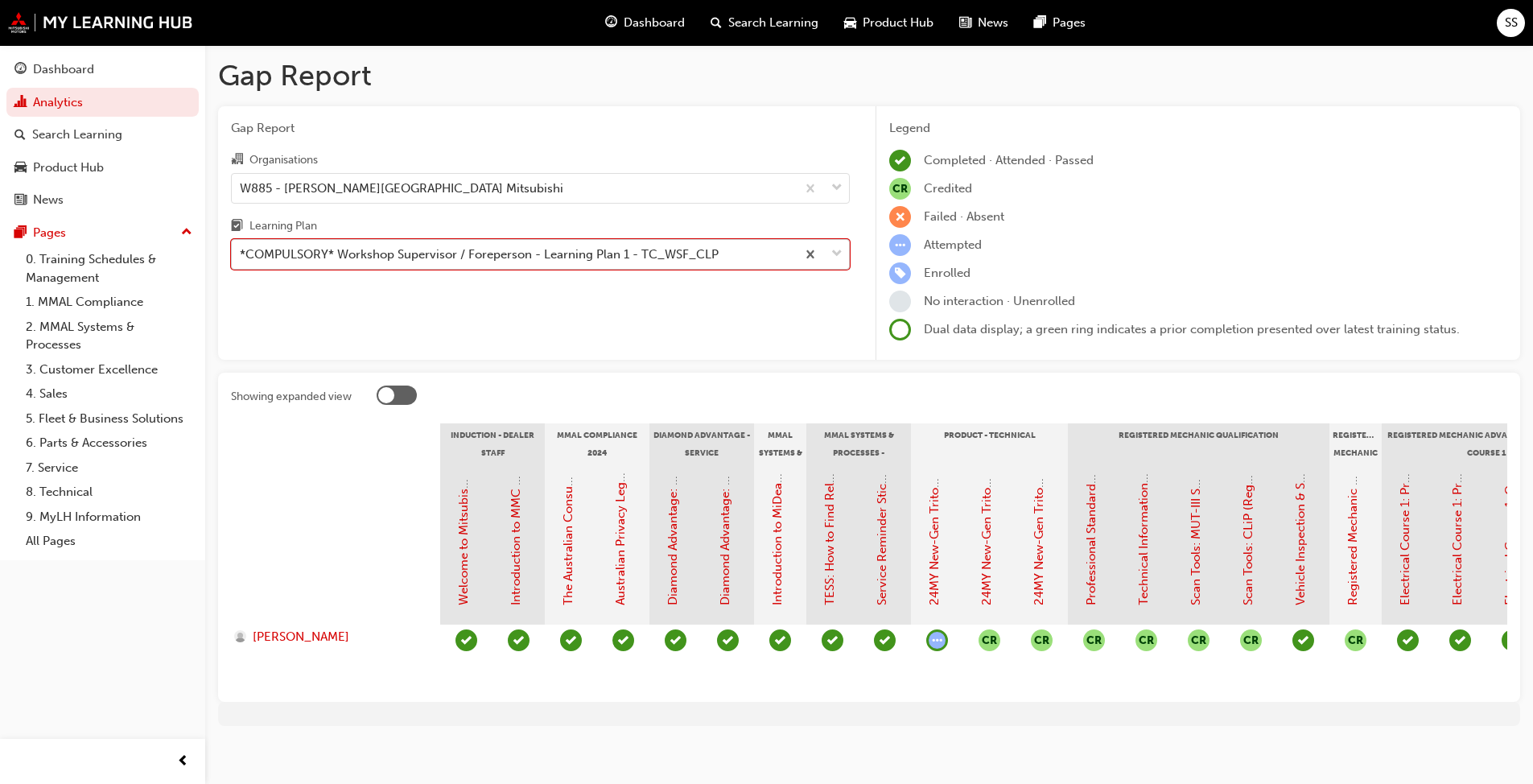
click at [351, 259] on div "*COMPULSORY* Workshop Supervisor / Foreperson - Learning Plan 1 - TC_WSF_CLP" at bounding box center [479, 254] width 479 height 19
click at [242, 259] on input "Learning Plan option *COMPULSORY* Workshop Supervisor / Foreperson - Learning P…" at bounding box center [241, 254] width 2 height 14
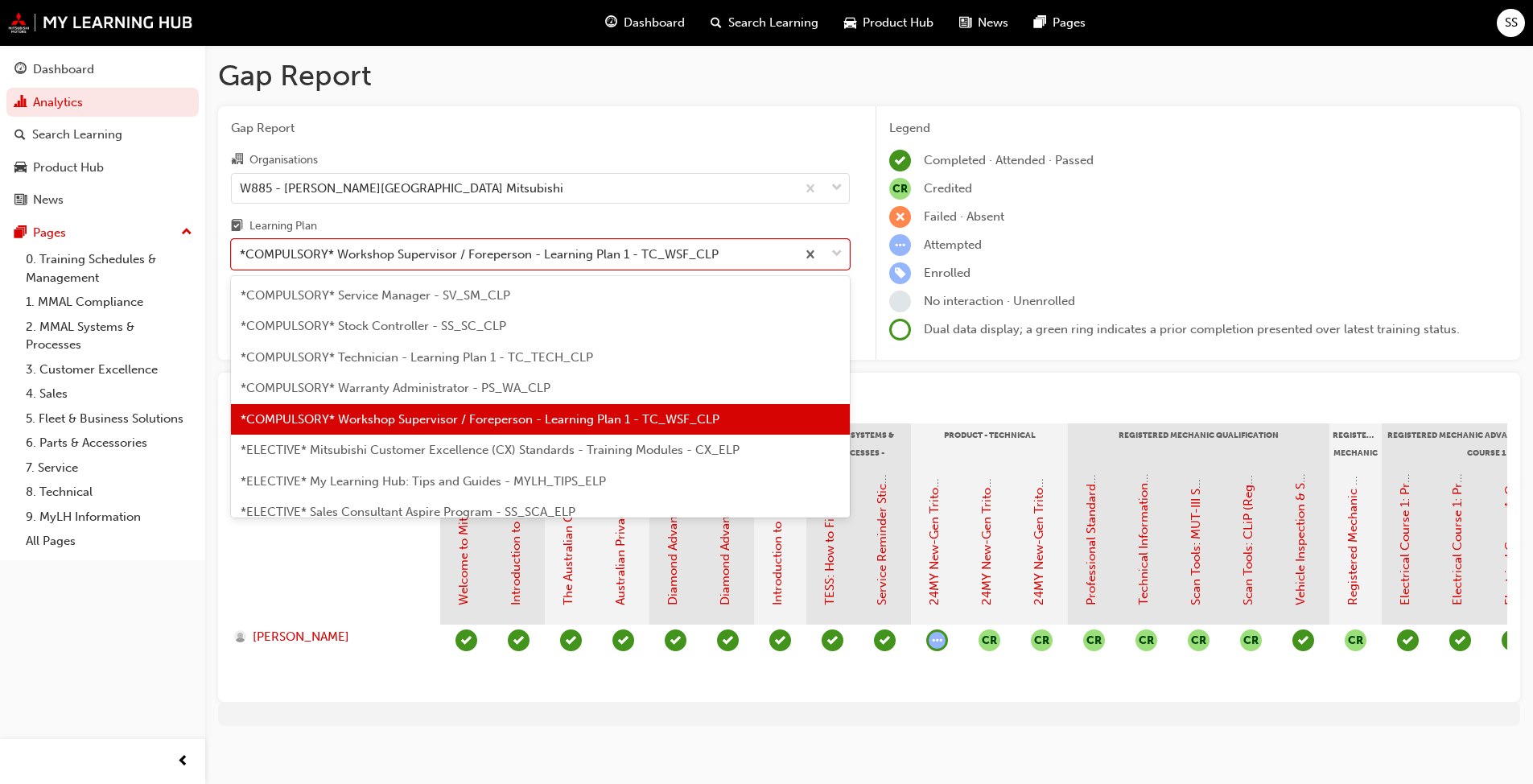
scroll to position [664, 0]
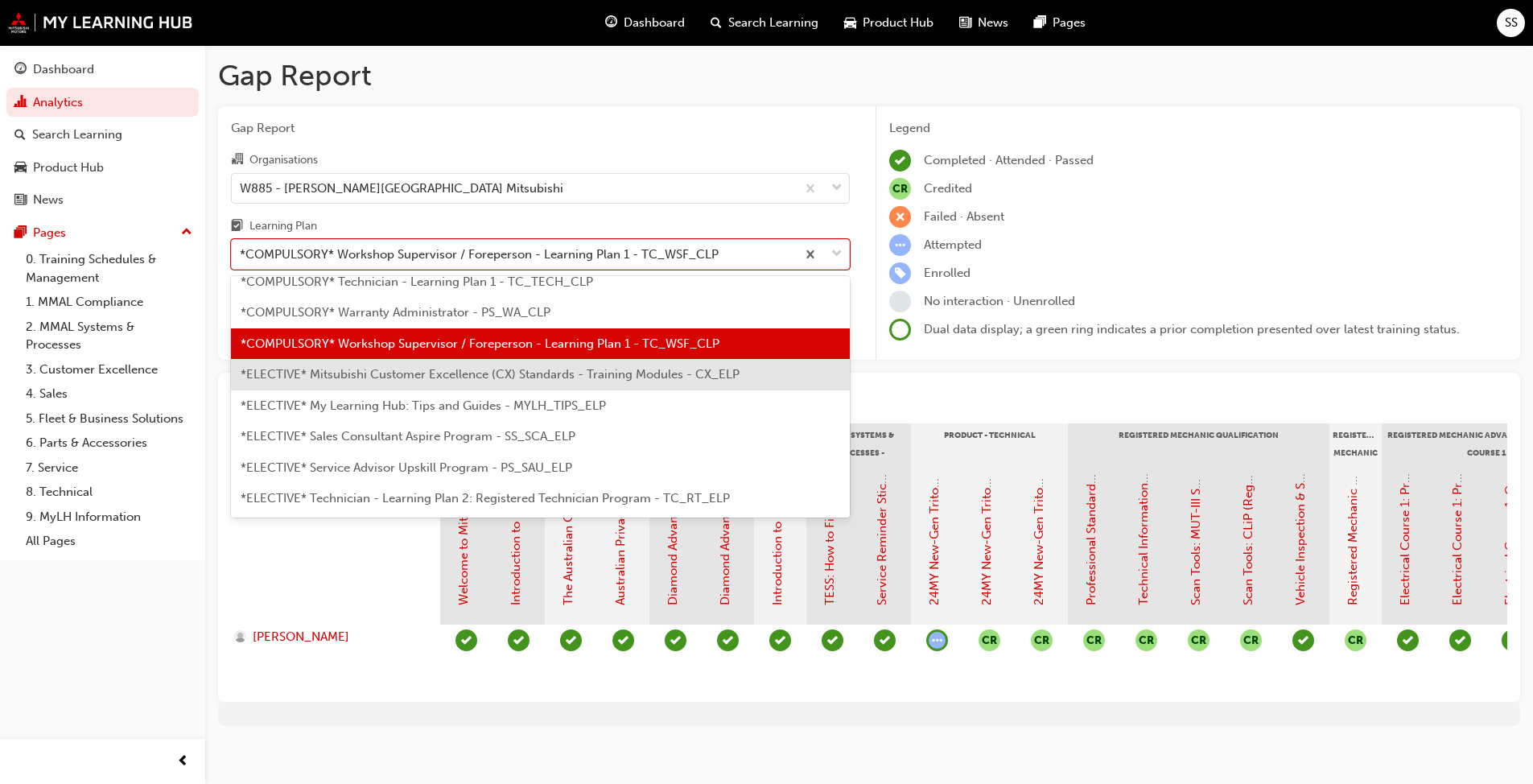
click at [389, 380] on span "*ELECTIVE* Mitsubishi Customer Excellence (CX) Standards - Training Modules - C…" at bounding box center [490, 374] width 499 height 15
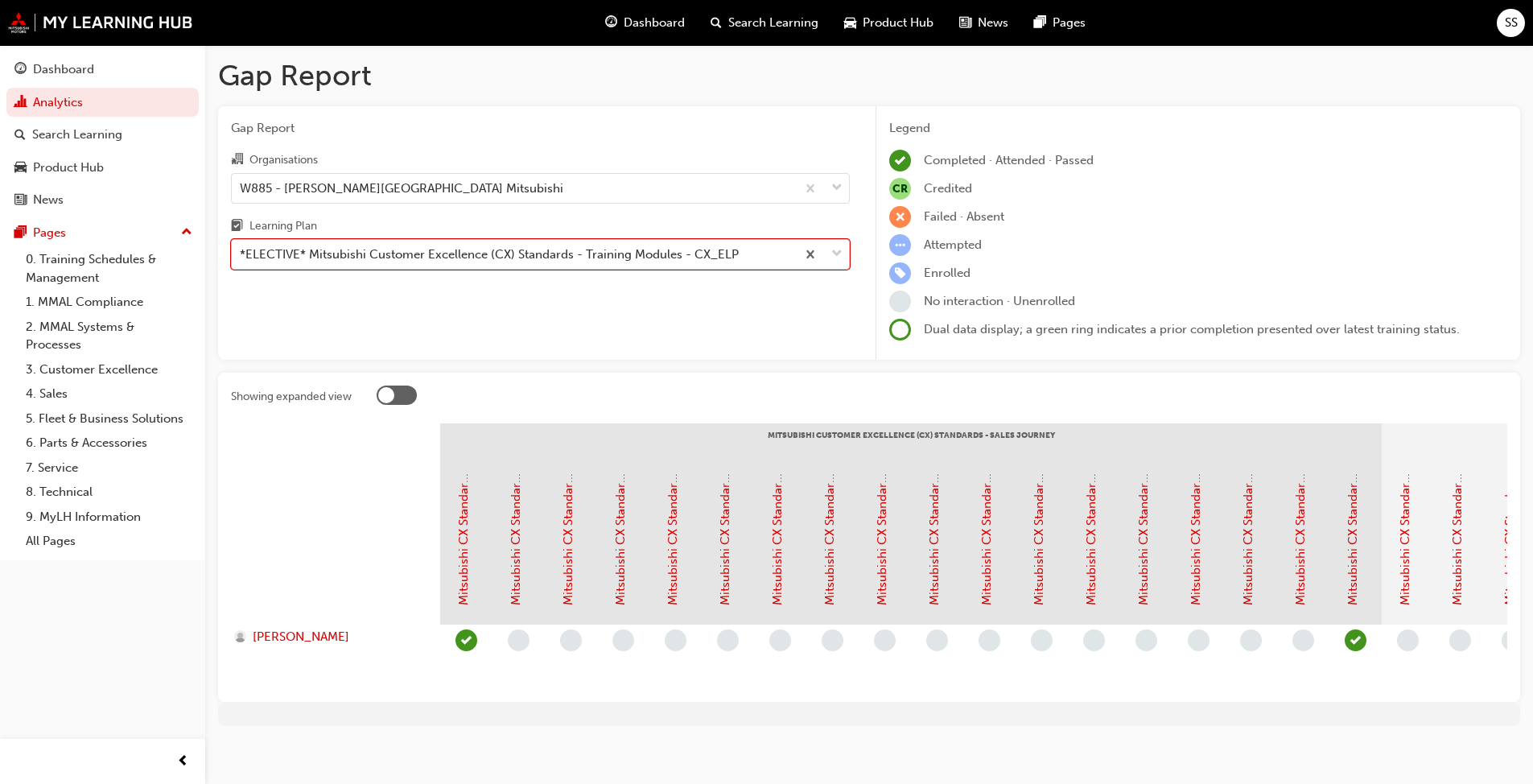
click at [461, 259] on div "*ELECTIVE* Mitsubishi Customer Excellence (CX) Standards - Training Modules - C…" at bounding box center [489, 254] width 499 height 19
click at [242, 259] on input "Learning Plan option *ELECTIVE* Mitsubishi Customer Excellence (CX) Standards -…" at bounding box center [241, 254] width 2 height 14
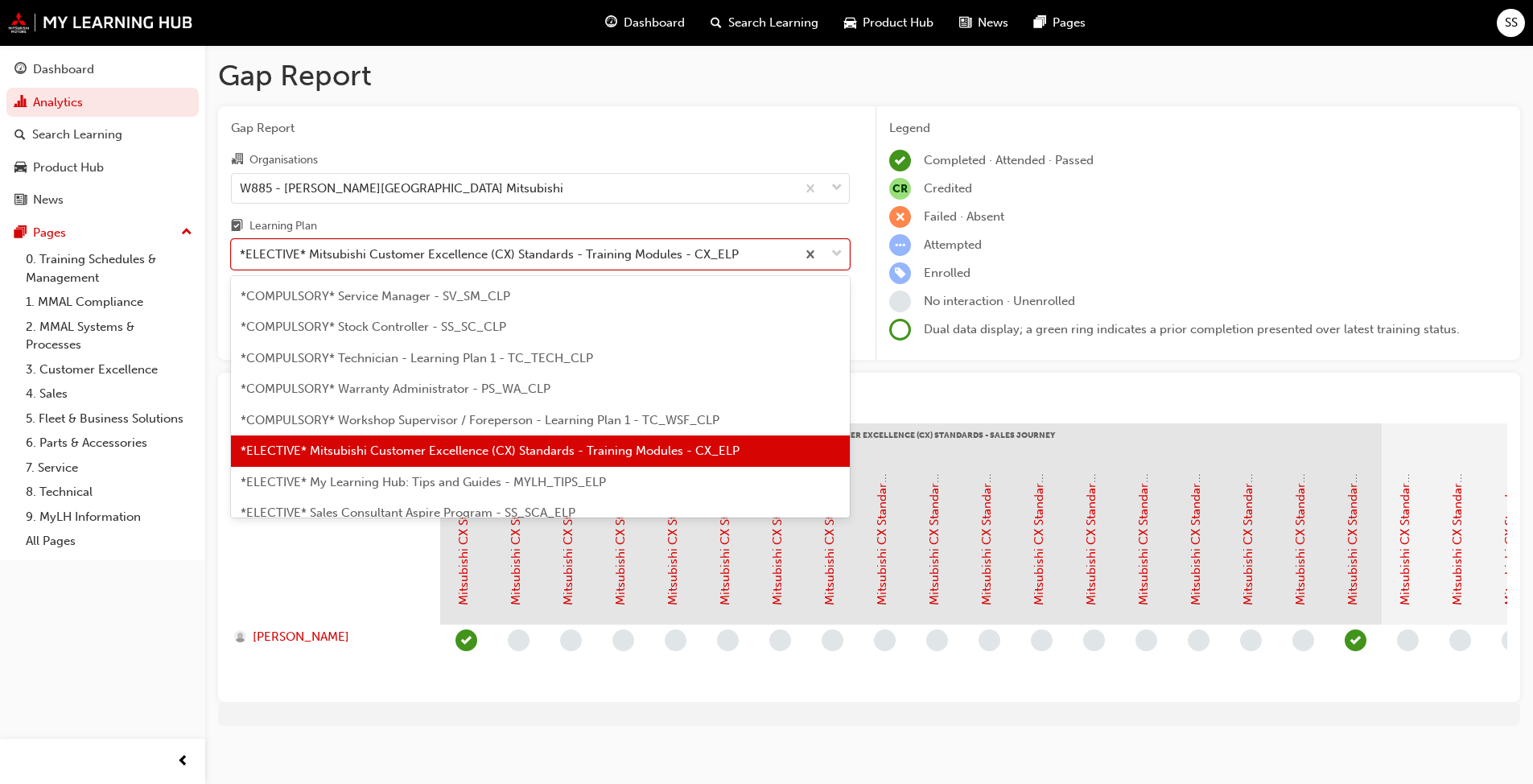
scroll to position [621, 0]
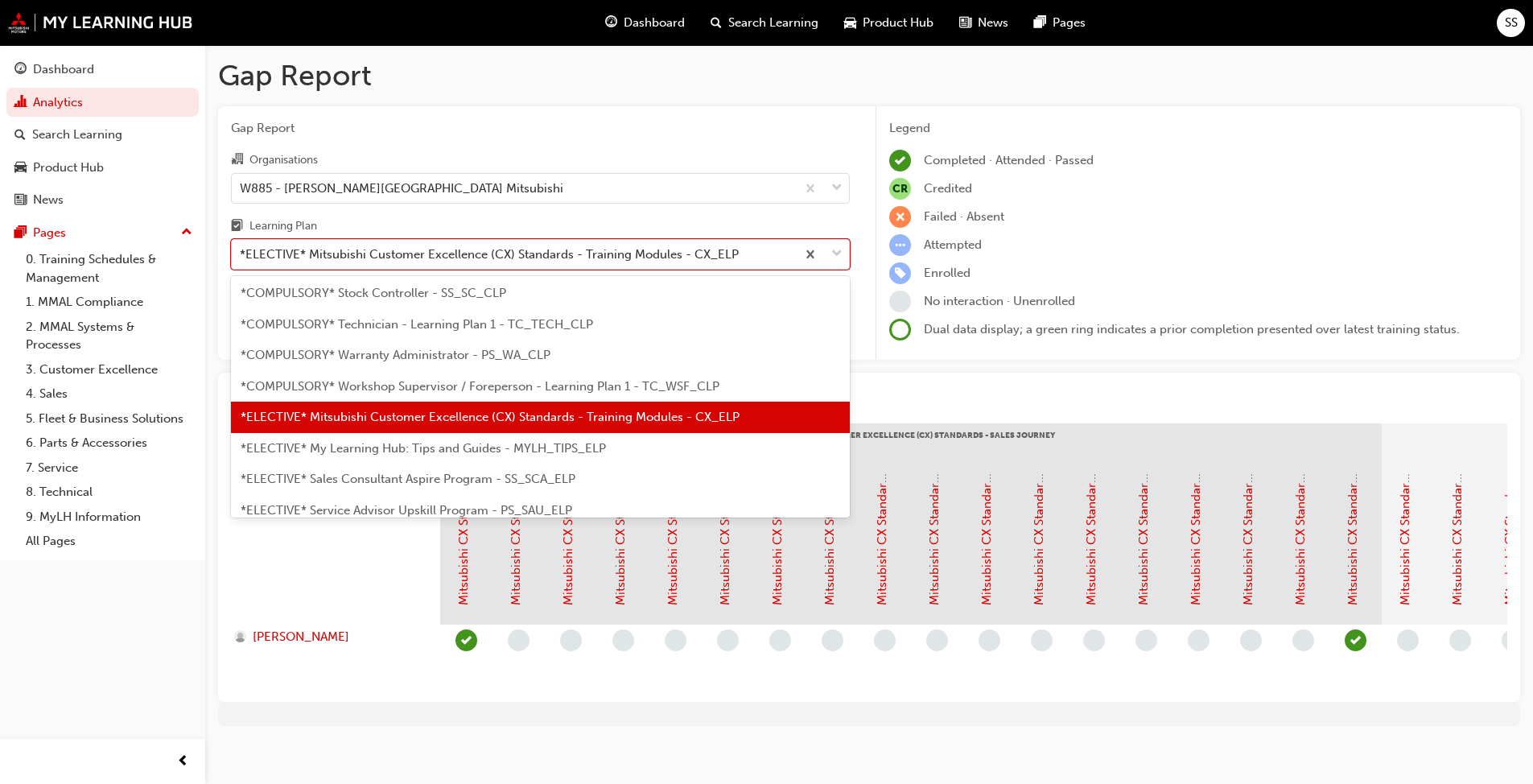
click at [395, 477] on span "*ELECTIVE* Sales Consultant Aspire Program - SS_SCA_ELP" at bounding box center [408, 478] width 335 height 15
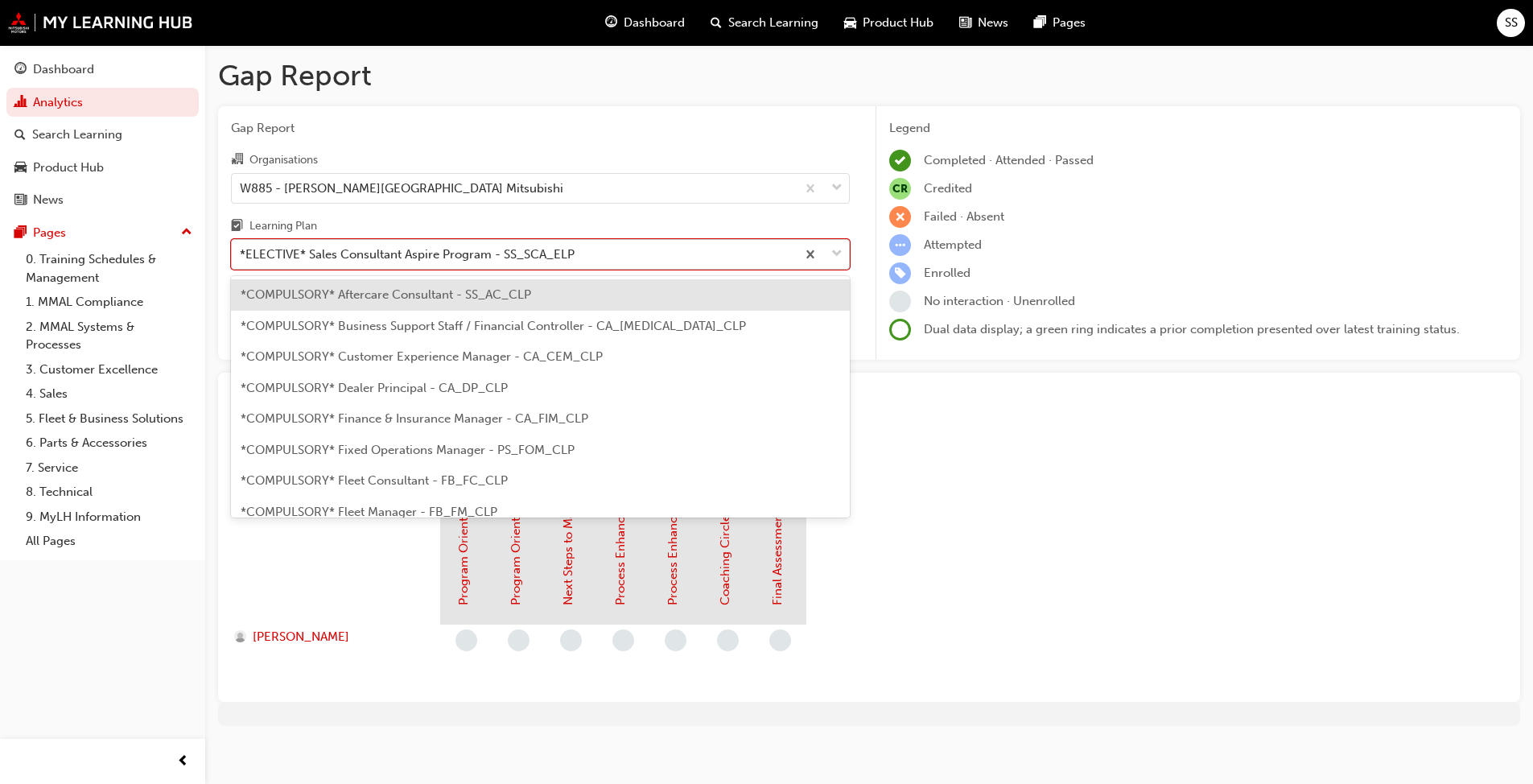
click at [581, 248] on div "*ELECTIVE* Sales Consultant Aspire Program - SS_SCA_ELP" at bounding box center [513, 254] width 564 height 28
click at [242, 248] on input "Learning Plan option *ELECTIVE* Sales Consultant Aspire Program - SS_SCA_ELP, s…" at bounding box center [241, 254] width 2 height 14
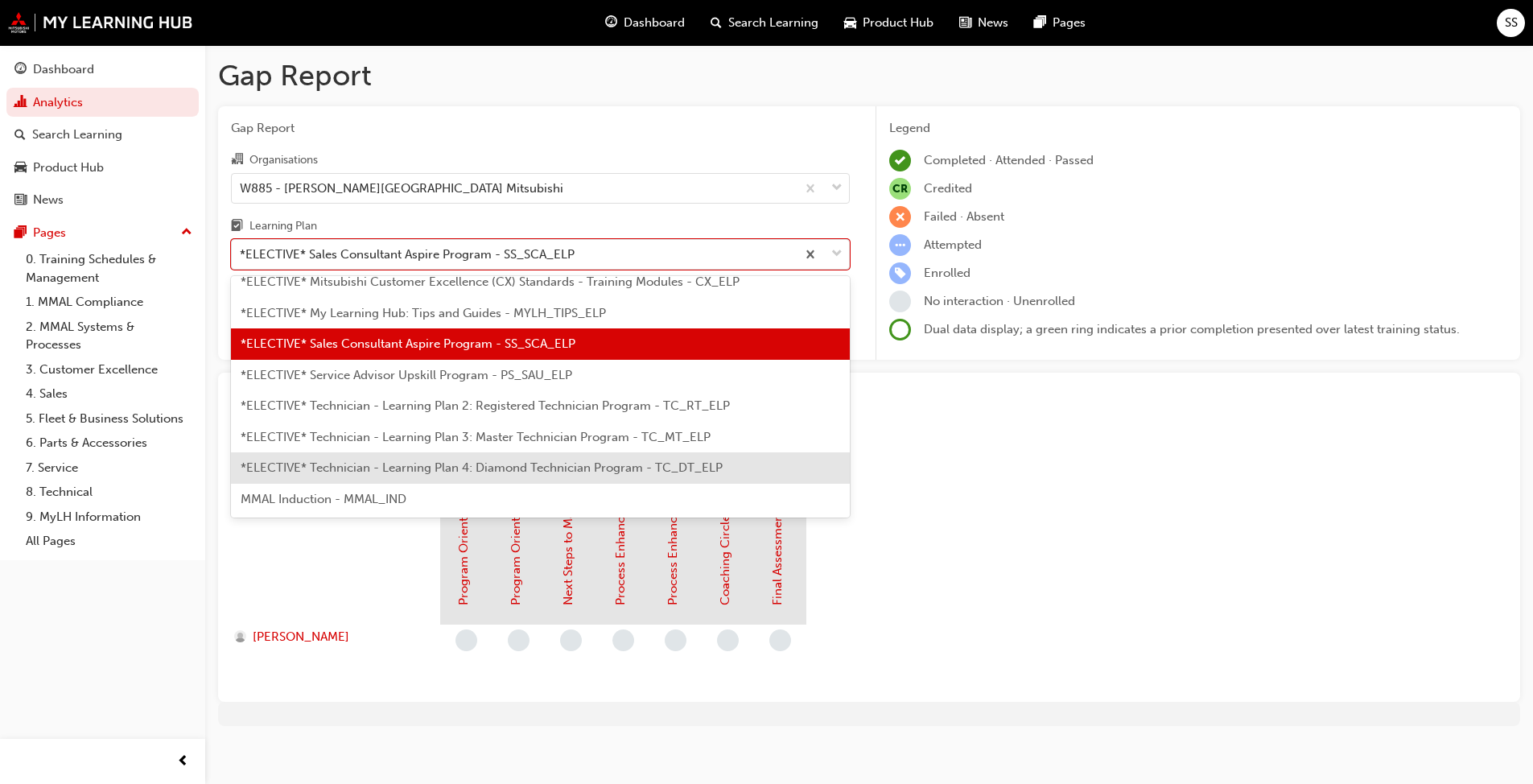
scroll to position [788, 0]
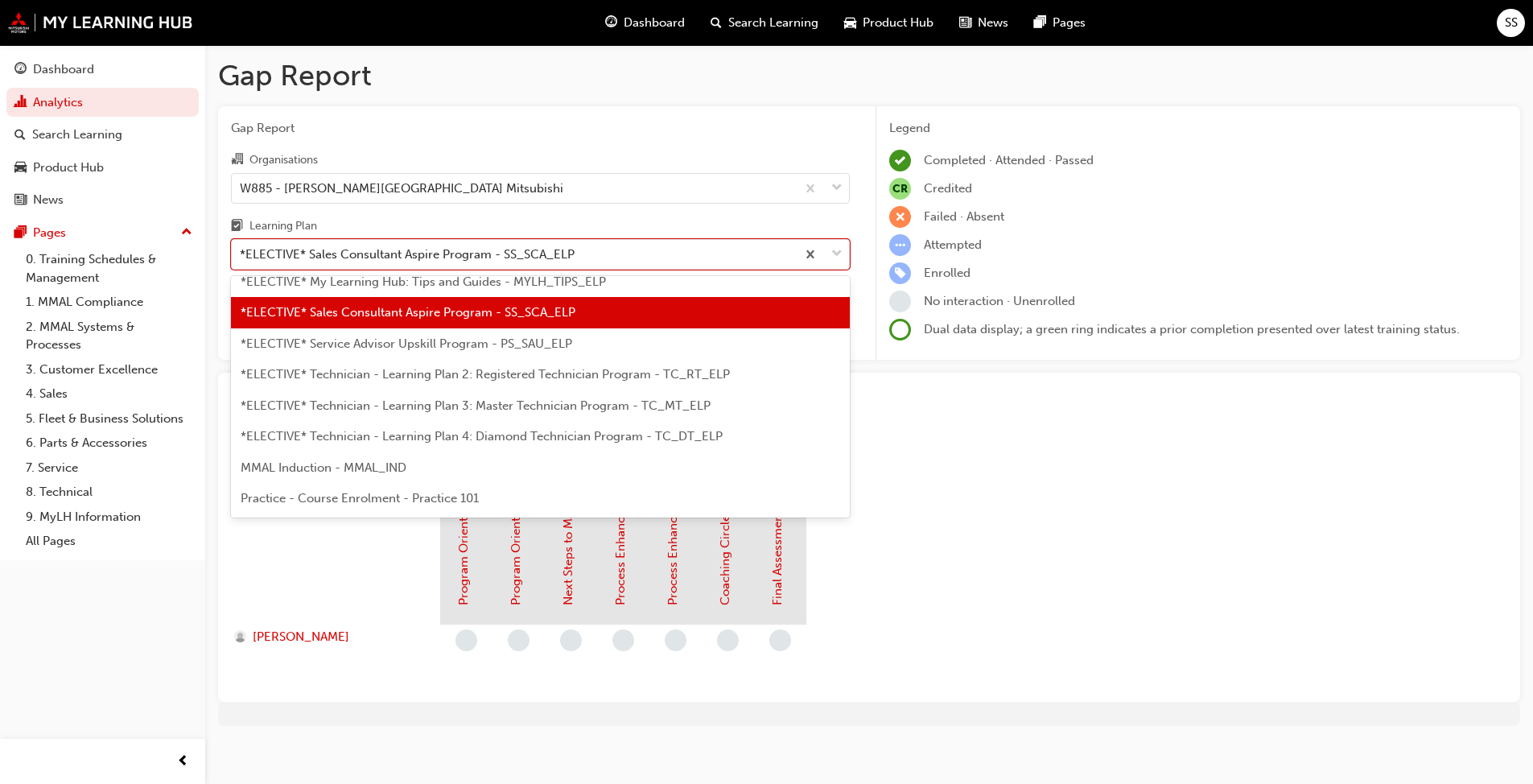
click at [930, 469] on section "Sales Consultant Aspire Program Program Orientation: Online Instructor Led Trai…" at bounding box center [869, 556] width 1277 height 266
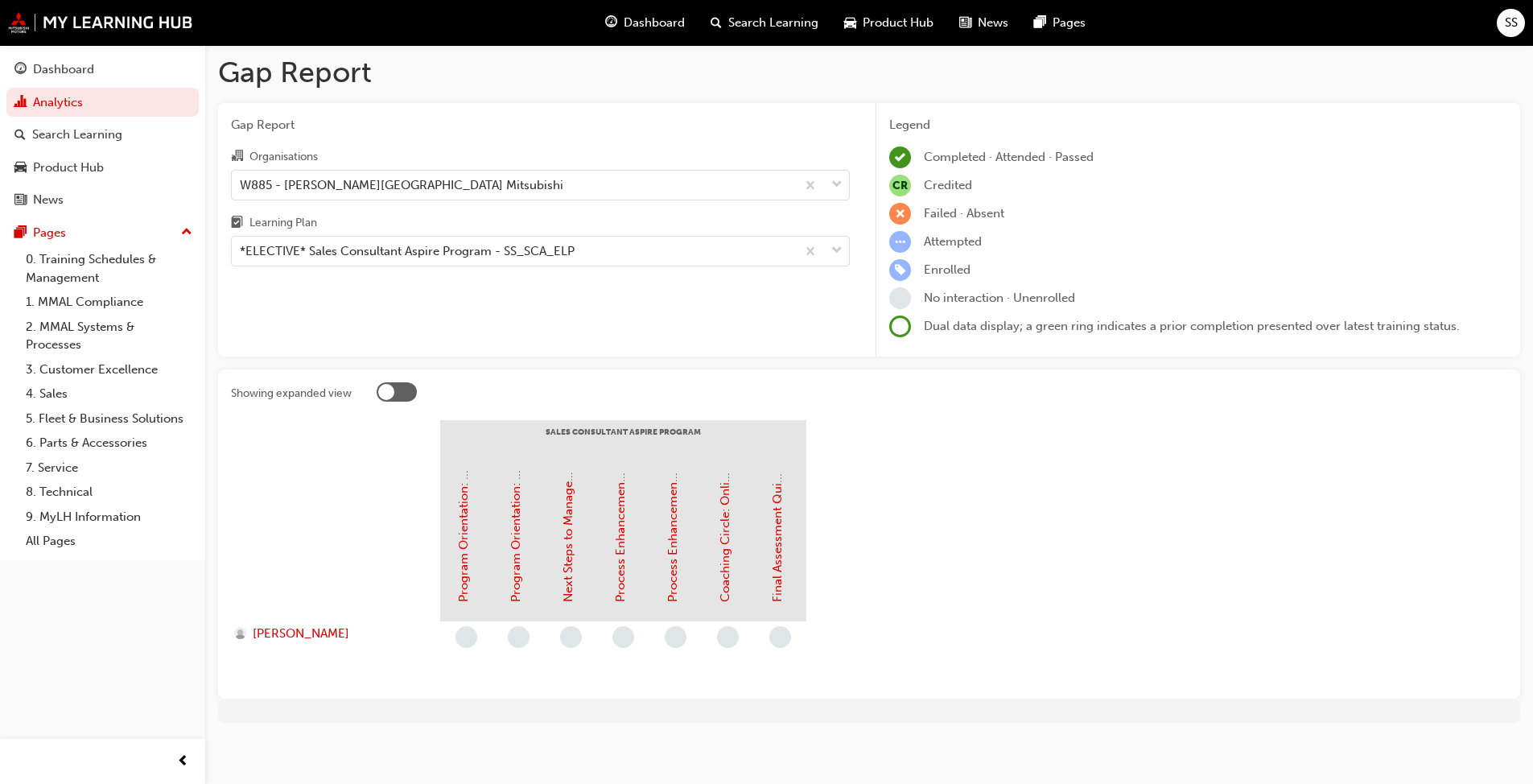
scroll to position [0, 0]
click at [387, 251] on div "*ELECTIVE* Sales Consultant Aspire Program - SS_SCA_ELP" at bounding box center [407, 254] width 335 height 19
click at [242, 251] on input "Learning Plan *ELECTIVE* Sales Consultant Aspire Program - SS_SCA_ELP" at bounding box center [241, 254] width 2 height 14
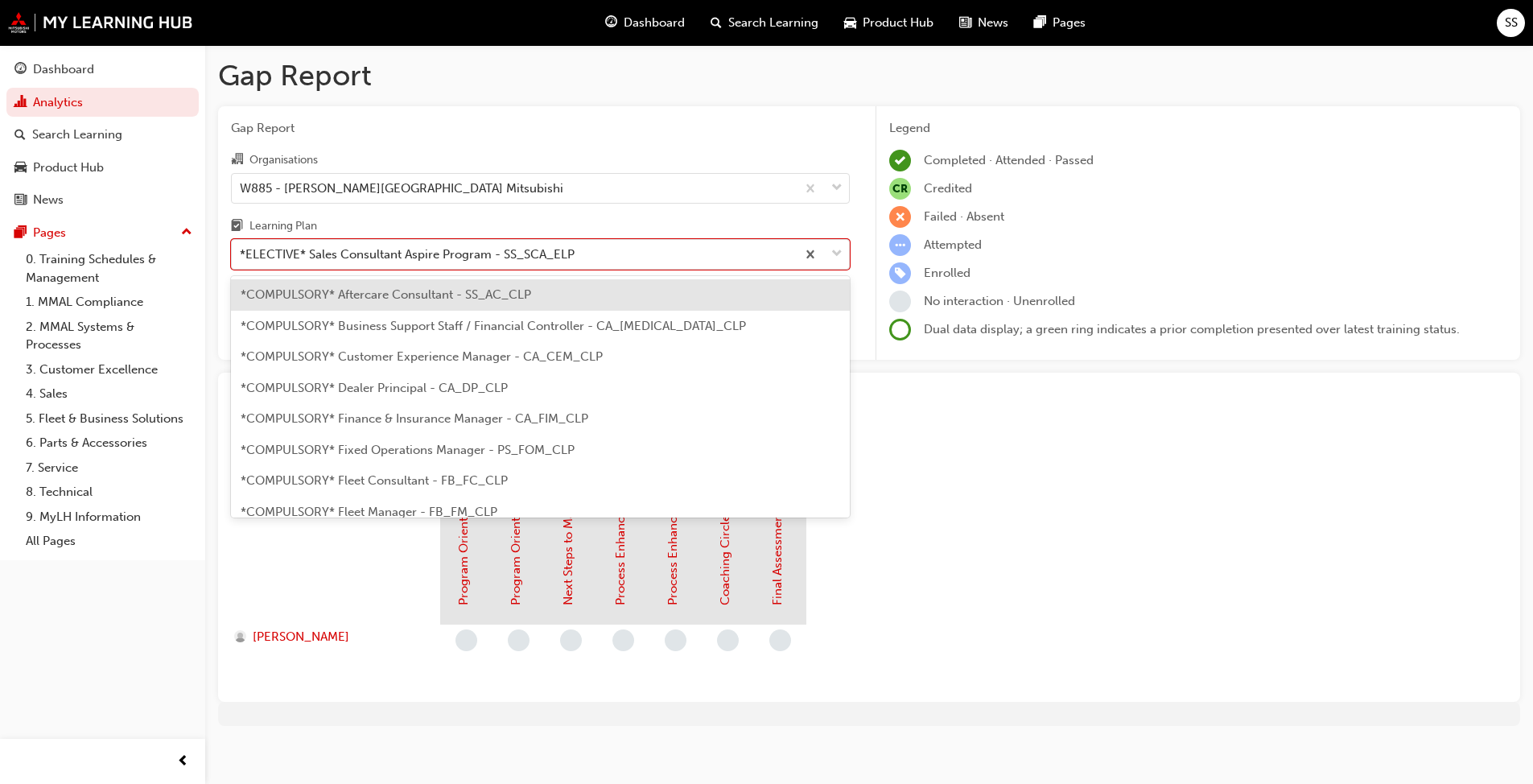
click at [405, 450] on span "*COMPULSORY* Fixed Operations Manager - PS_FOM_CLP" at bounding box center [407, 449] width 334 height 15
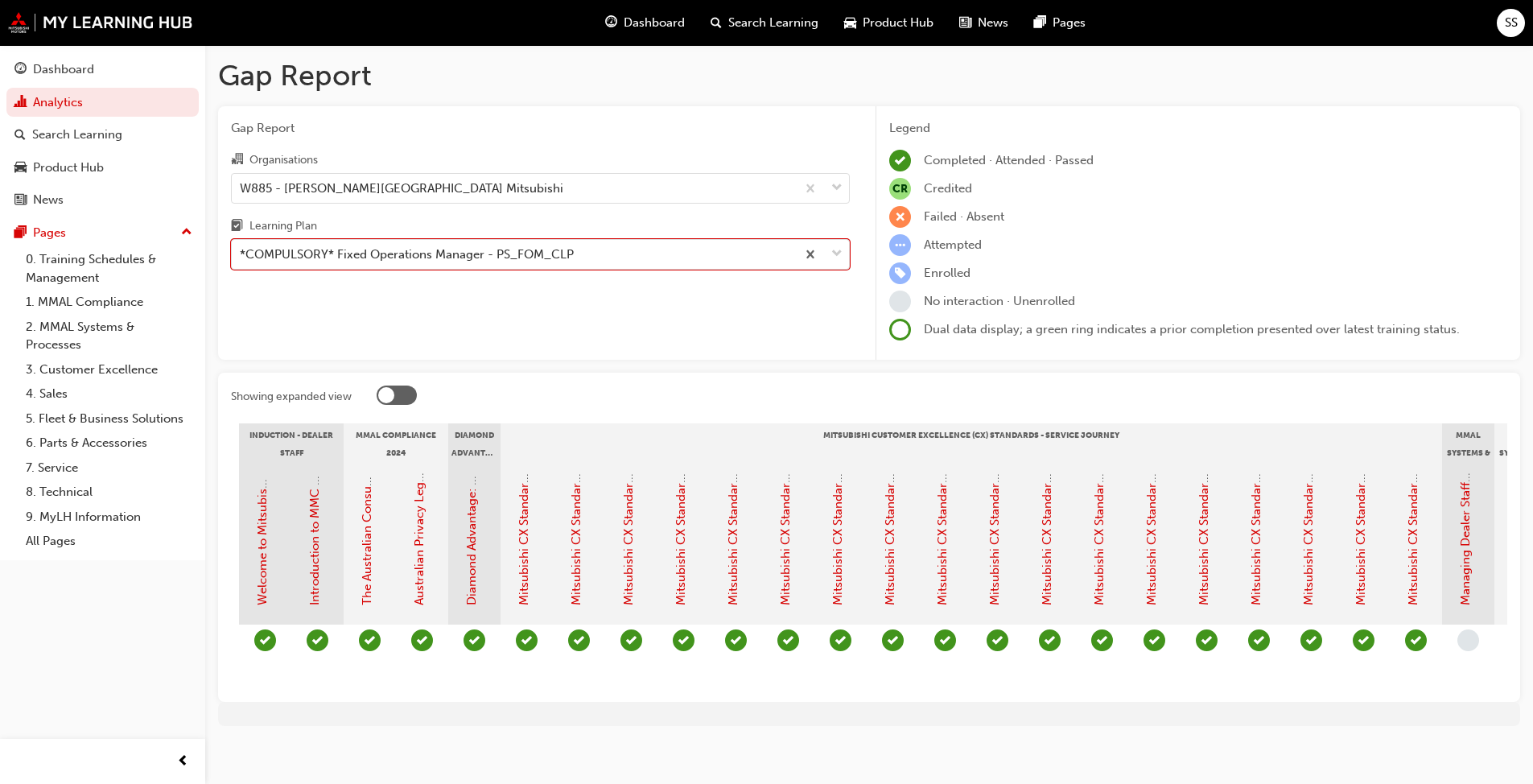
scroll to position [0, 293]
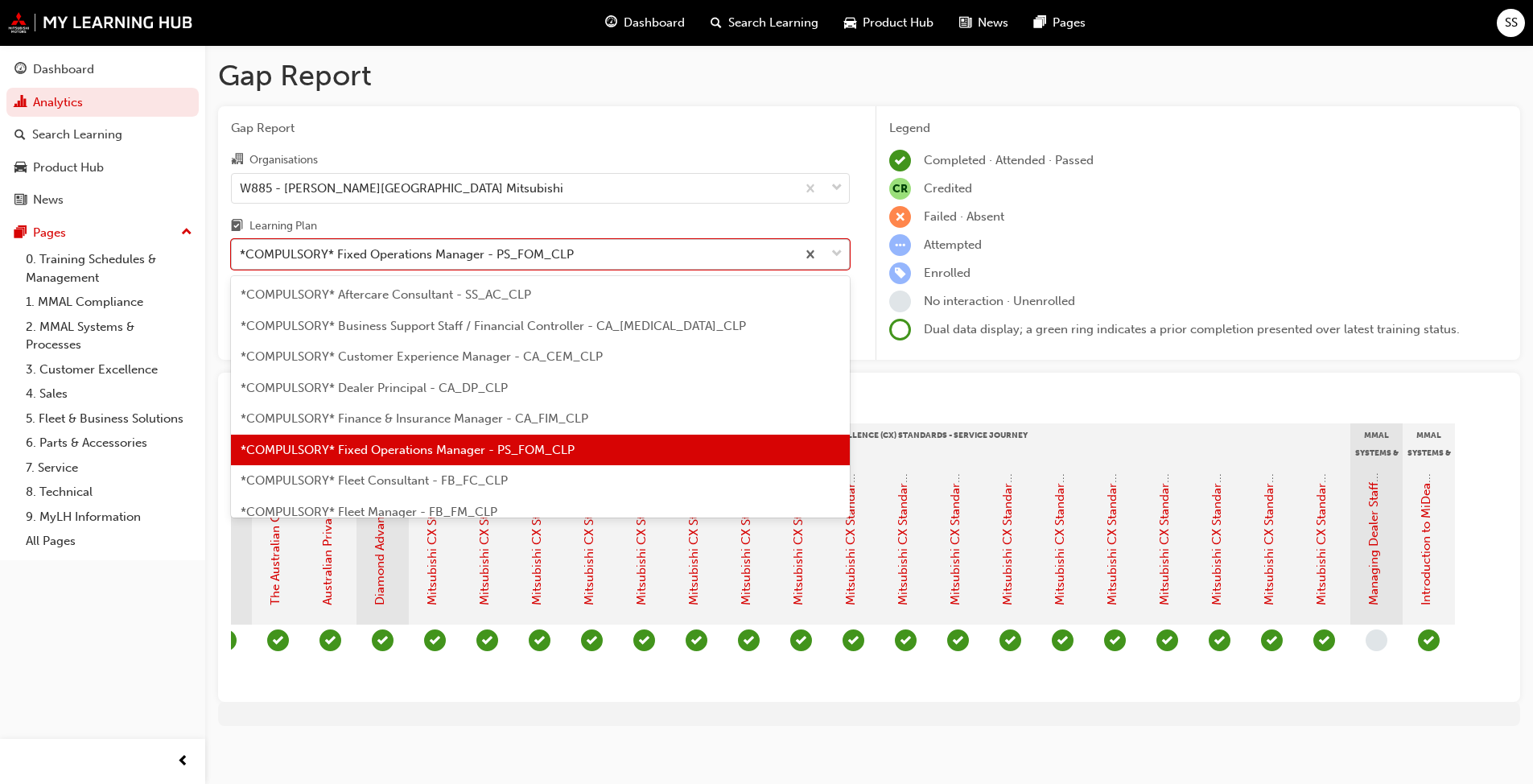
click at [478, 259] on div "*COMPULSORY* Fixed Operations Manager - PS_FOM_CLP" at bounding box center [406, 254] width 334 height 19
click at [242, 259] on input "Learning Plan option *COMPULSORY* Fixed Operations Manager - PS_FOM_CLP, select…" at bounding box center [241, 254] width 2 height 14
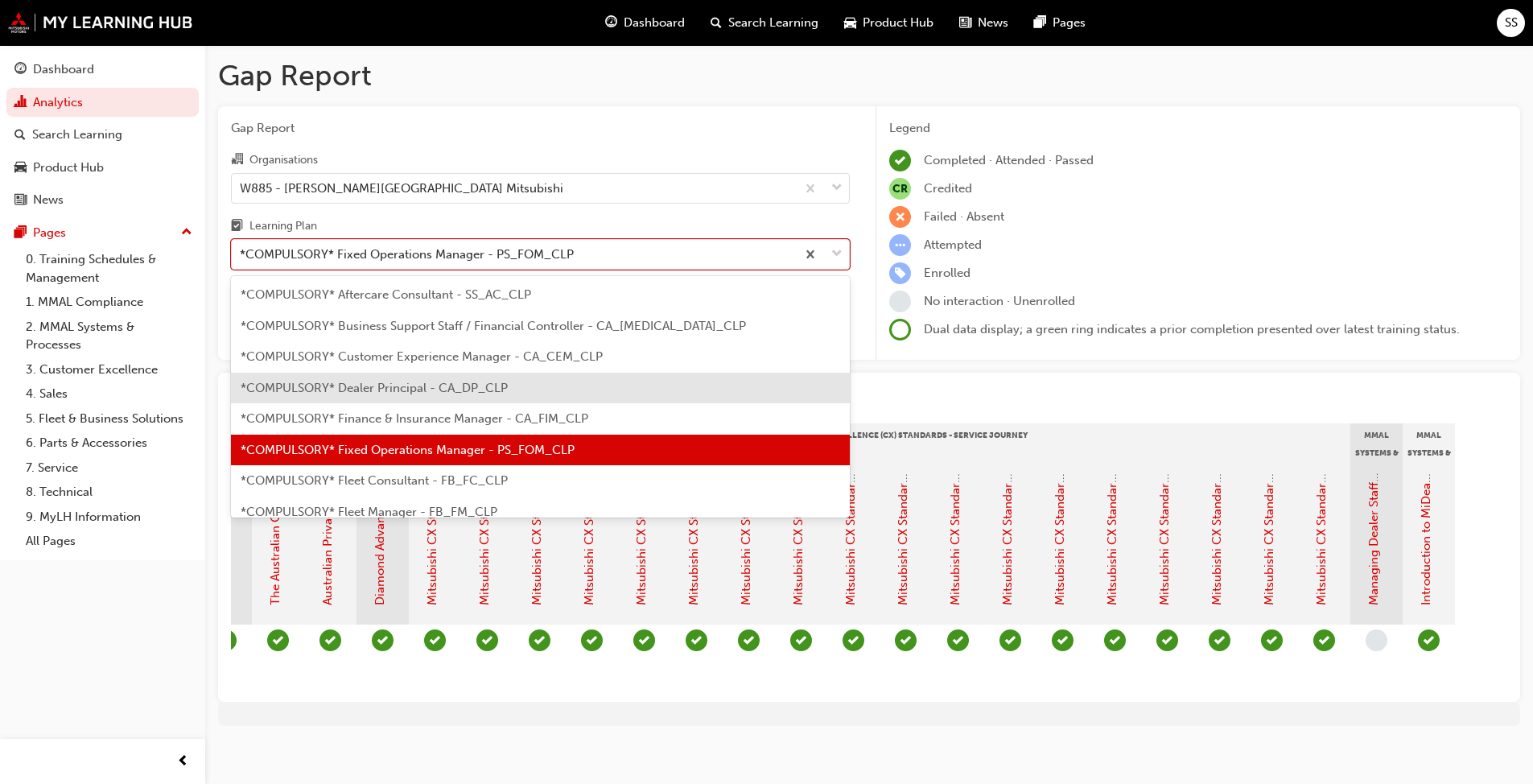
click at [424, 385] on span "*COMPULSORY* Dealer Principal - CA_DP_CLP" at bounding box center [374, 388] width 267 height 15
